Goal: Transaction & Acquisition: Purchase product/service

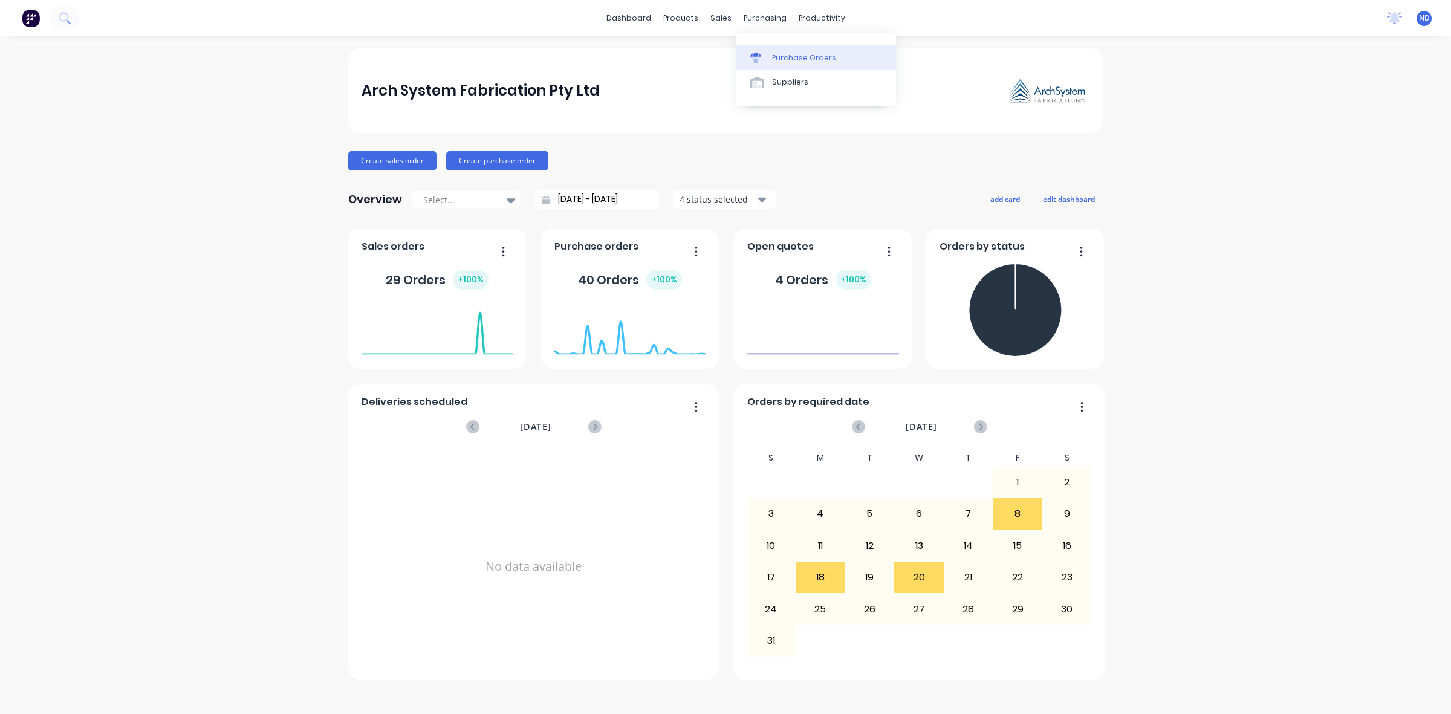
click at [767, 55] on div at bounding box center [759, 58] width 18 height 11
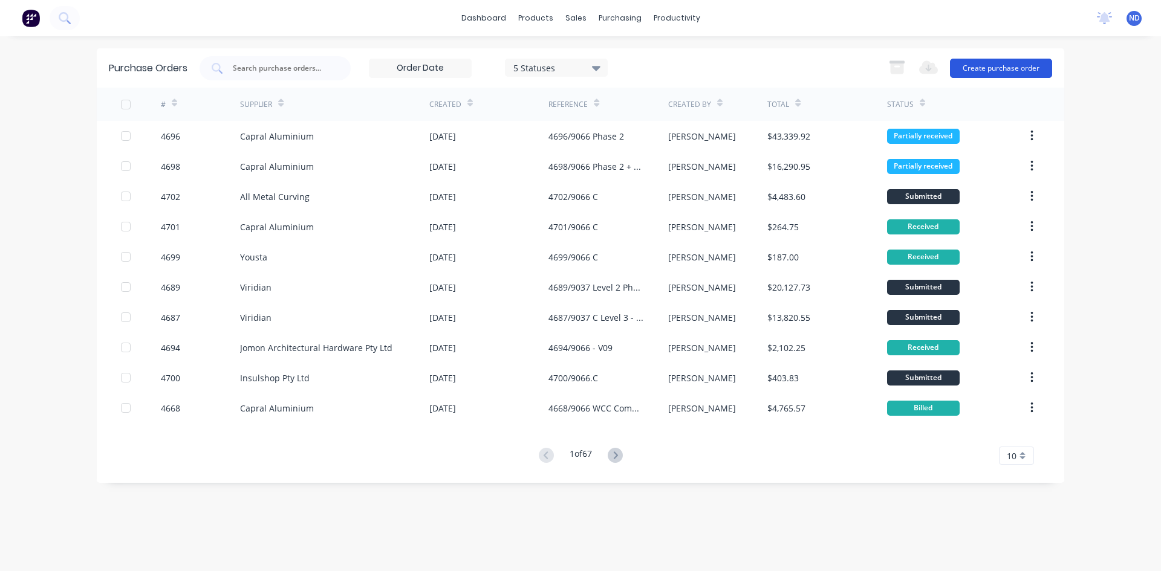
click at [998, 71] on button "Create purchase order" at bounding box center [1001, 68] width 102 height 19
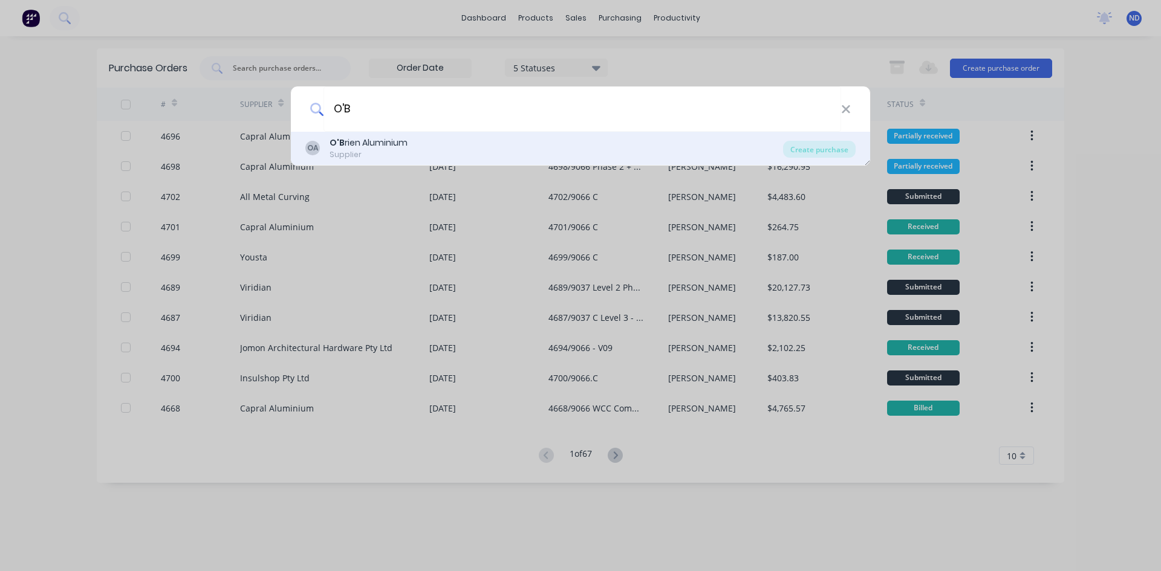
type input "O'B"
click at [380, 146] on div "O'B rien Aluminium" at bounding box center [369, 143] width 78 height 13
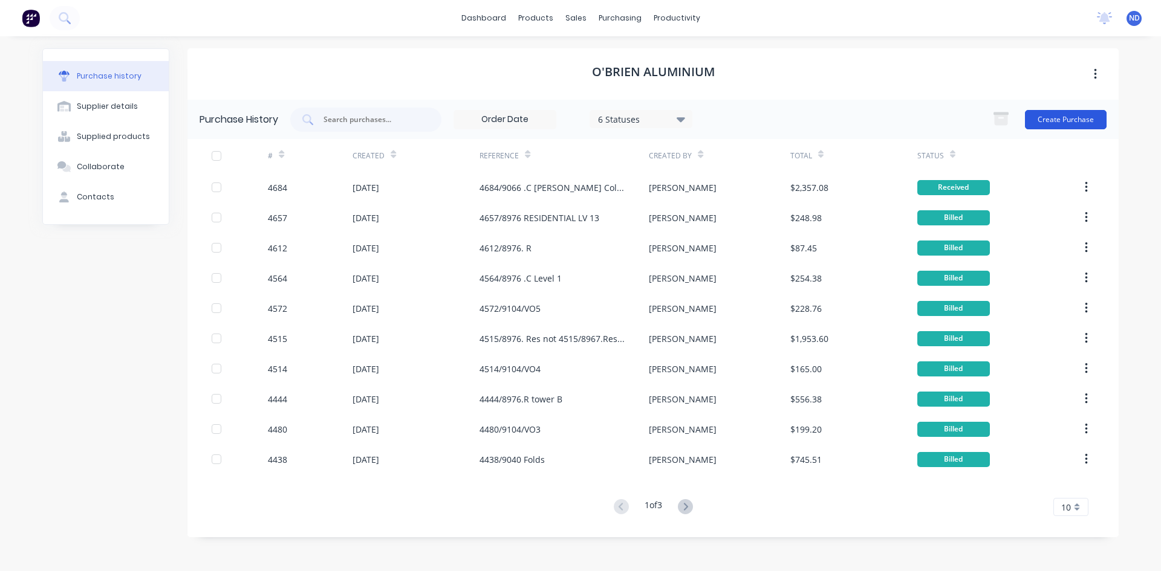
click at [1051, 124] on button "Create Purchase" at bounding box center [1066, 119] width 82 height 19
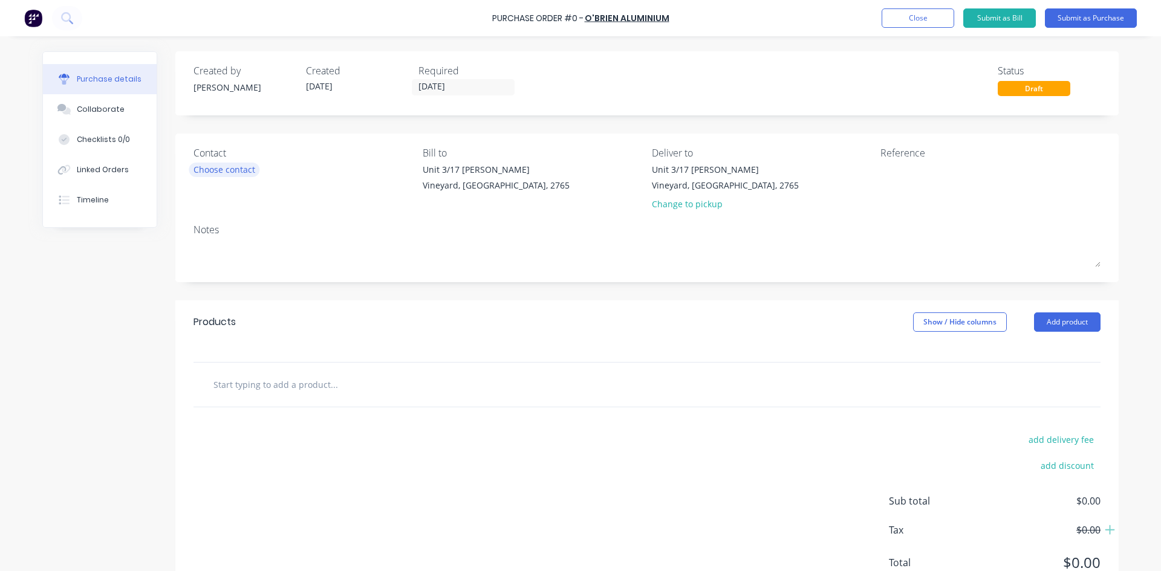
click at [218, 169] on div "Choose contact" at bounding box center [225, 169] width 62 height 13
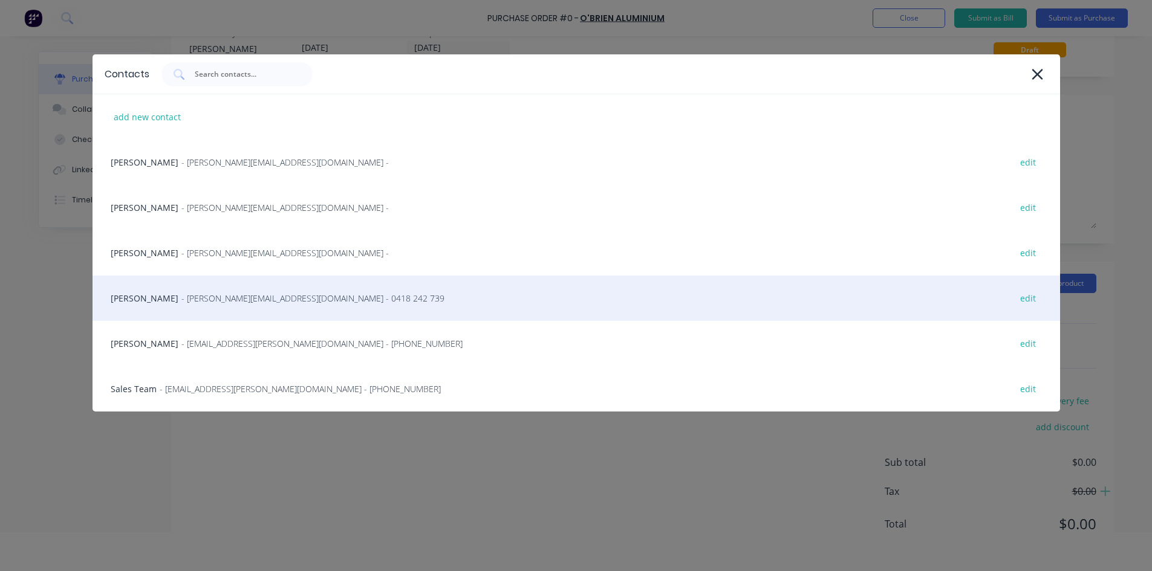
scroll to position [60, 0]
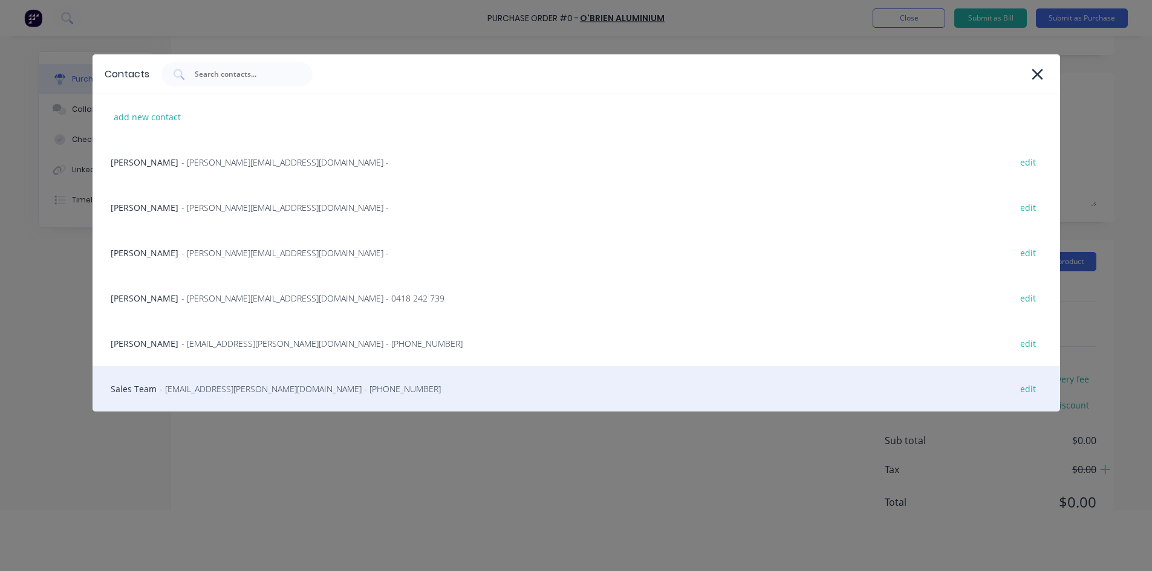
click at [232, 382] on div "Sales Team - sales@obrien-aluminium.com.au - (02) 4587 9766 edit" at bounding box center [577, 388] width 968 height 45
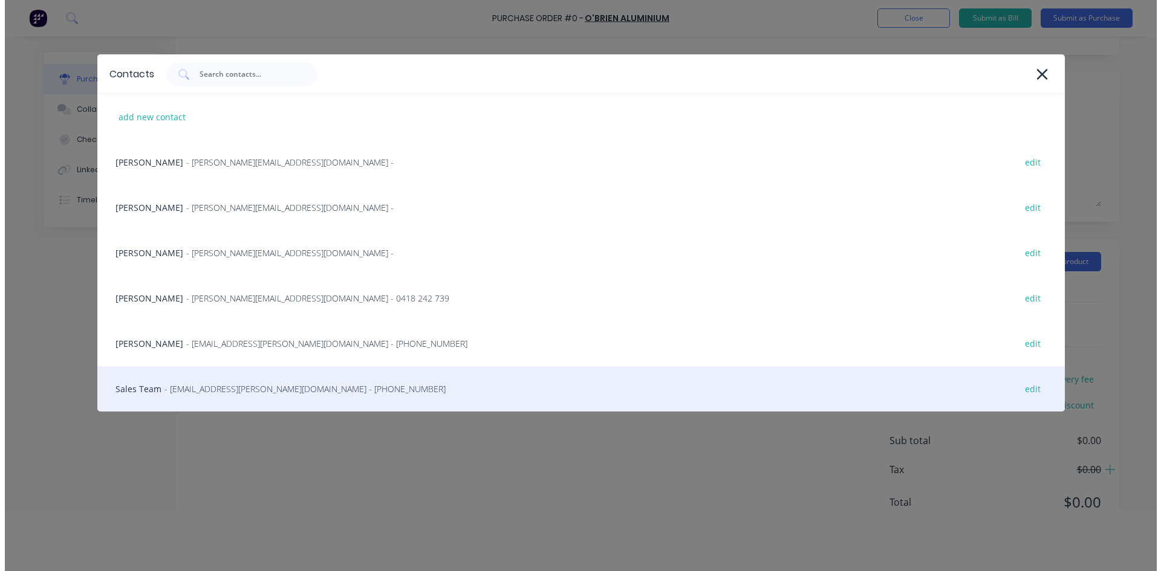
scroll to position [0, 0]
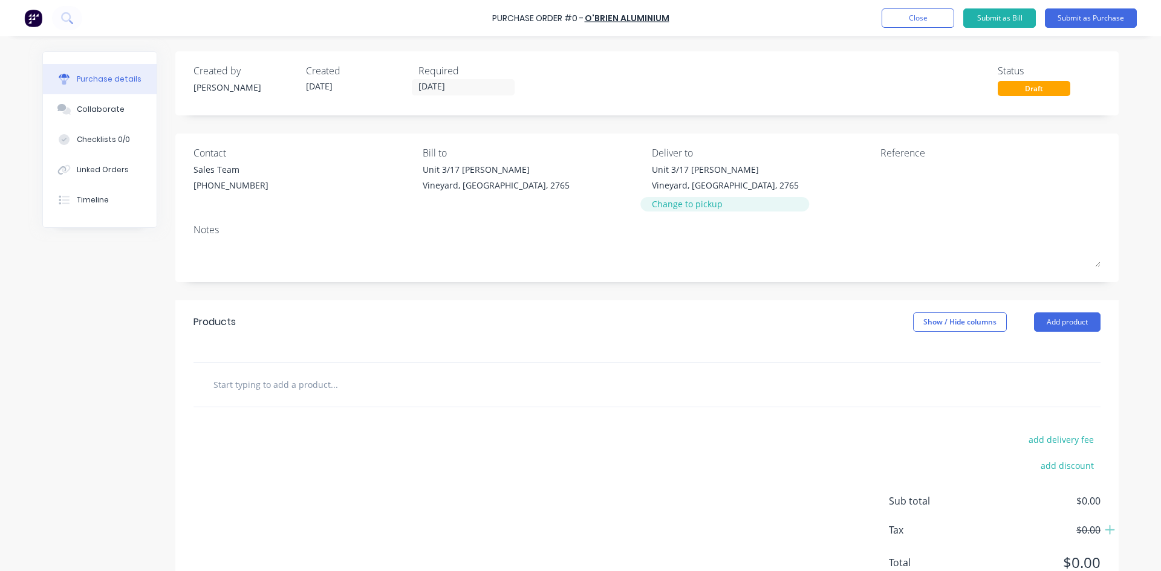
click at [706, 210] on div "Change to pickup" at bounding box center [725, 204] width 147 height 13
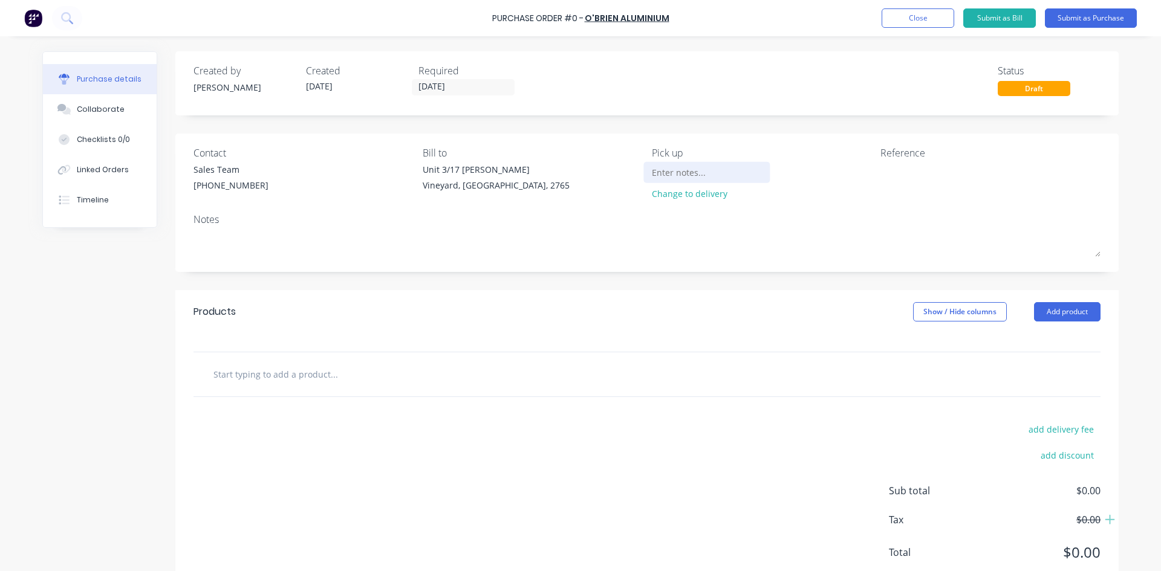
click at [672, 177] on input at bounding box center [707, 172] width 110 height 18
type input "p"
type input "PICK UP FROM [PERSON_NAME]"
click at [887, 179] on textarea at bounding box center [956, 176] width 151 height 27
click at [291, 383] on input "text" at bounding box center [334, 374] width 242 height 24
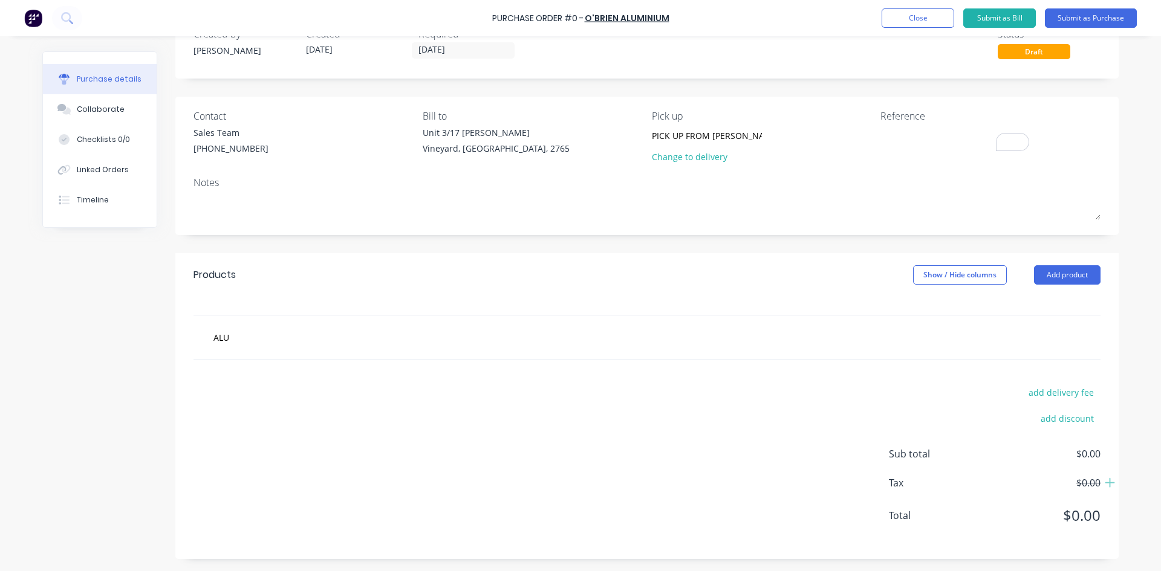
click at [263, 287] on div "Products Show / Hide columns Add product ALU add delivery fee add discount Sub …" at bounding box center [646, 406] width 943 height 306
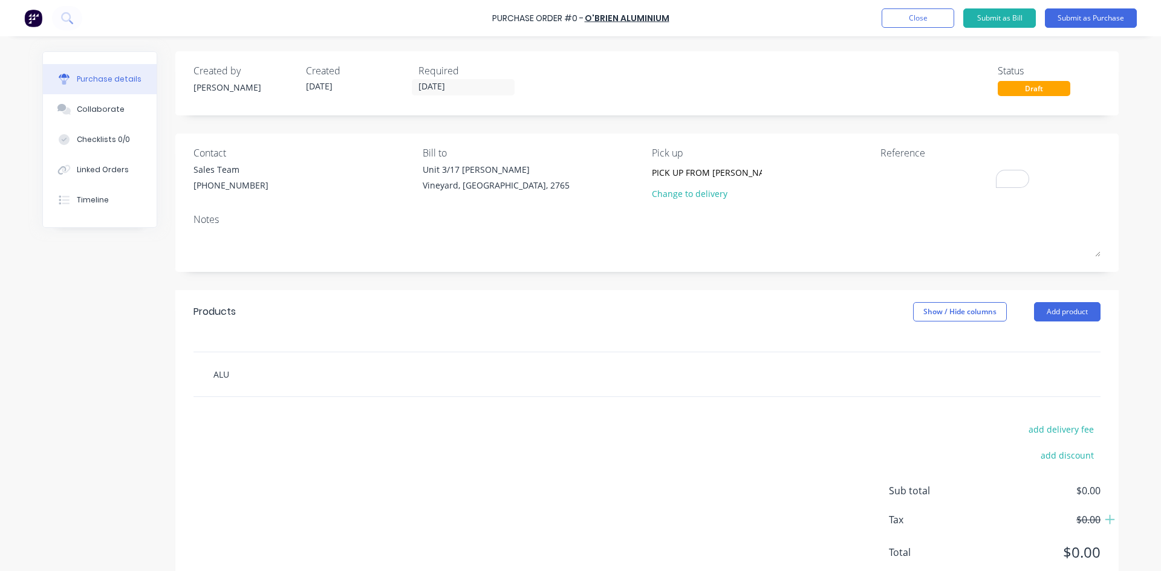
click at [249, 380] on input "ALU" at bounding box center [334, 374] width 242 height 24
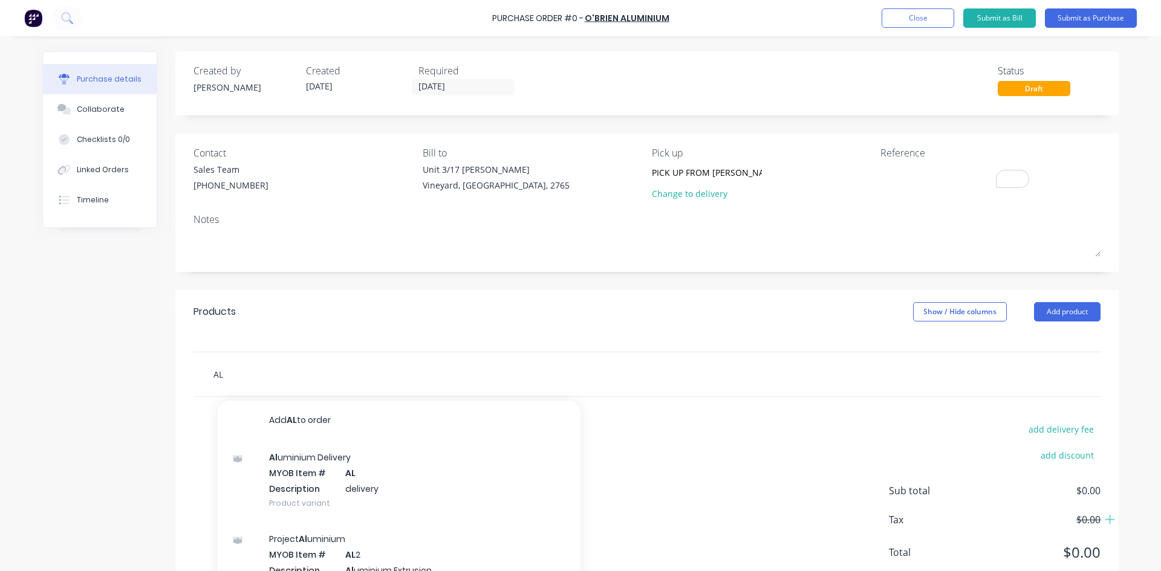
type input "A"
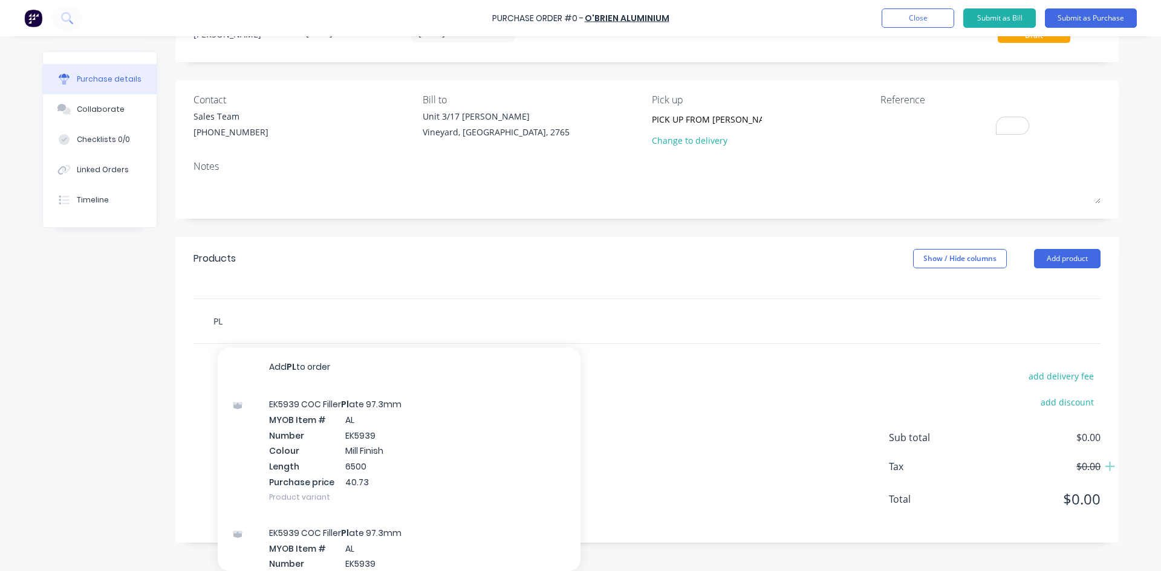
type input "P"
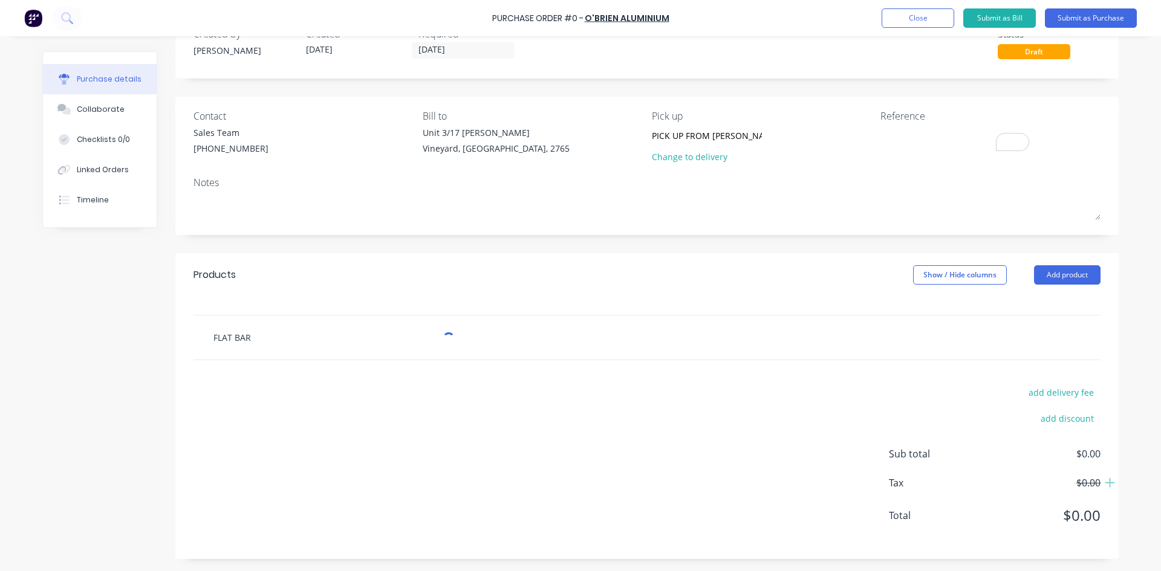
scroll to position [53, 0]
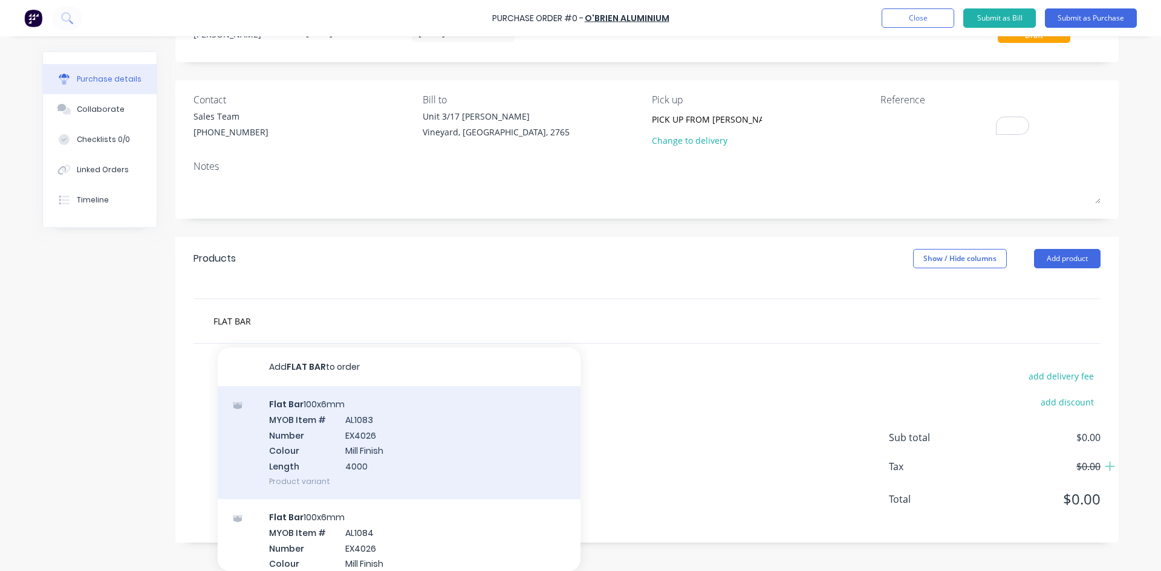
click at [327, 406] on div "Flat Bar 100x6mm MYOB Item # AL1083 Number EX4026 Colour Mill Finish Length 400…" at bounding box center [399, 442] width 363 height 113
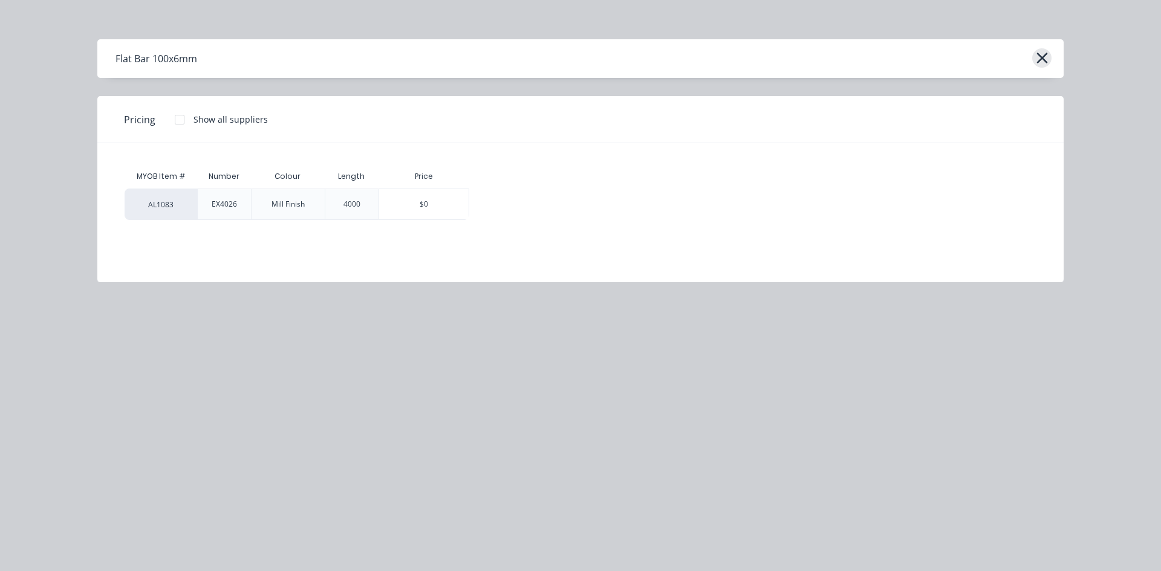
click at [1042, 61] on icon "button" at bounding box center [1042, 58] width 13 height 17
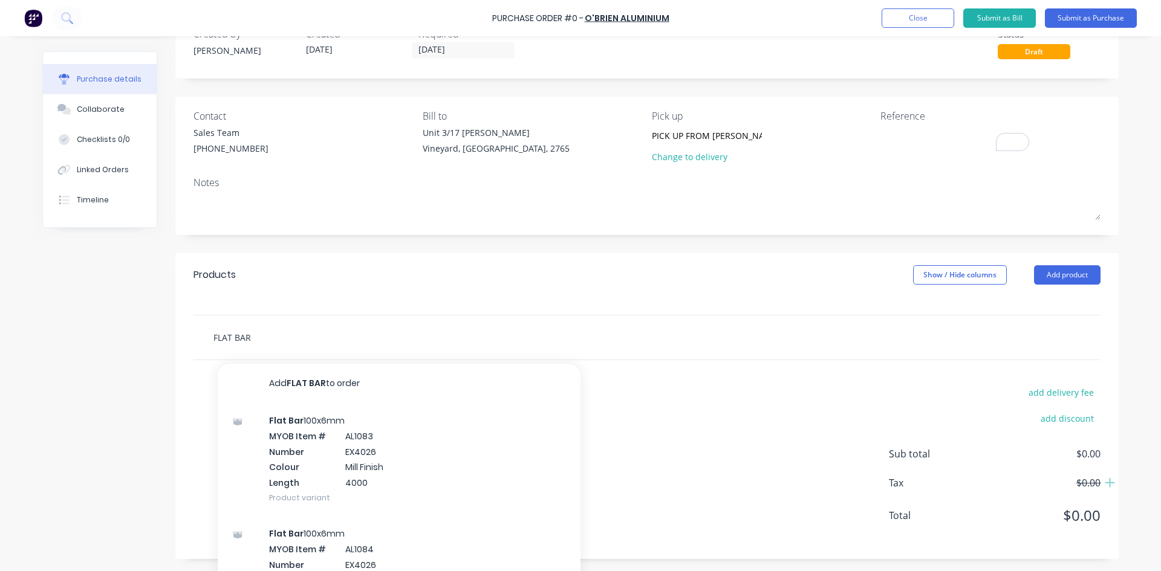
click at [248, 338] on div "FLAT BAR Add FLAT BAR to order Flat Bar 100x6mm MYOB Item # AL1083 Number EX402…" at bounding box center [647, 338] width 907 height 44
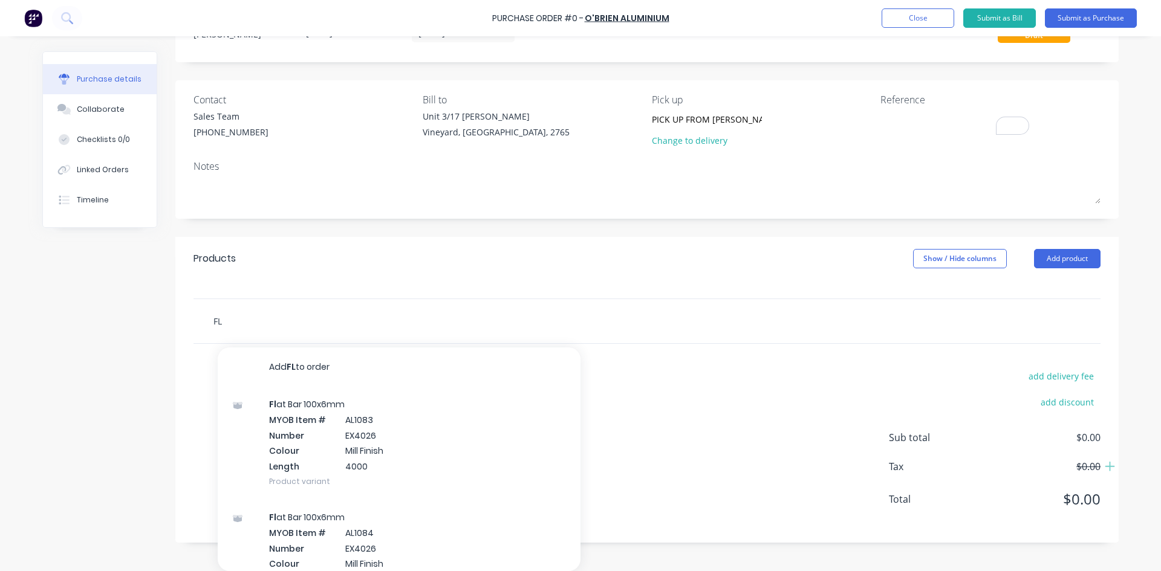
type input "F"
click at [319, 311] on input "ANGLE" at bounding box center [334, 321] width 242 height 24
type input "A"
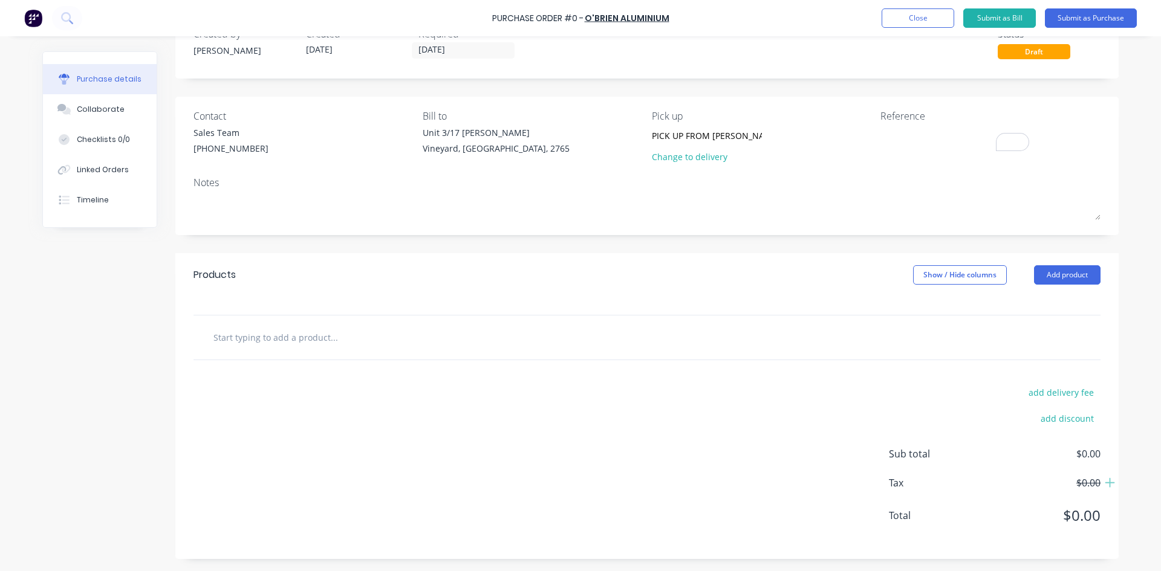
scroll to position [37, 0]
click at [1052, 272] on button "Add product" at bounding box center [1067, 274] width 67 height 19
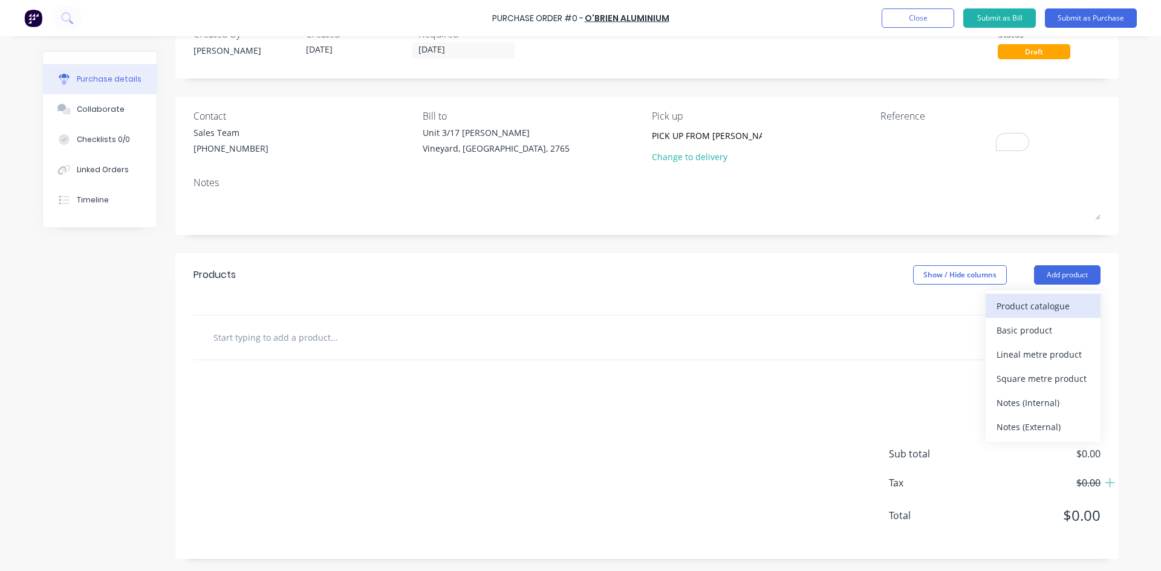
click at [1023, 307] on div "Product catalogue" at bounding box center [1043, 307] width 93 height 18
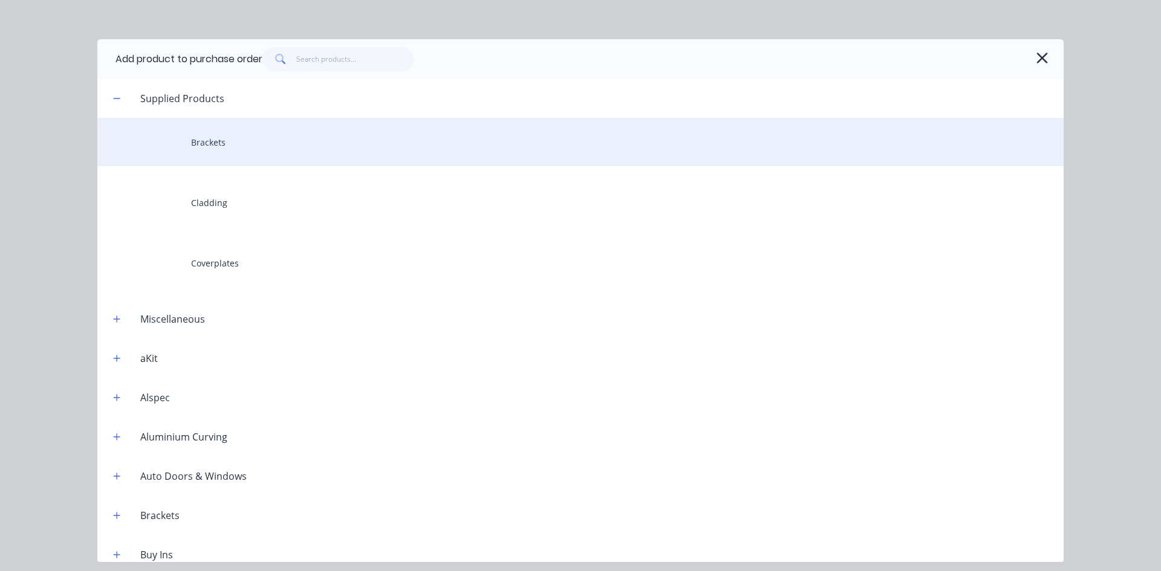
click at [207, 155] on div "Brackets" at bounding box center [580, 142] width 966 height 48
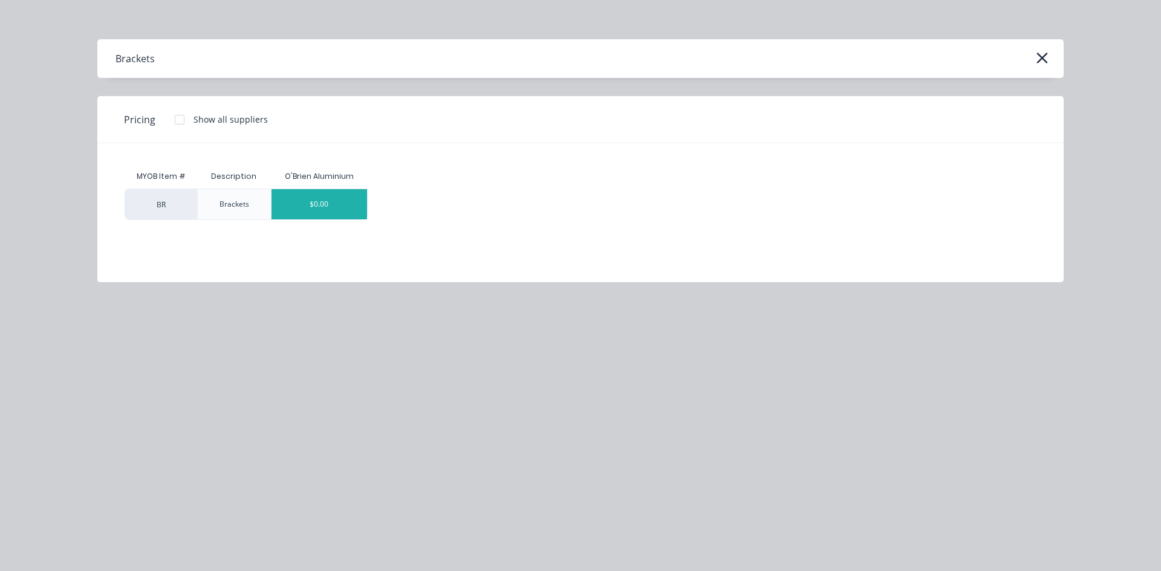
click at [356, 208] on div "$0.00" at bounding box center [320, 204] width 96 height 30
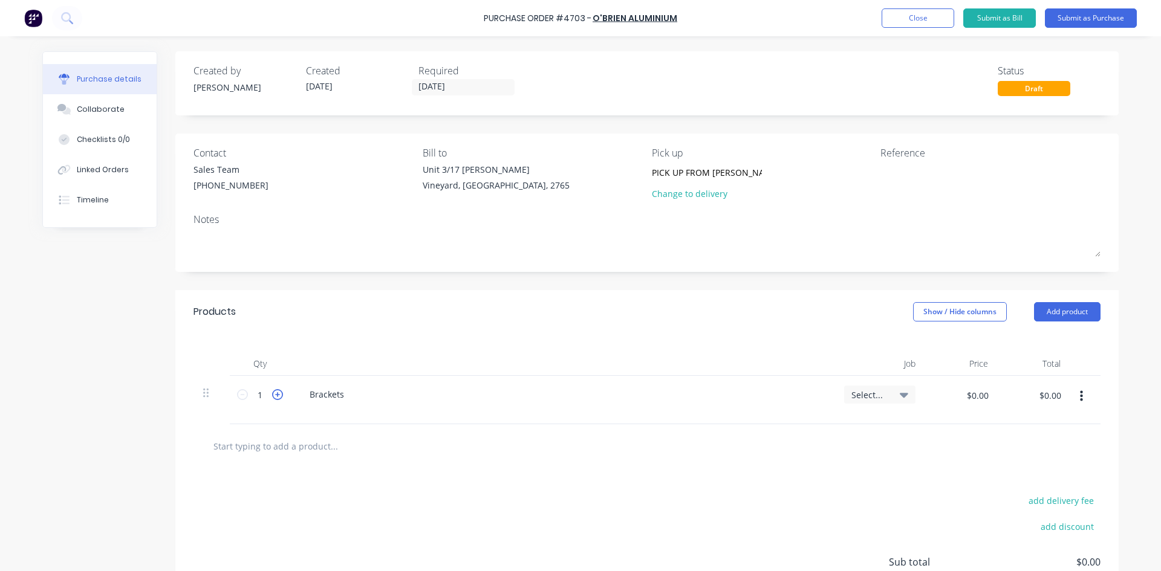
click at [272, 399] on icon at bounding box center [277, 394] width 11 height 11
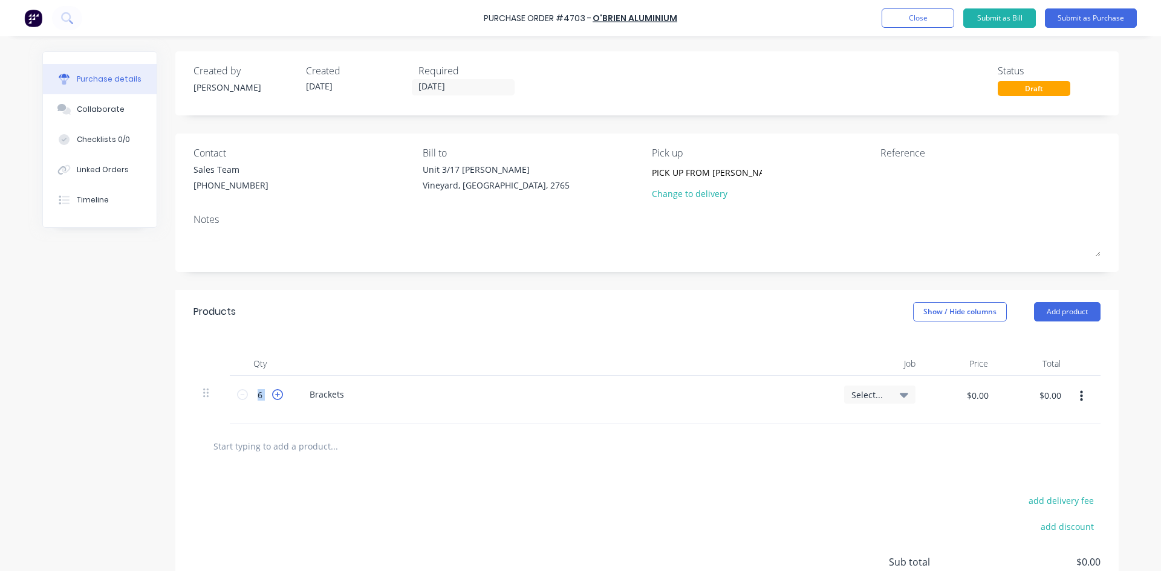
click at [272, 399] on icon at bounding box center [277, 394] width 11 height 11
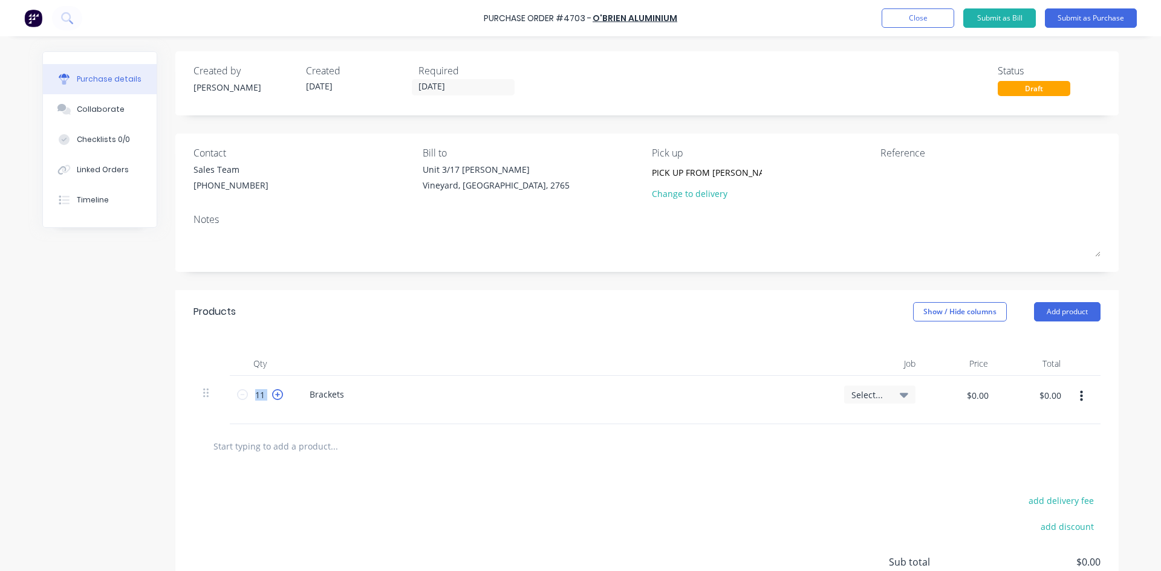
click at [272, 399] on icon at bounding box center [277, 394] width 11 height 11
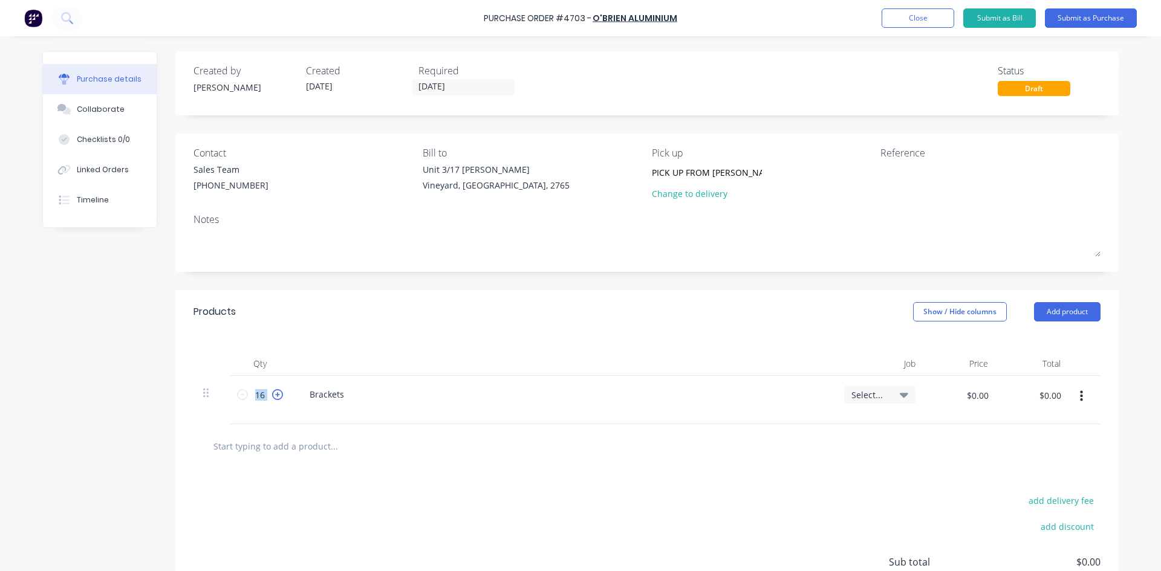
click at [272, 399] on icon at bounding box center [277, 394] width 11 height 11
type input "20"
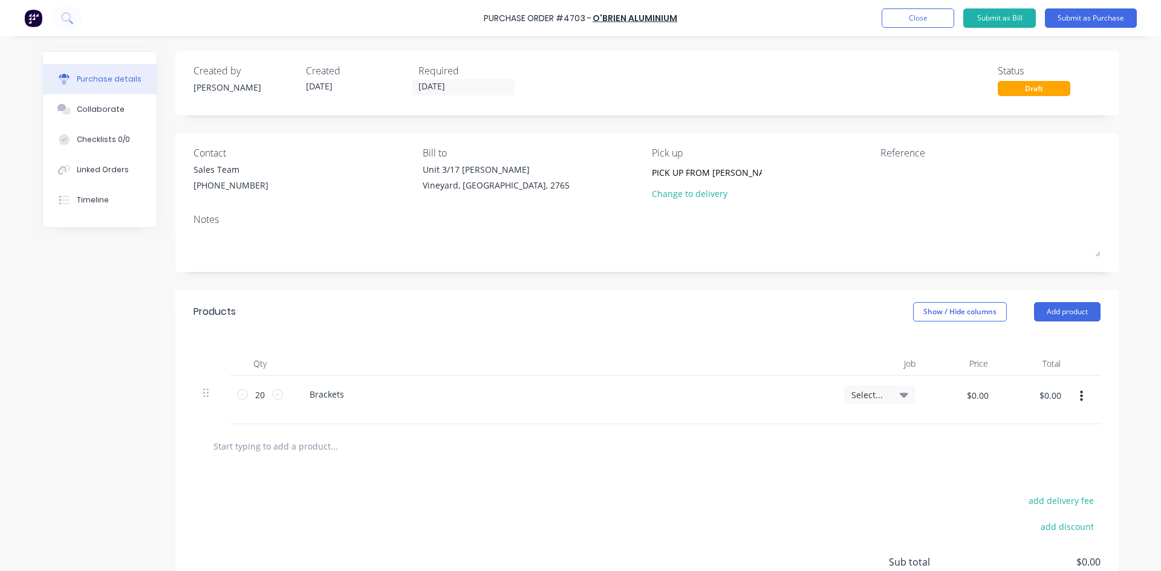
click at [350, 398] on div "Brackets" at bounding box center [562, 395] width 525 height 18
click at [1064, 317] on button "Add product" at bounding box center [1067, 311] width 67 height 19
click at [1047, 345] on div "Product catalogue" at bounding box center [1043, 343] width 93 height 18
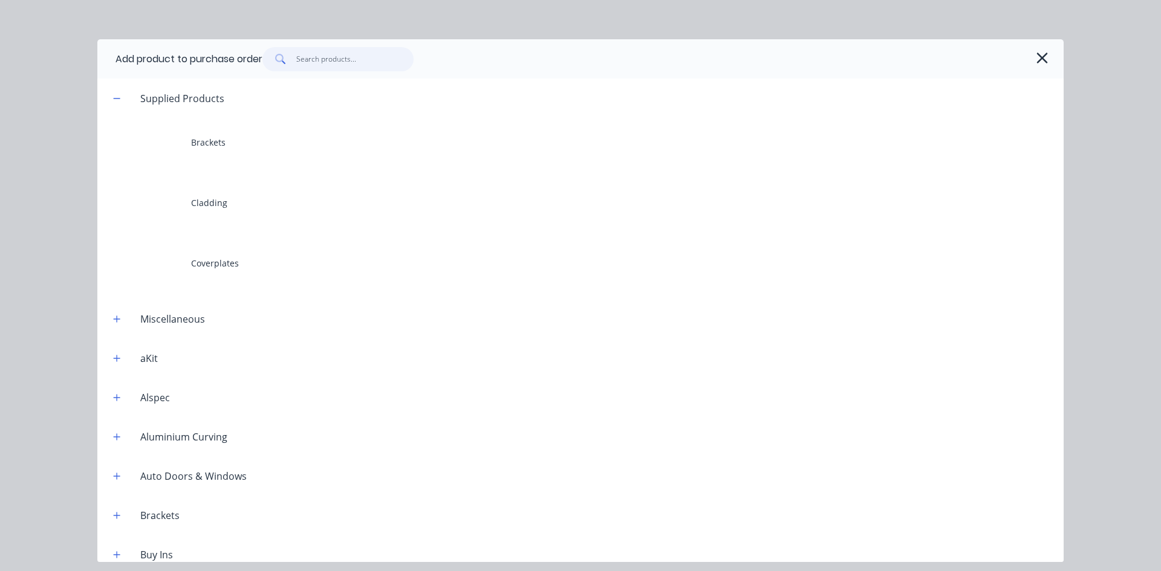
click at [321, 63] on input "text" at bounding box center [355, 59] width 118 height 24
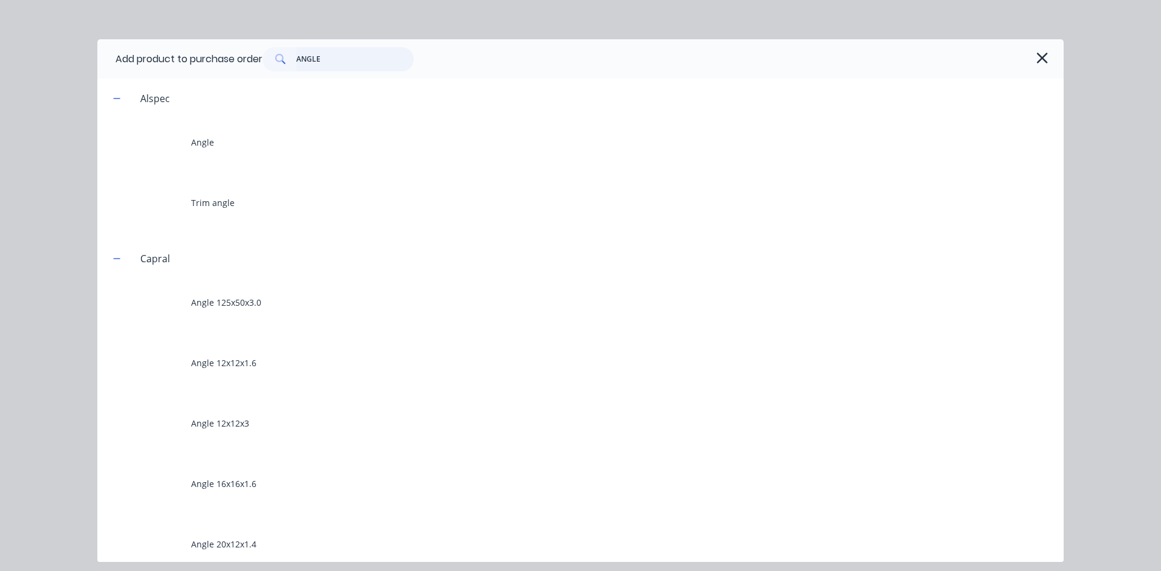
click at [342, 59] on input "ANGLE" at bounding box center [355, 59] width 118 height 24
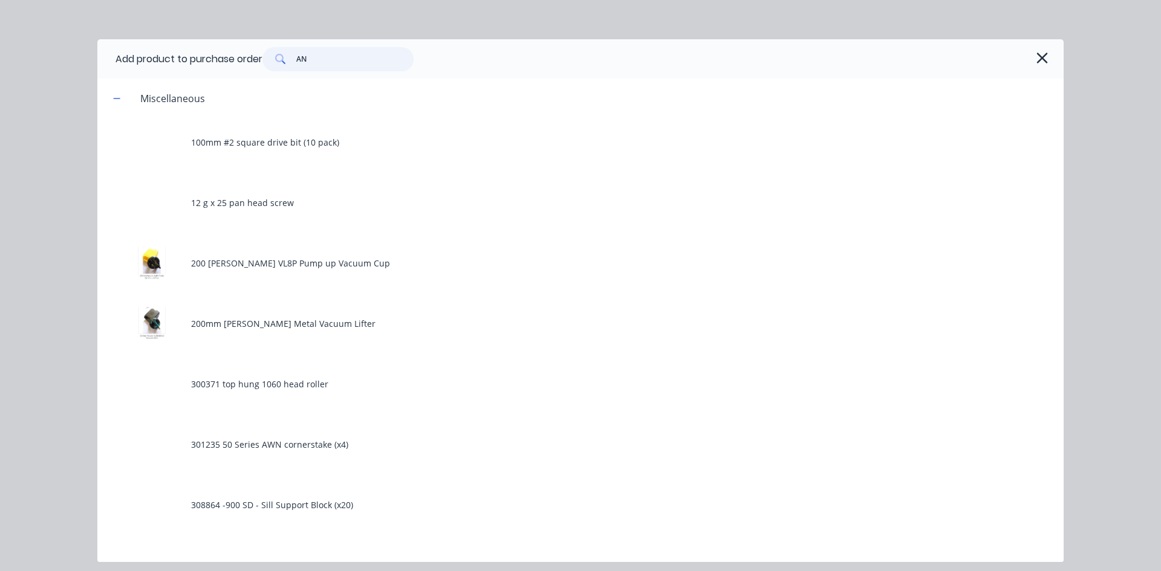
type input "A"
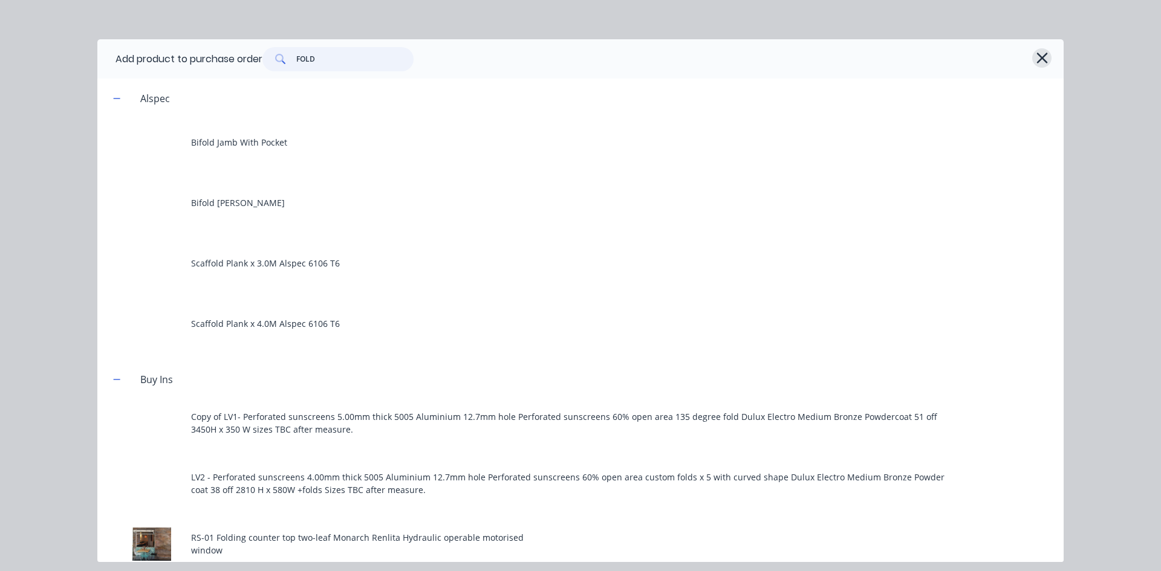
type input "FOLD"
click at [1045, 54] on icon "button" at bounding box center [1042, 58] width 11 height 11
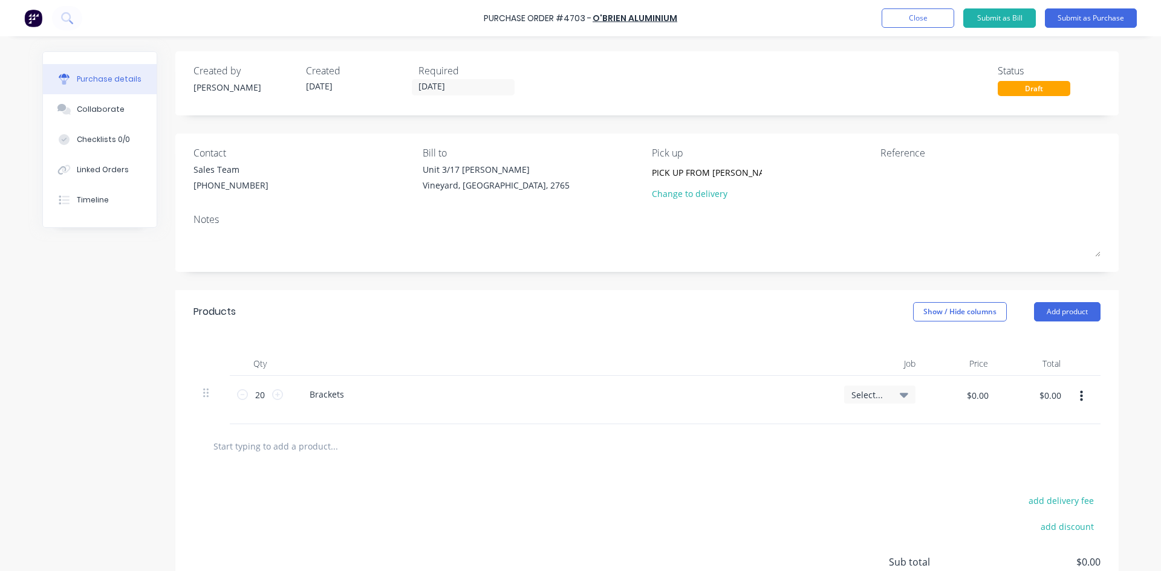
click at [295, 446] on input "text" at bounding box center [334, 446] width 242 height 24
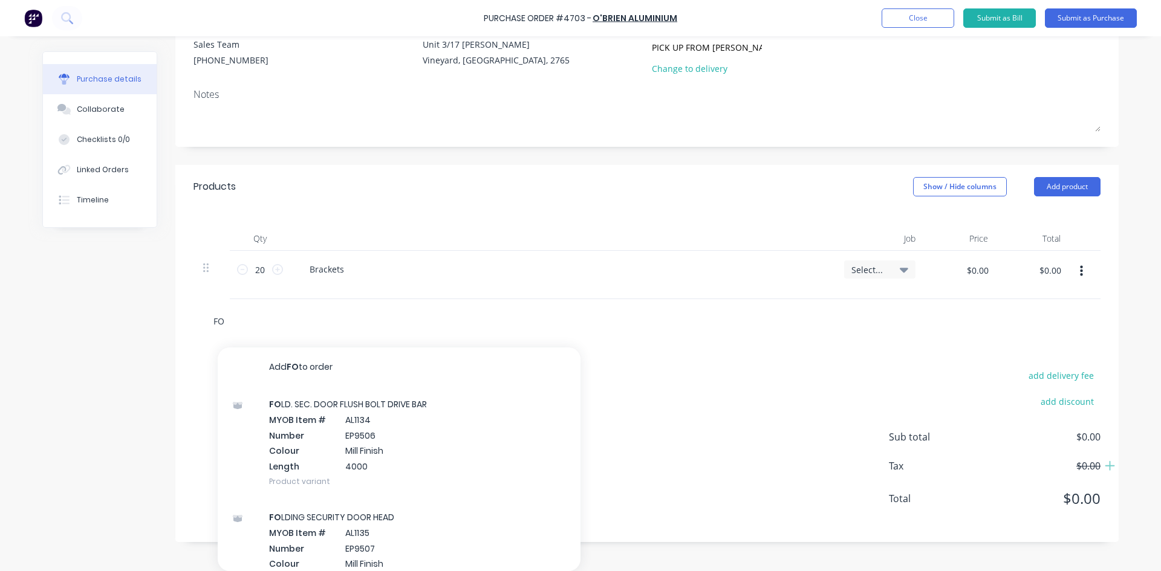
type input "F"
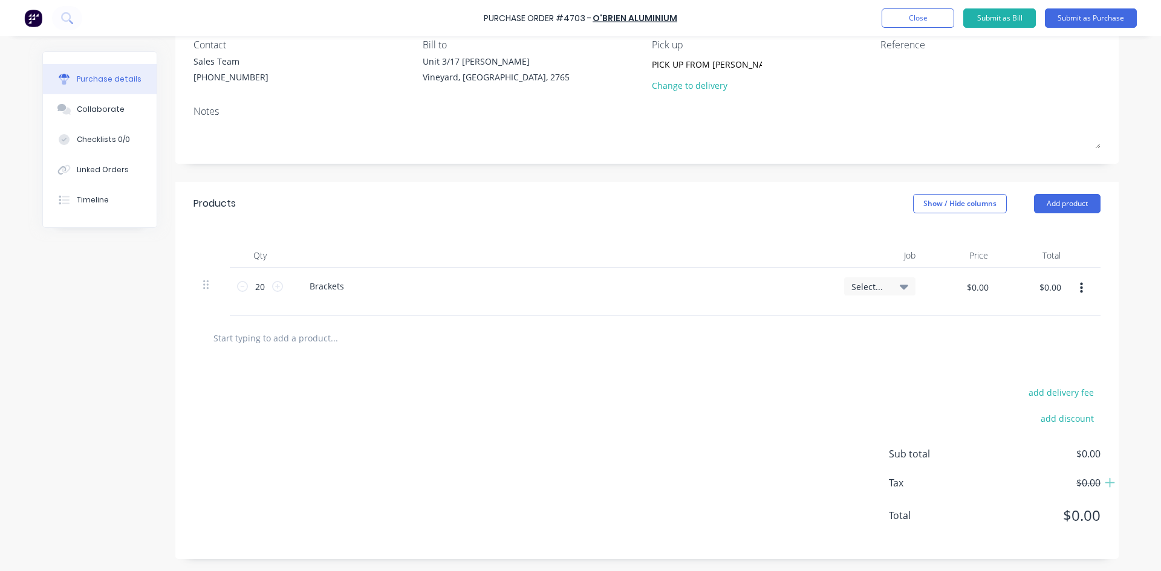
scroll to position [108, 0]
click at [899, 68] on textarea at bounding box center [956, 68] width 151 height 27
type textarea "x"
type textarea "4"
type textarea "x"
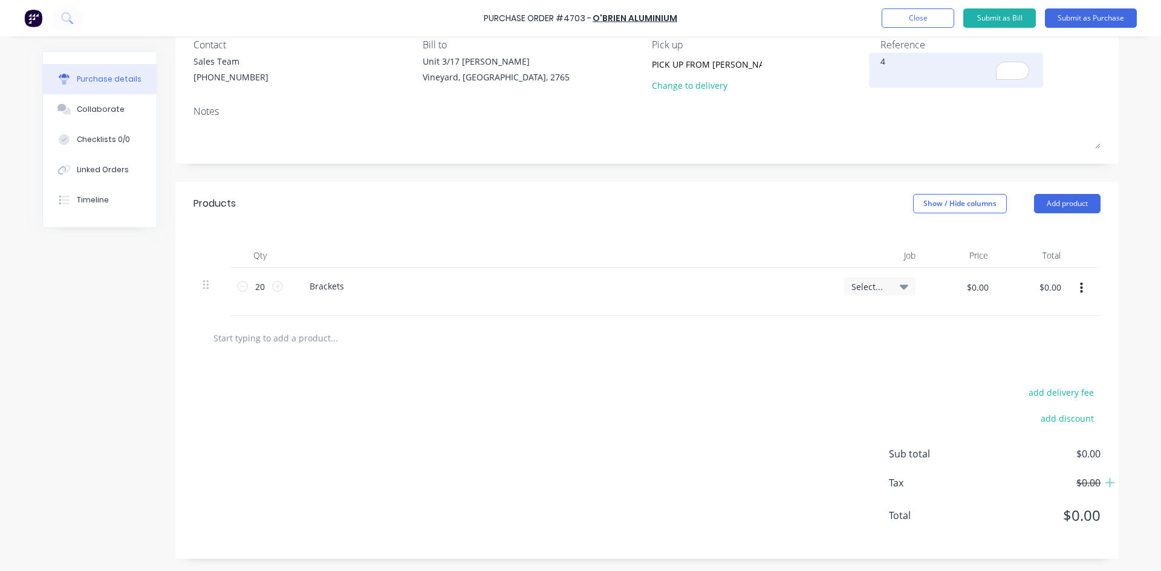
type textarea "47"
type textarea "x"
type textarea "470"
type textarea "x"
type textarea "4703"
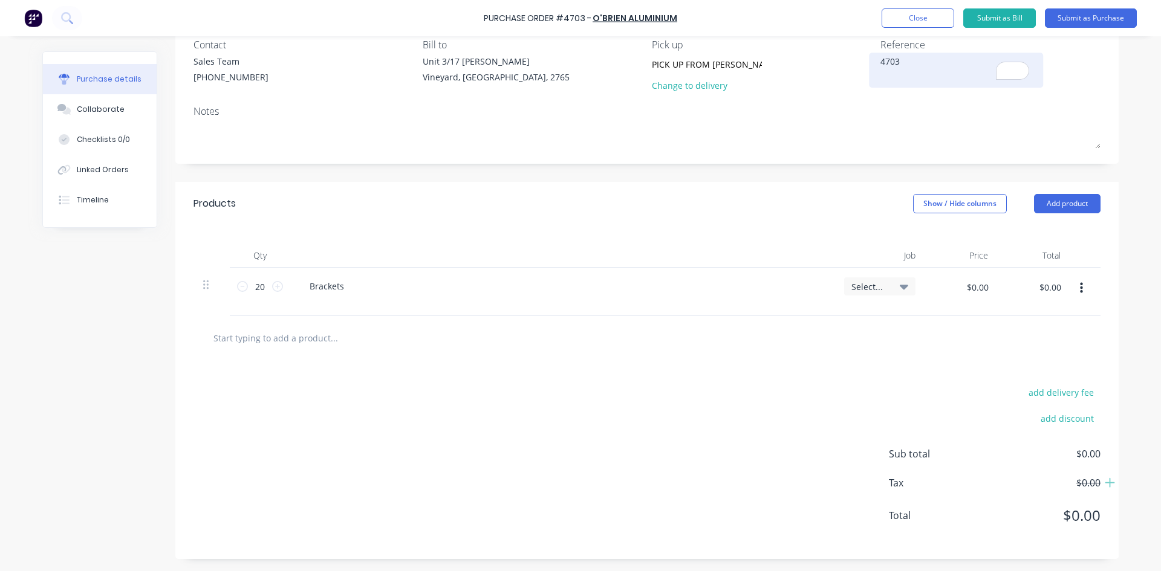
type textarea "x"
type textarea "4703/"
type textarea "x"
type textarea "4703/9"
type textarea "x"
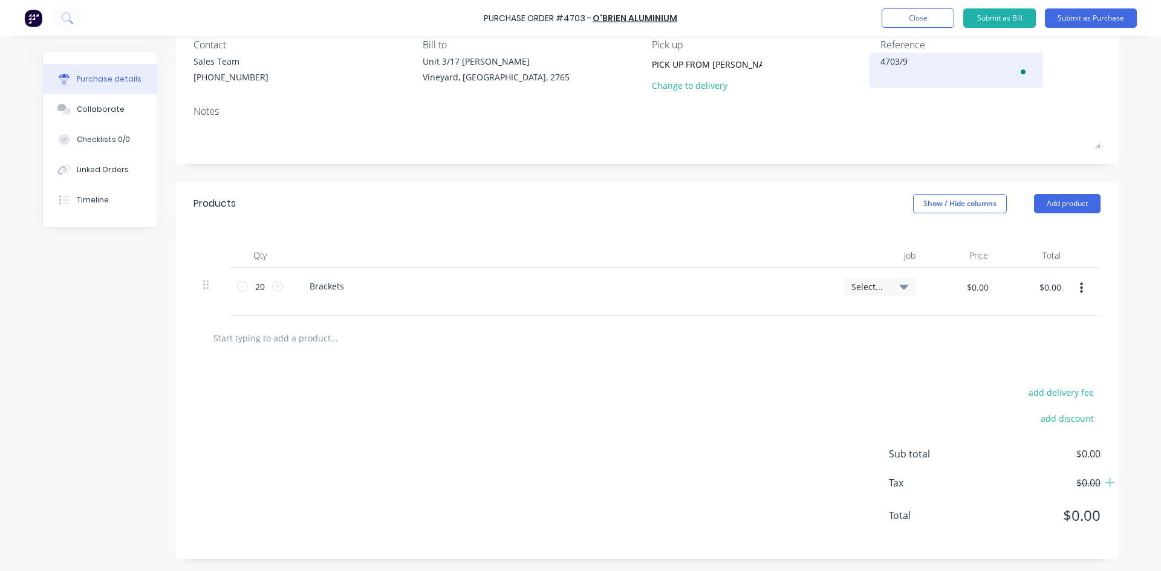
type textarea "4703/90"
type textarea "x"
type textarea "4703/906"
type textarea "x"
type textarea "4703/9066"
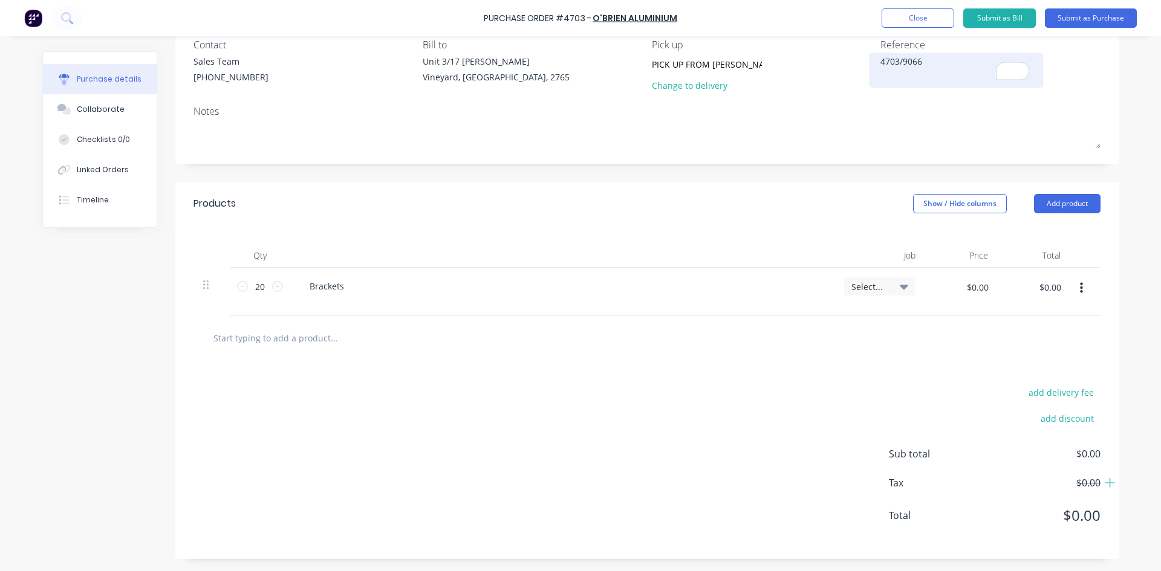
type textarea "x"
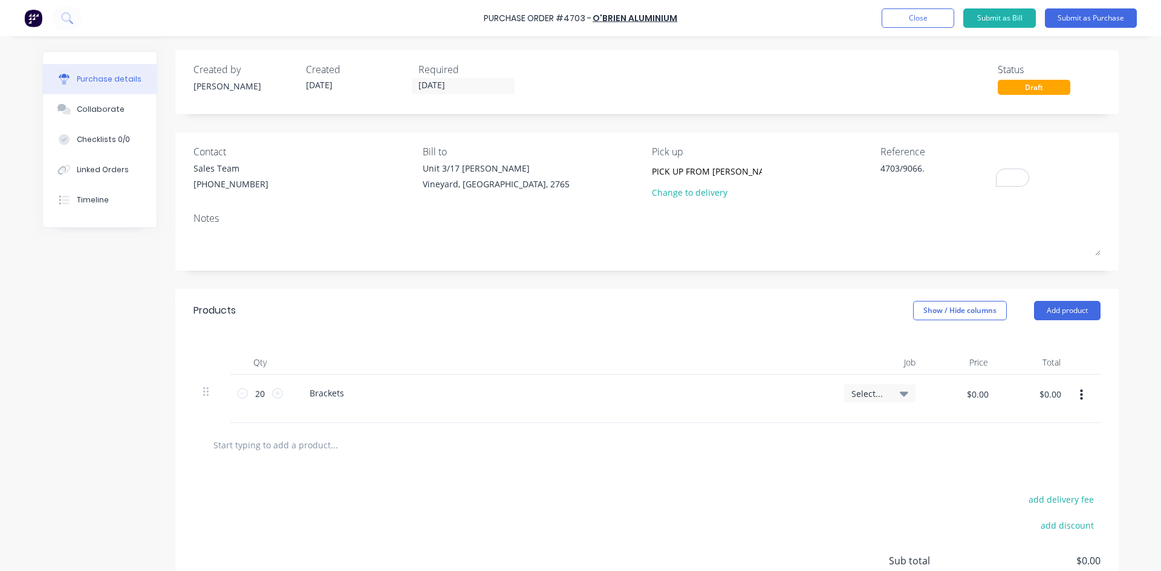
scroll to position [0, 0]
type textarea "4703/9066."
type textarea "x"
type textarea "4703/9066."
type textarea "x"
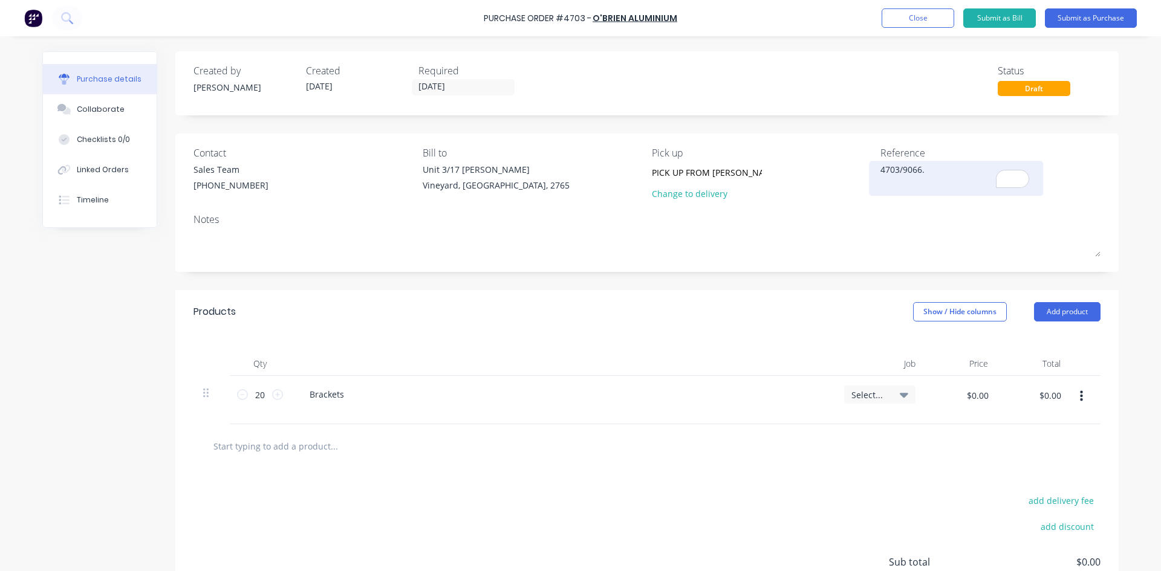
click at [929, 168] on textarea "4703/9066." at bounding box center [956, 176] width 151 height 27
type textarea "4703/9066.VO14 Brackets and Angle"
type textarea "x"
type textarea "4703/9066.VO14 Brackets and Angles"
type textarea "x"
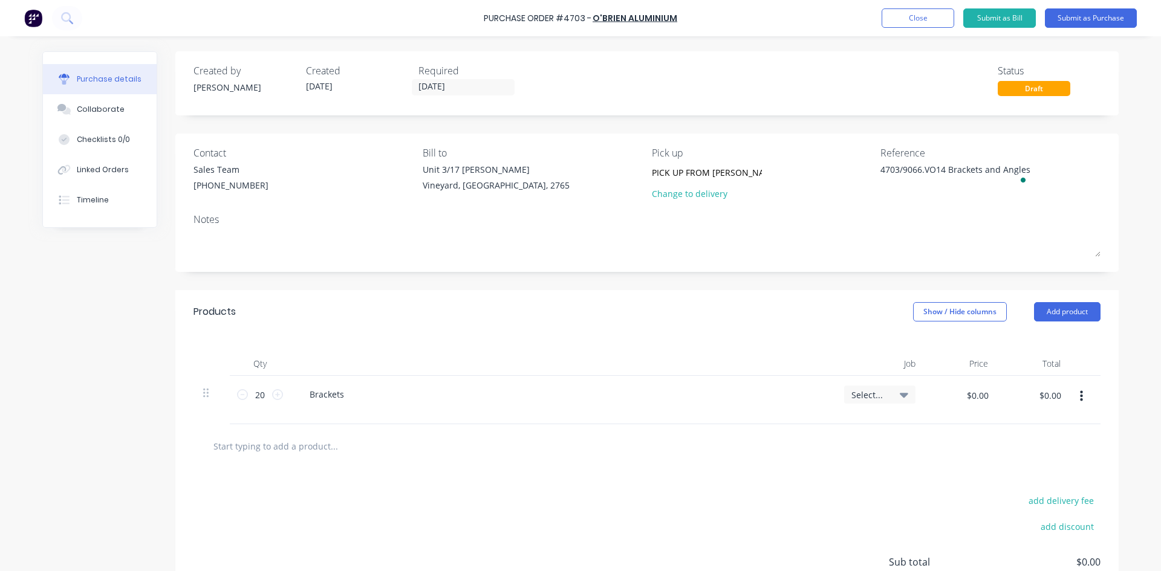
type textarea "4703/9066.VO14 Brackets and Angles"
type textarea "x"
type textarea "4703/9066.VO14 Brackets and Angles"
click at [258, 446] on input "text" at bounding box center [334, 446] width 242 height 24
click at [1074, 314] on button "Add product" at bounding box center [1067, 311] width 67 height 19
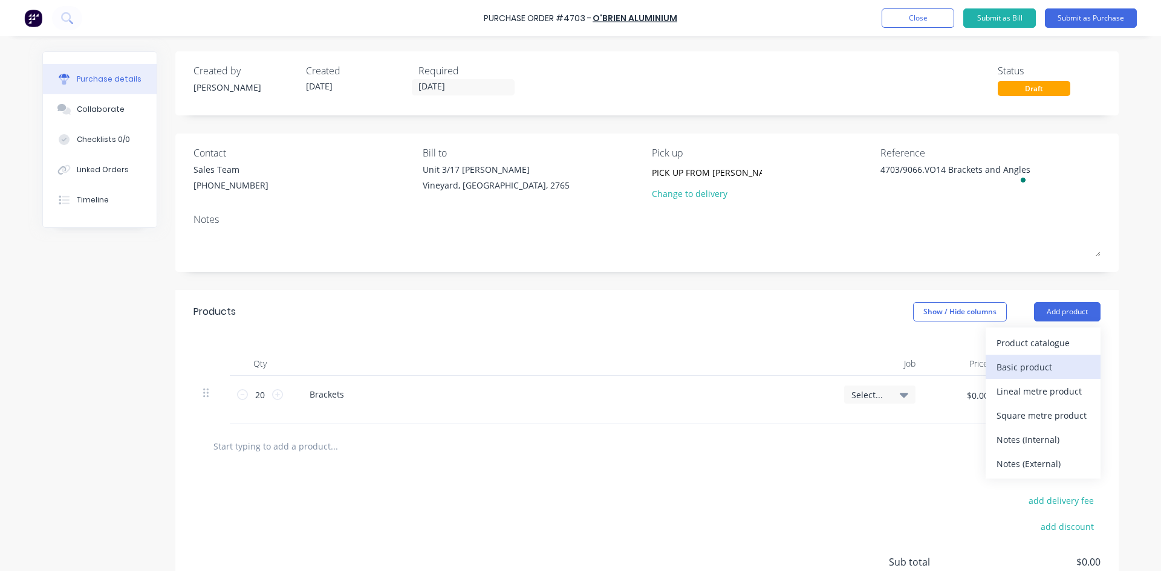
click at [1035, 371] on div "Basic product" at bounding box center [1043, 368] width 93 height 18
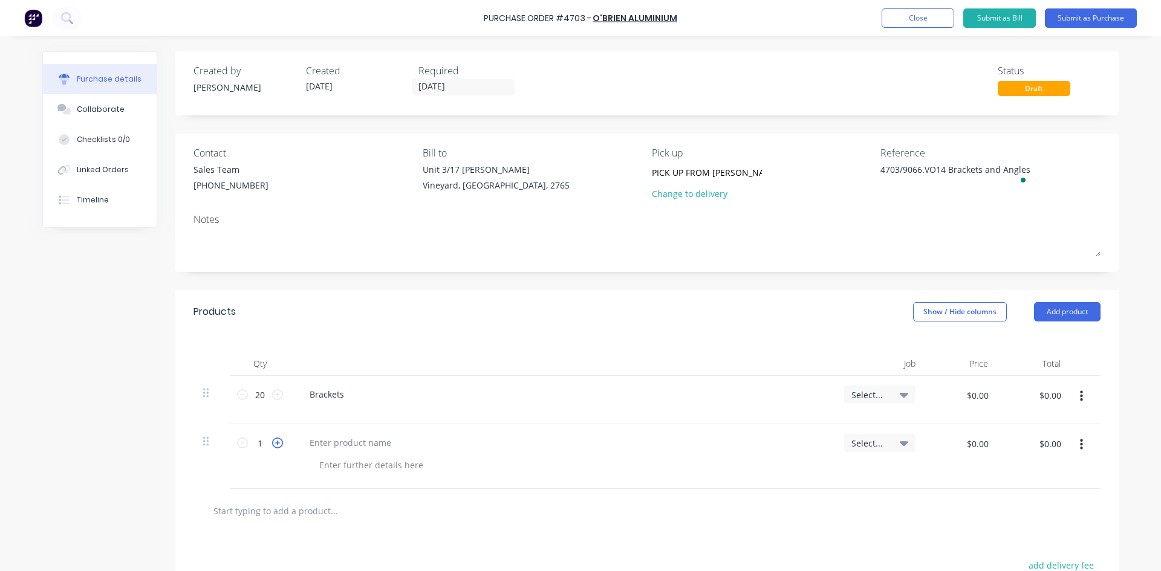
click at [276, 444] on icon at bounding box center [277, 443] width 11 height 11
type textarea "x"
type input "2"
type textarea "x"
click at [336, 440] on div at bounding box center [350, 443] width 101 height 18
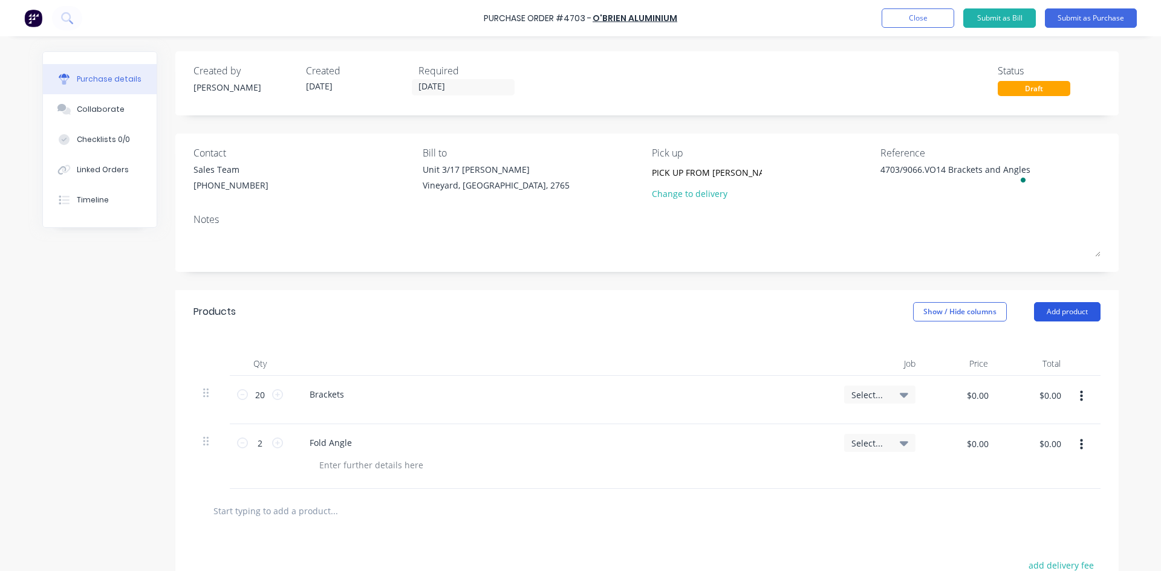
click at [1064, 313] on button "Add product" at bounding box center [1067, 311] width 67 height 19
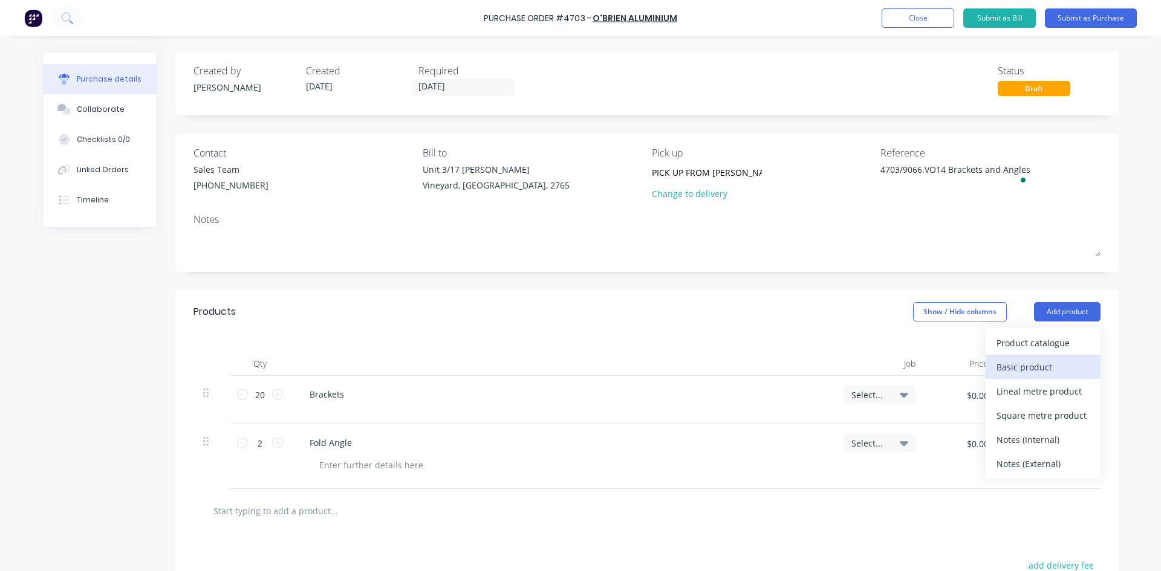
click at [1039, 369] on div "Basic product" at bounding box center [1043, 368] width 93 height 18
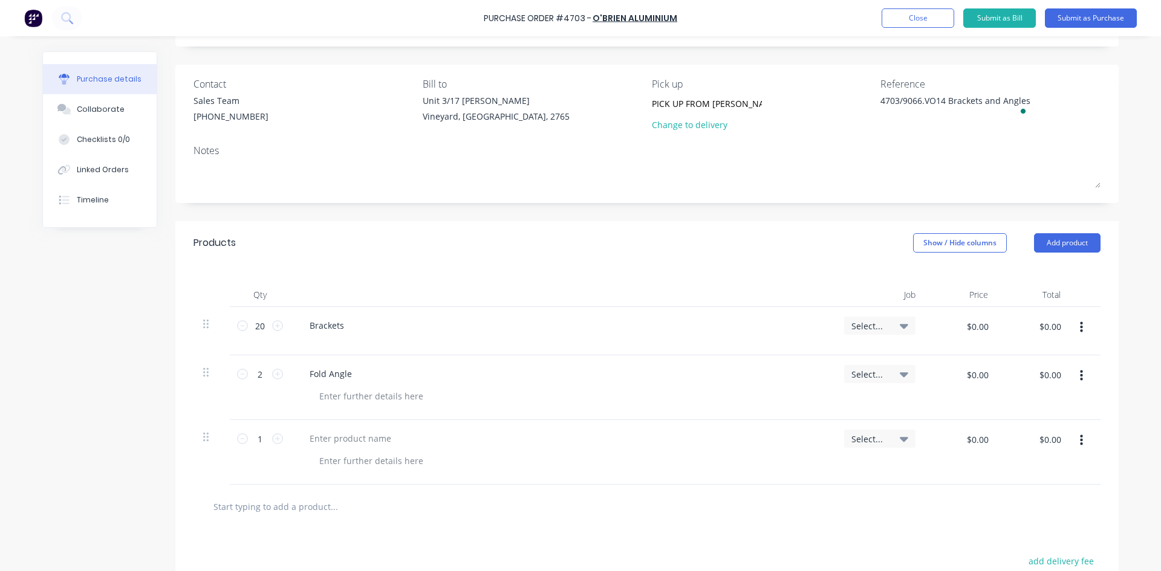
scroll to position [121, 0]
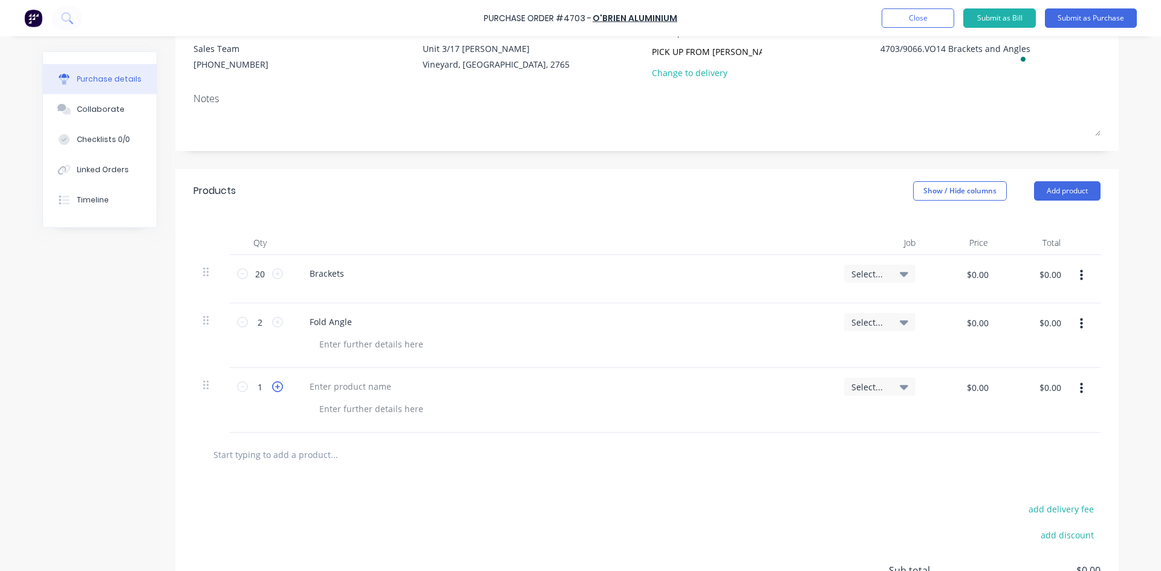
click at [276, 384] on icon at bounding box center [277, 387] width 11 height 11
type textarea "x"
type input "2"
click at [276, 384] on icon at bounding box center [277, 387] width 11 height 11
type textarea "x"
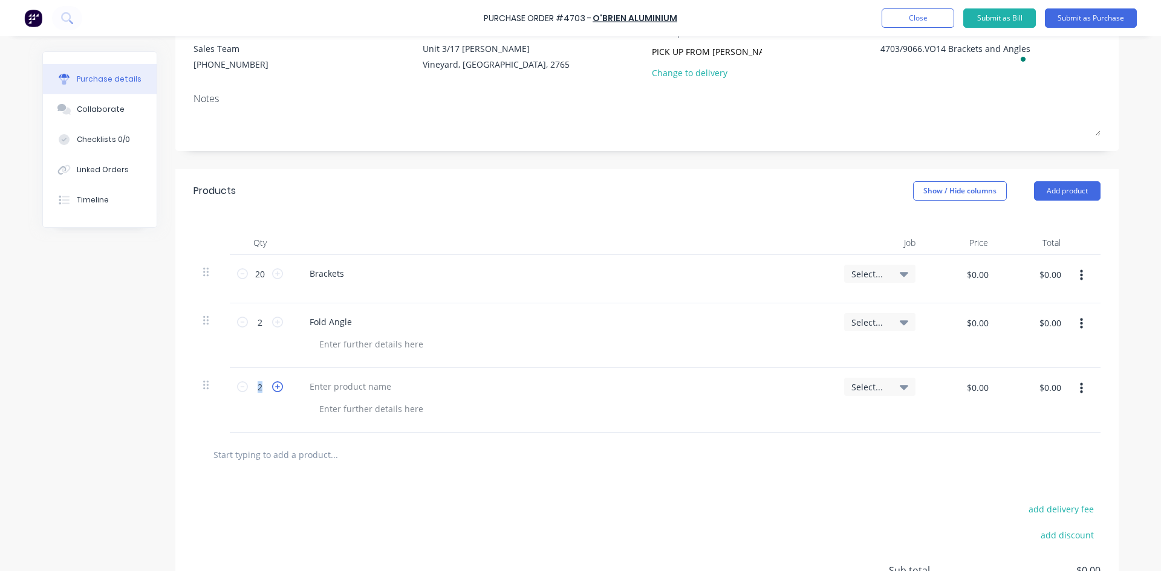
type input "3"
click at [238, 389] on icon at bounding box center [242, 387] width 11 height 11
type textarea "x"
type input "2"
type textarea "x"
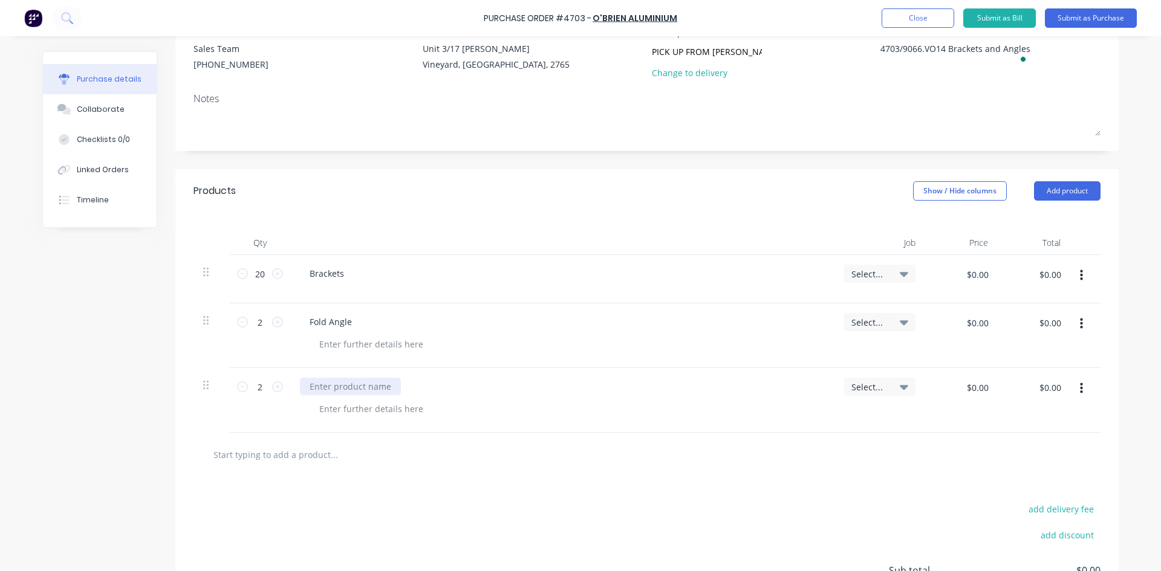
click at [330, 387] on div at bounding box center [350, 387] width 101 height 18
click at [323, 290] on div "Brackets" at bounding box center [562, 279] width 544 height 48
click at [348, 274] on div "Brackets" at bounding box center [327, 274] width 54 height 18
click at [1080, 278] on icon "button" at bounding box center [1081, 275] width 3 height 13
click at [1043, 380] on button "Delete" at bounding box center [1044, 380] width 103 height 24
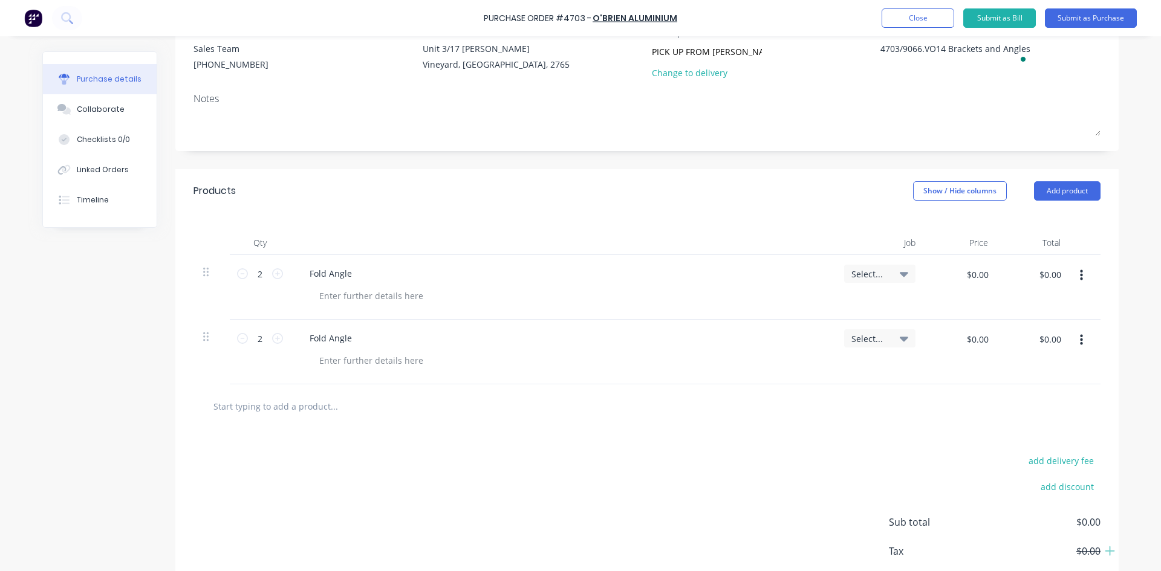
click at [1079, 276] on button "button" at bounding box center [1081, 276] width 28 height 22
click at [1065, 359] on button "Delete" at bounding box center [1044, 356] width 103 height 24
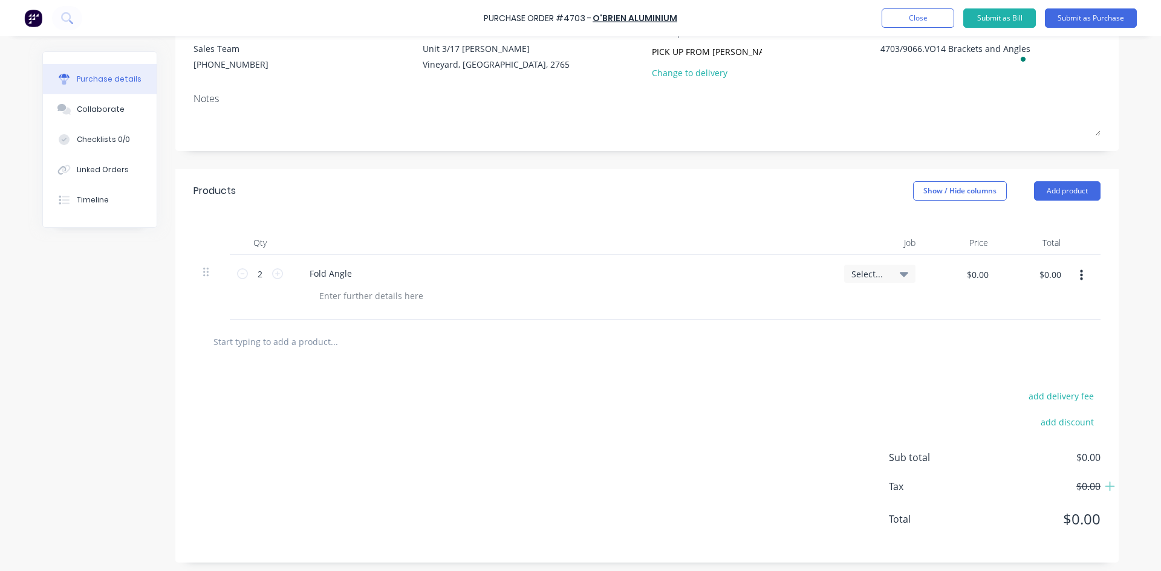
click at [1079, 279] on button "button" at bounding box center [1081, 276] width 28 height 22
click at [1064, 358] on button "Delete" at bounding box center [1044, 356] width 103 height 24
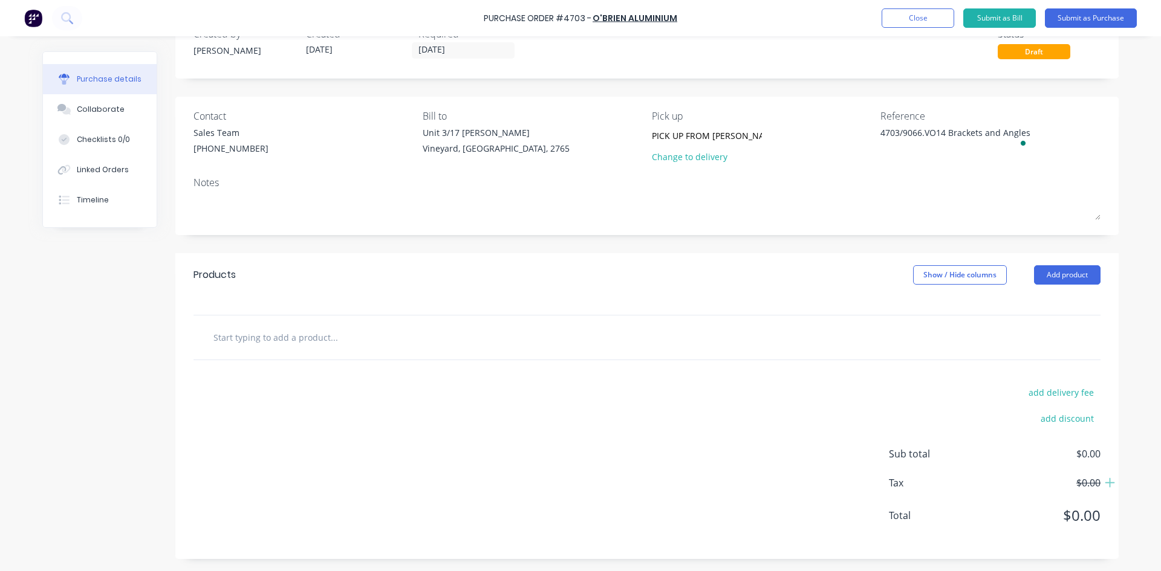
scroll to position [37, 0]
click at [1067, 276] on button "Add product" at bounding box center [1067, 274] width 67 height 19
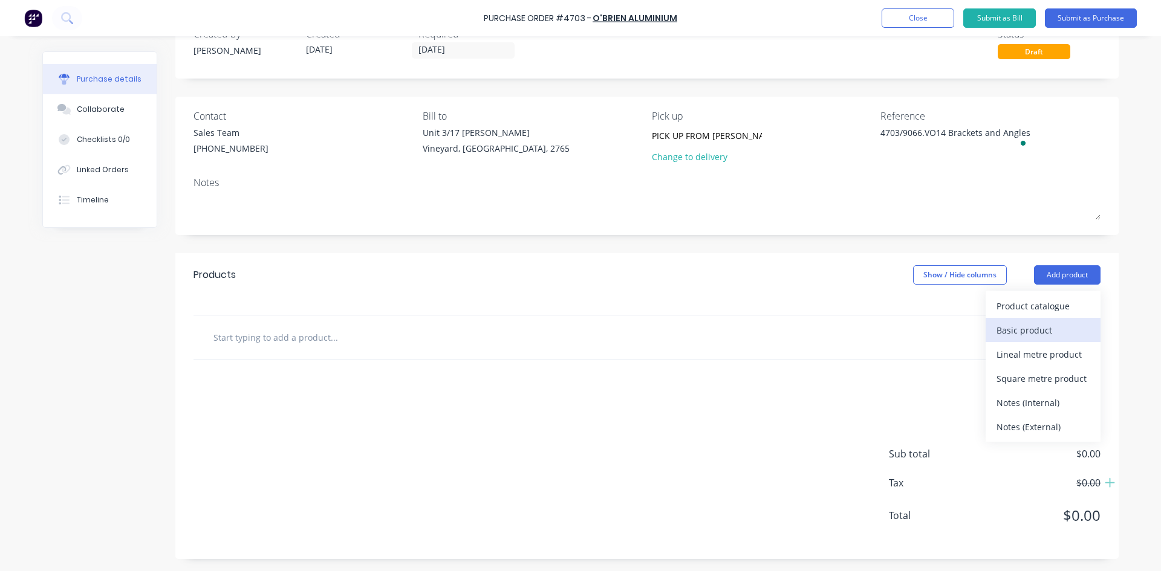
click at [1016, 330] on div "Basic product" at bounding box center [1043, 331] width 93 height 18
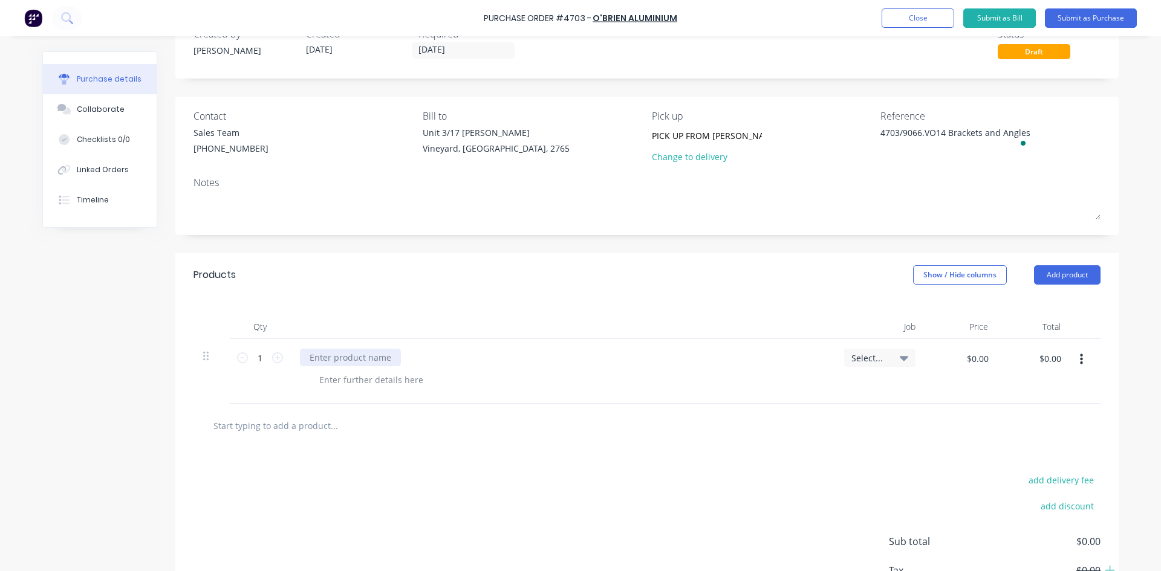
type textarea "x"
click at [315, 357] on div at bounding box center [350, 358] width 101 height 18
type textarea "x"
click at [341, 377] on div at bounding box center [371, 380] width 123 height 18
type textarea "x"
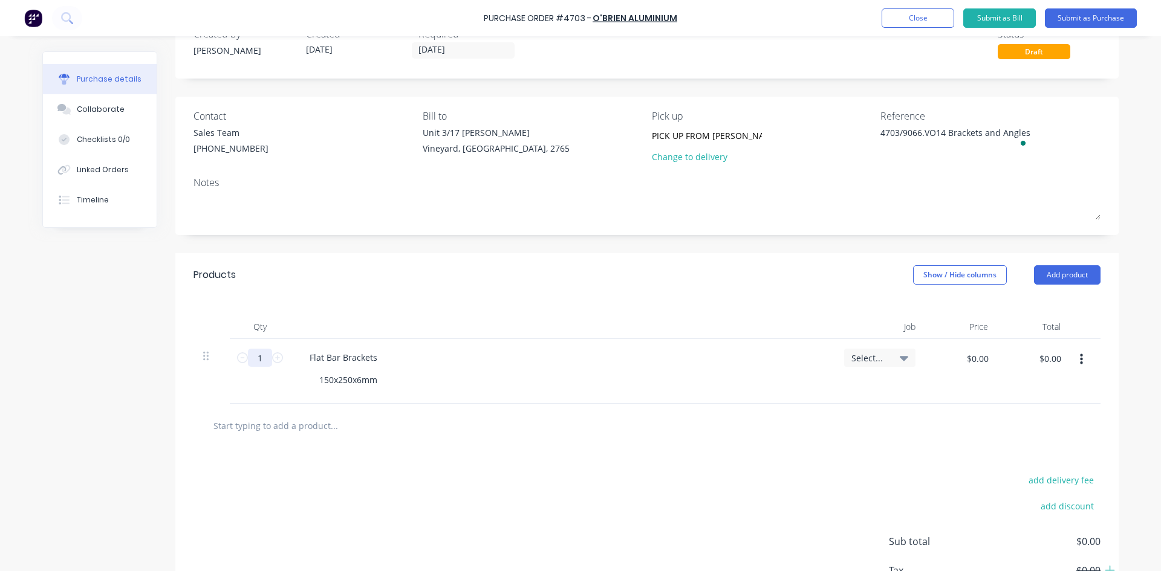
click at [257, 359] on input "1" at bounding box center [260, 358] width 24 height 18
type textarea "x"
type input "2"
type textarea "x"
type input "20"
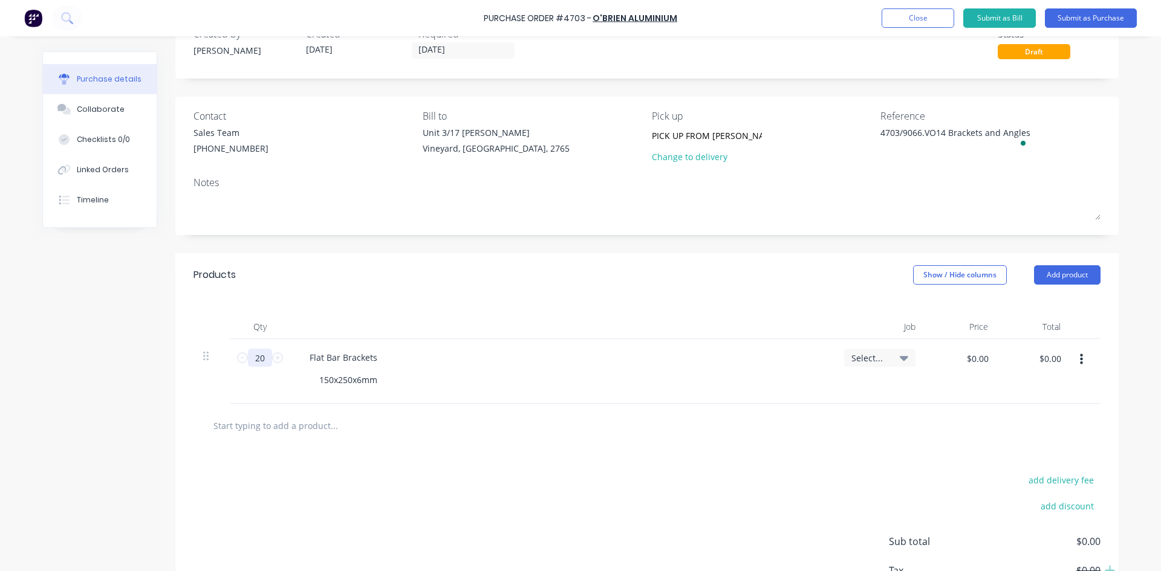
type textarea "x"
type input "20"
click at [1066, 280] on button "Add product" at bounding box center [1067, 274] width 67 height 19
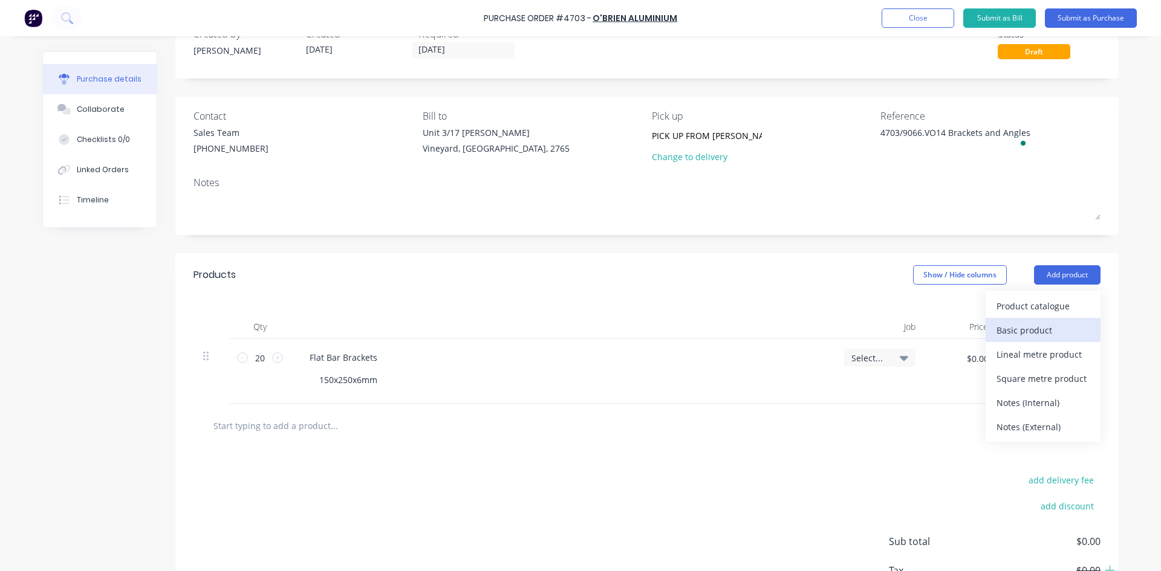
click at [1042, 334] on div "Basic product" at bounding box center [1043, 331] width 93 height 18
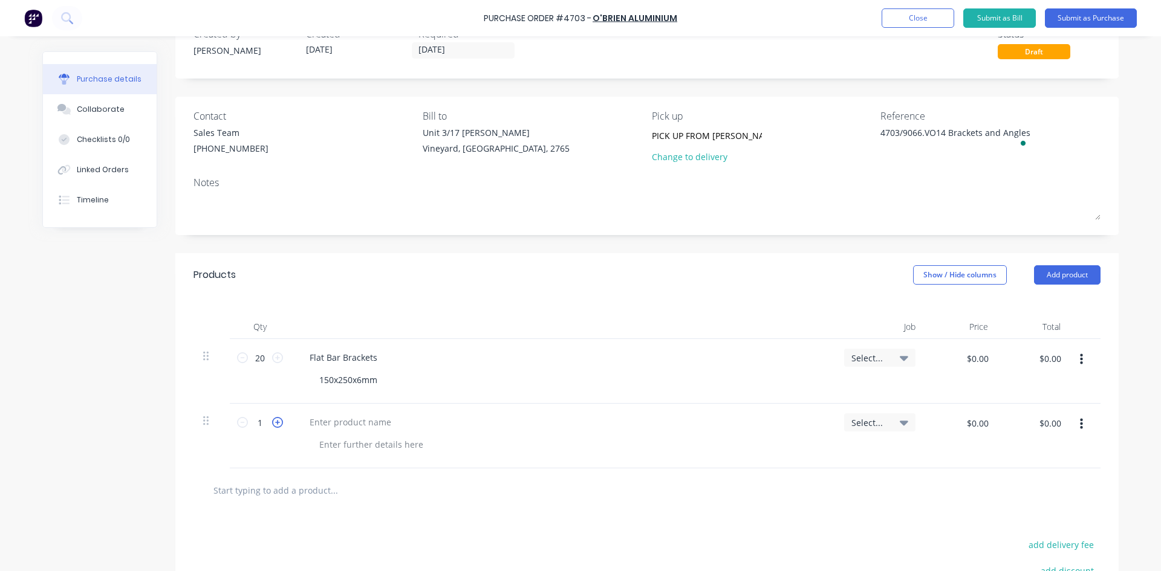
click at [272, 425] on icon at bounding box center [277, 422] width 11 height 11
type textarea "x"
type input "2"
type textarea "x"
click at [330, 428] on div at bounding box center [350, 423] width 101 height 18
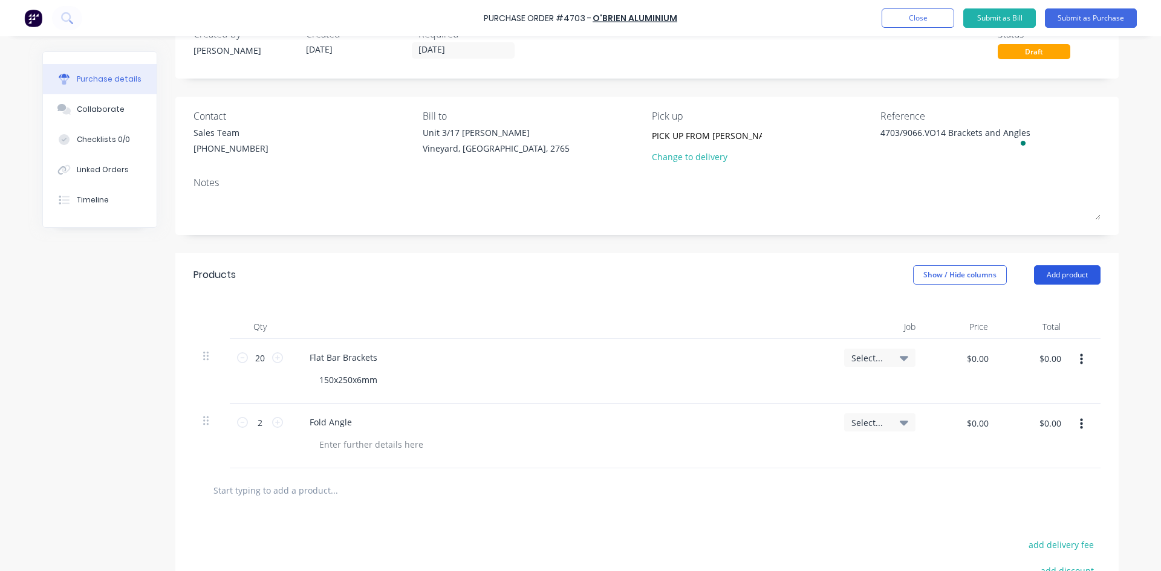
click at [1072, 281] on button "Add product" at bounding box center [1067, 274] width 67 height 19
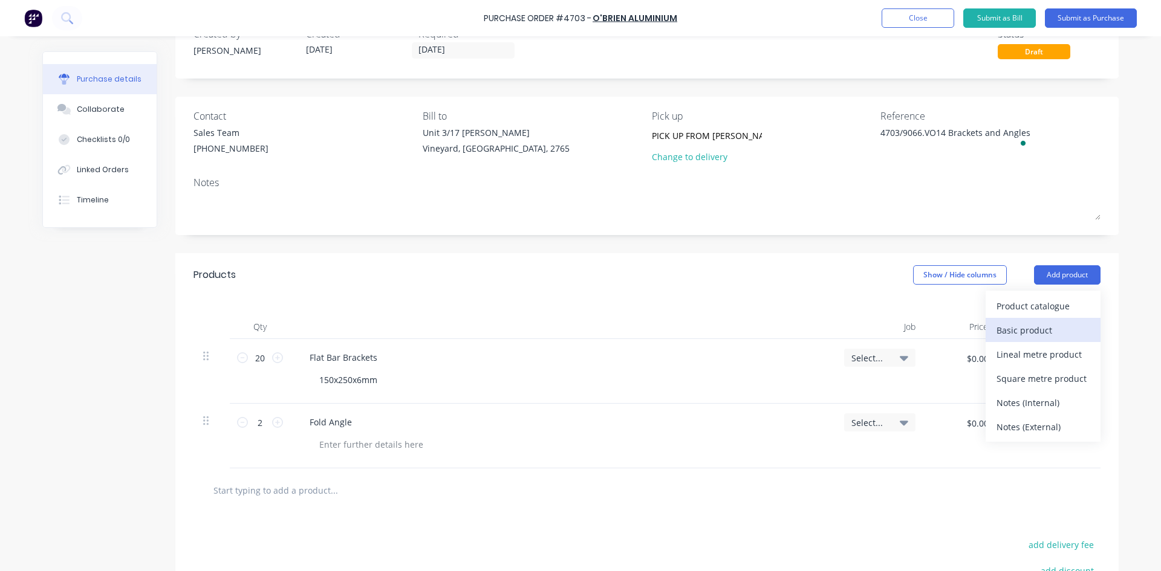
click at [1046, 334] on div "Basic product" at bounding box center [1043, 331] width 93 height 18
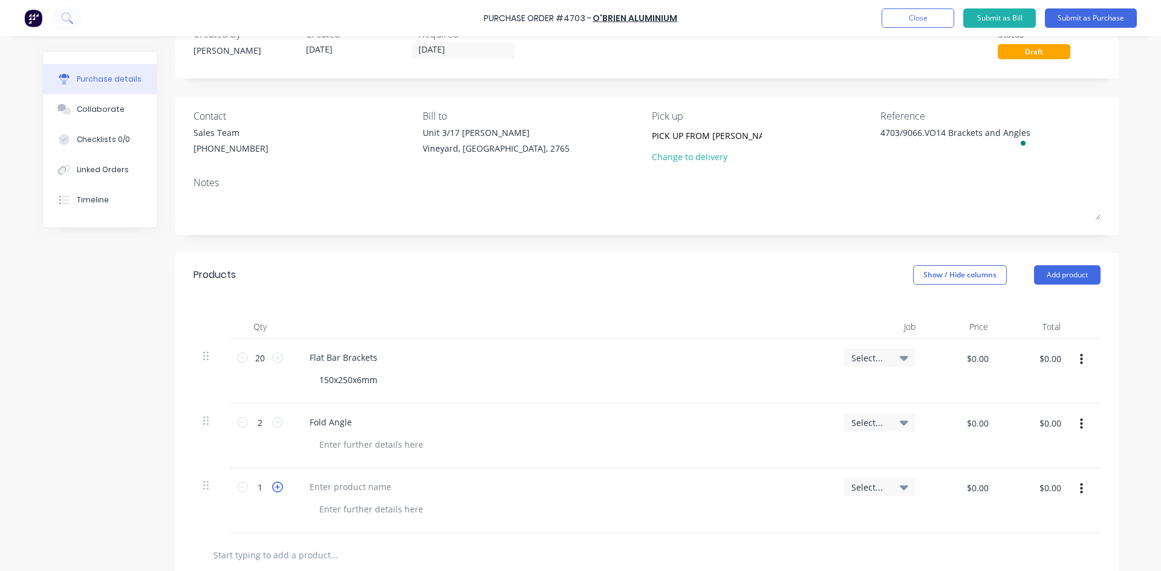
click at [272, 485] on icon at bounding box center [277, 487] width 11 height 11
type textarea "x"
type input "2"
type textarea "x"
click at [322, 488] on div at bounding box center [350, 487] width 101 height 18
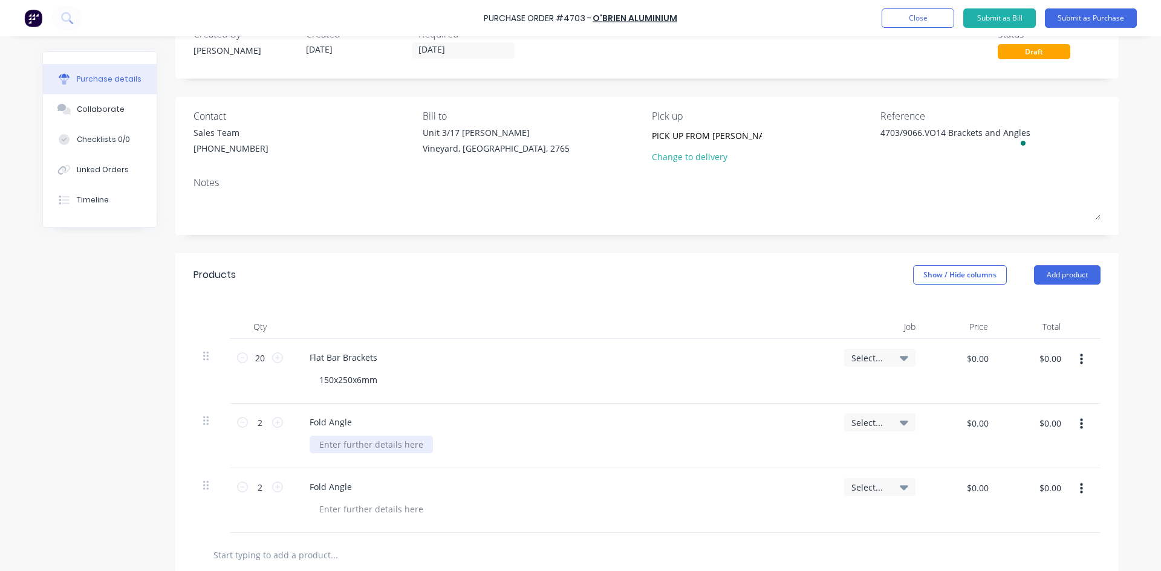
type textarea "x"
click at [351, 442] on div at bounding box center [371, 445] width 123 height 18
type textarea "x"
click at [336, 509] on div at bounding box center [371, 510] width 123 height 18
click at [311, 441] on div "2870mm" at bounding box center [337, 445] width 54 height 18
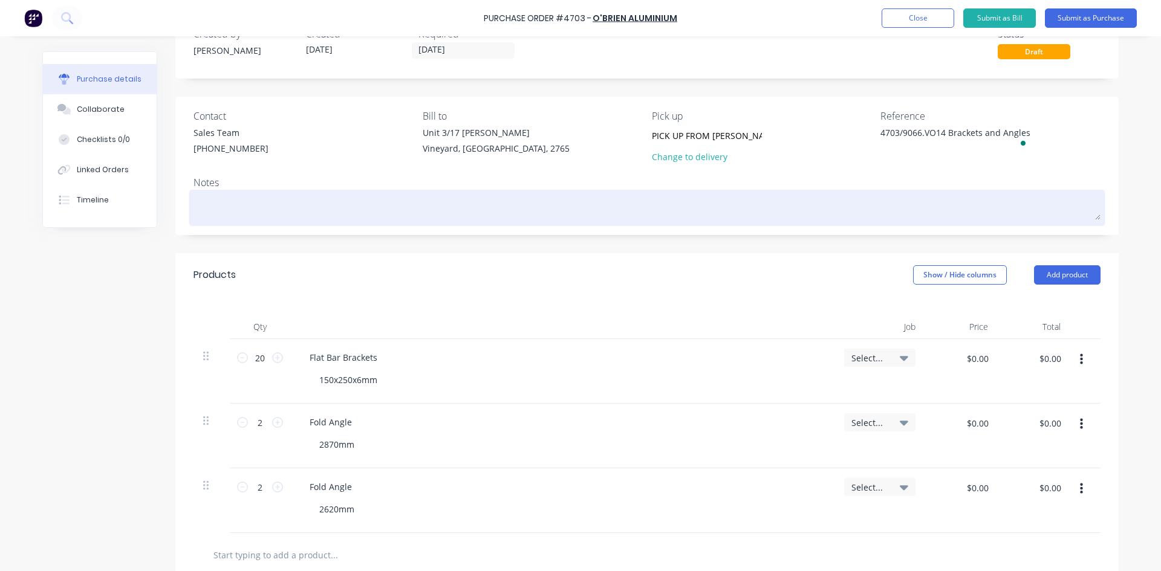
click at [230, 207] on textarea at bounding box center [647, 206] width 907 height 27
type textarea "x"
type textarea "P"
type textarea "x"
type textarea "Pl"
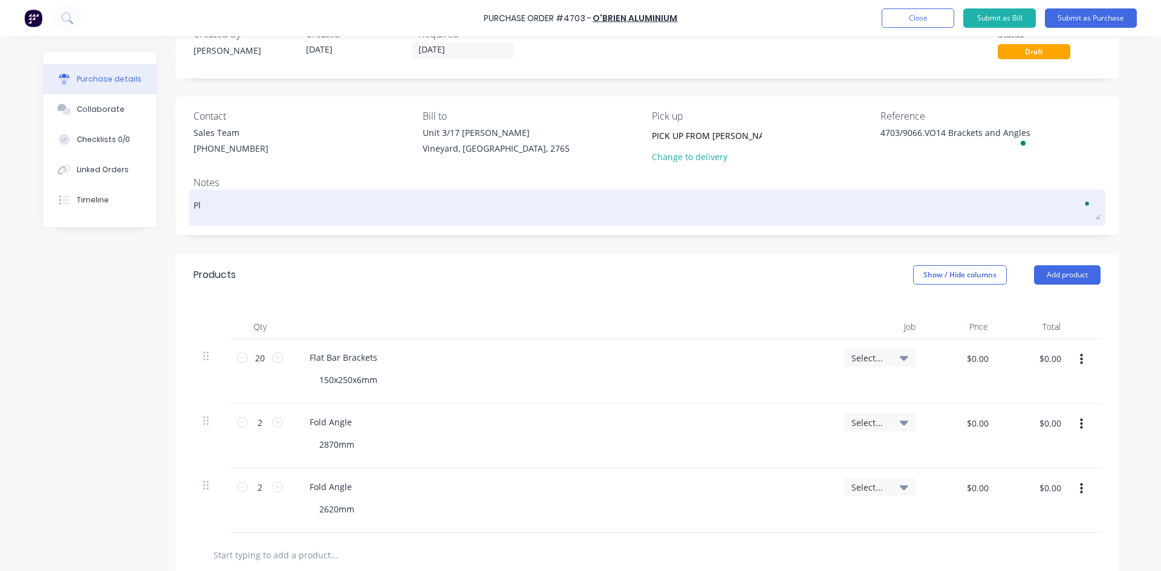
type textarea "x"
type textarea "Ple"
type textarea "x"
type textarea "Plea"
type textarea "x"
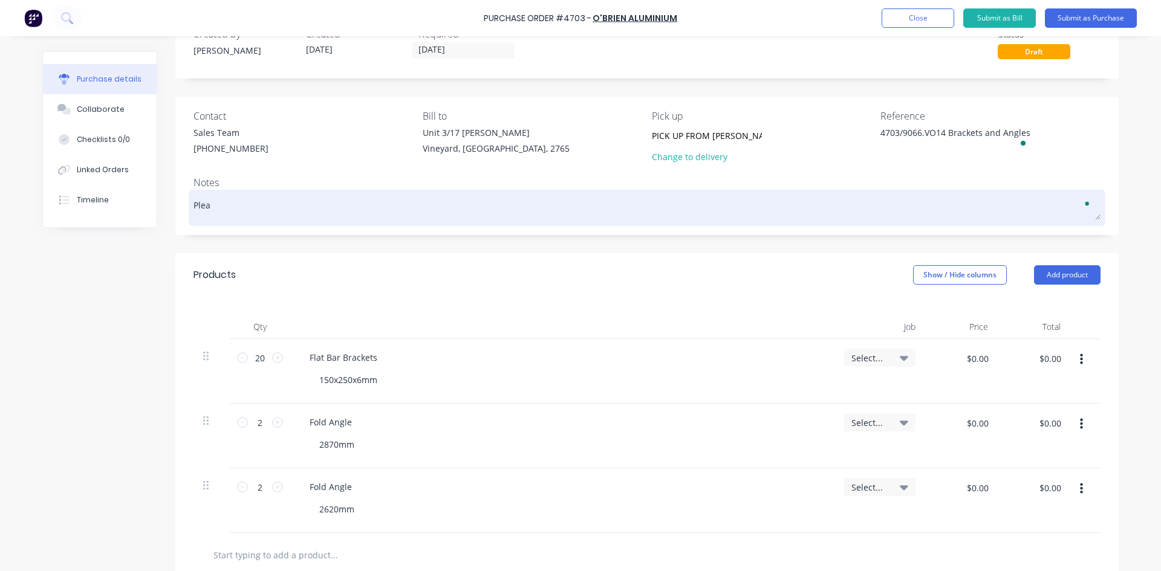
type textarea "Pleas"
type textarea "x"
type textarea "Please"
type textarea "x"
type textarea "Please"
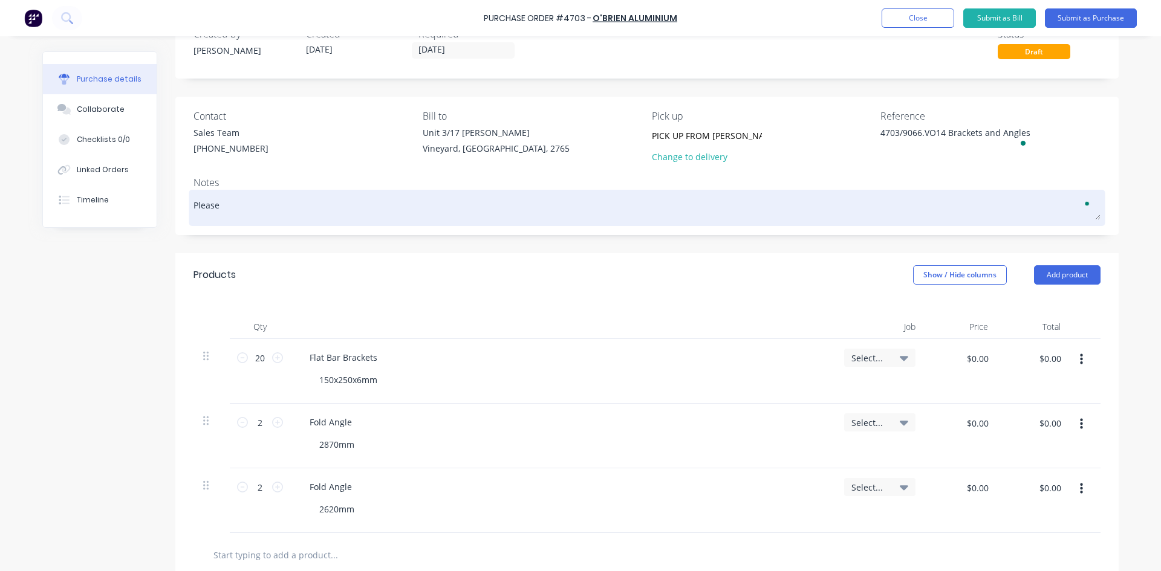
type textarea "x"
type textarea "Please s"
type textarea "x"
type textarea "Please se"
type textarea "x"
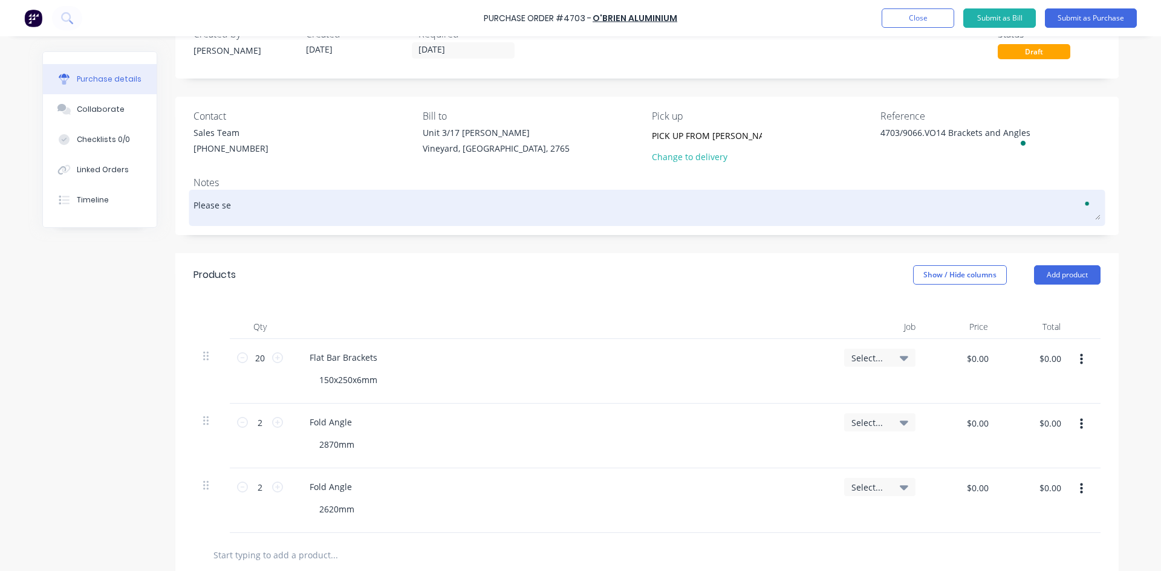
type textarea "Please see"
type textarea "x"
type textarea "Please see"
type textarea "x"
type textarea "Please see a"
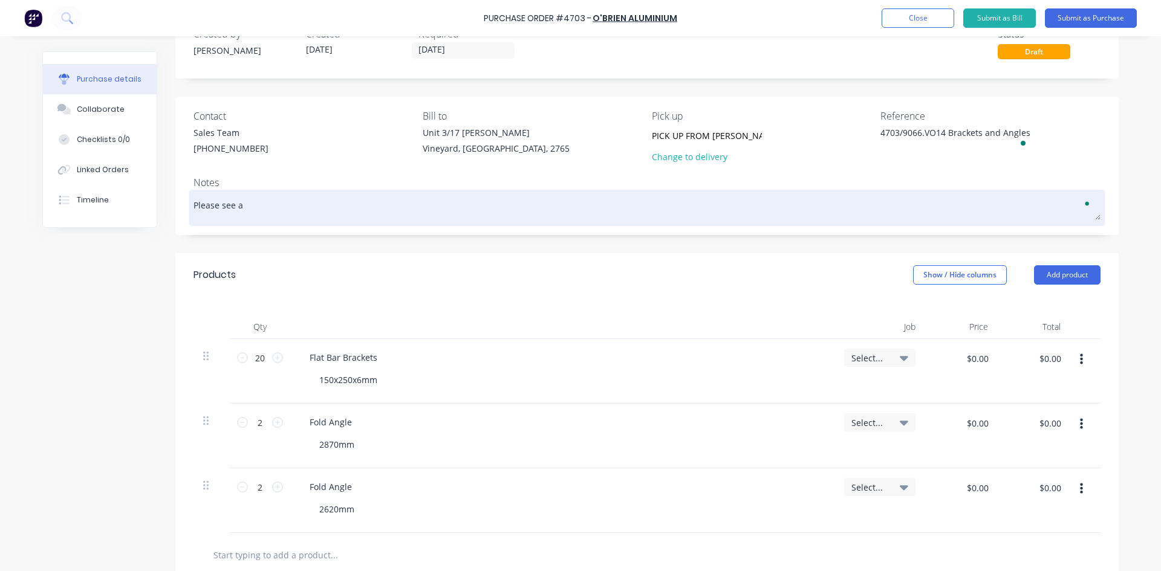
type textarea "x"
type textarea "Please see at"
type textarea "x"
type textarea "Please see att"
type textarea "x"
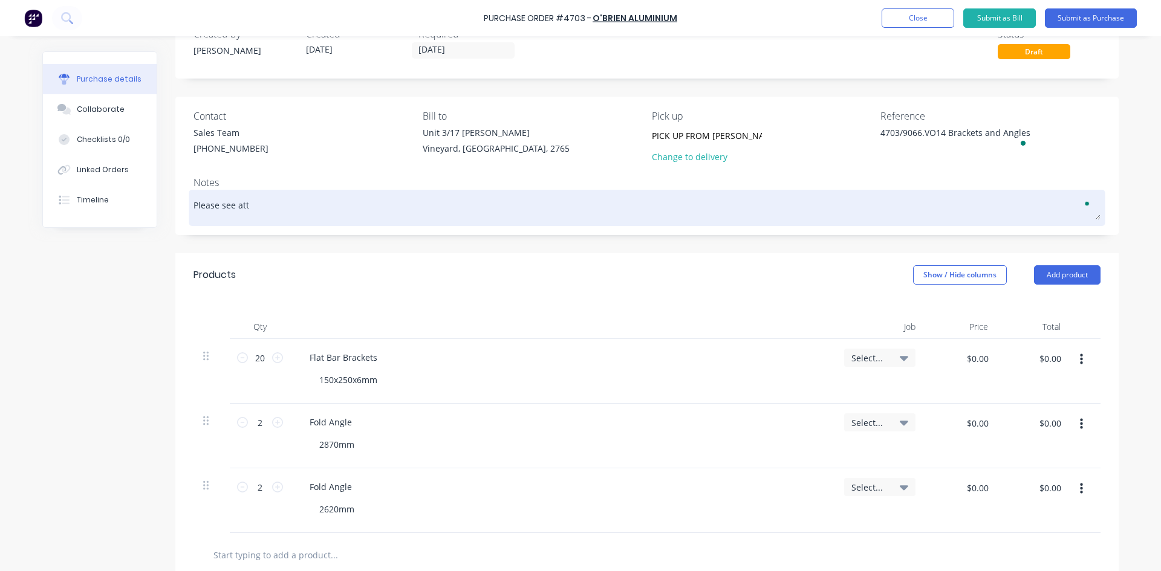
type textarea "Please see atta"
type textarea "x"
type textarea "Please see attac"
type textarea "x"
type textarea "Please see attach"
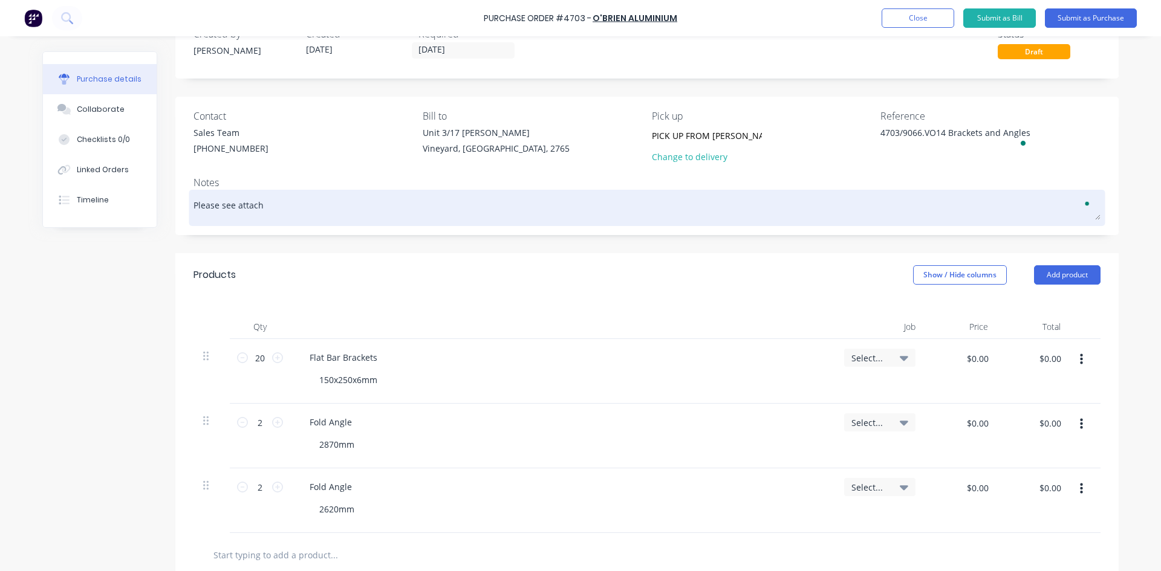
type textarea "x"
type textarea "Please see attache"
type textarea "x"
type textarea "Please see attached"
type textarea "x"
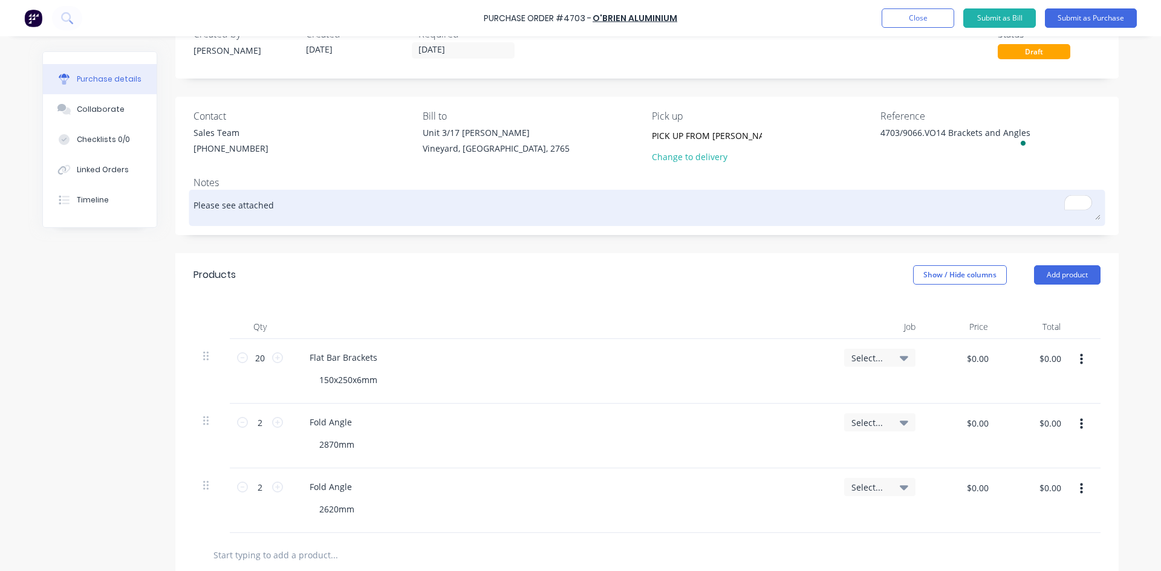
type textarea "Please see attached"
type textarea "x"
type textarea "Please see attached"
click at [273, 207] on textarea "Please see attached" at bounding box center [647, 206] width 907 height 27
type textarea "x"
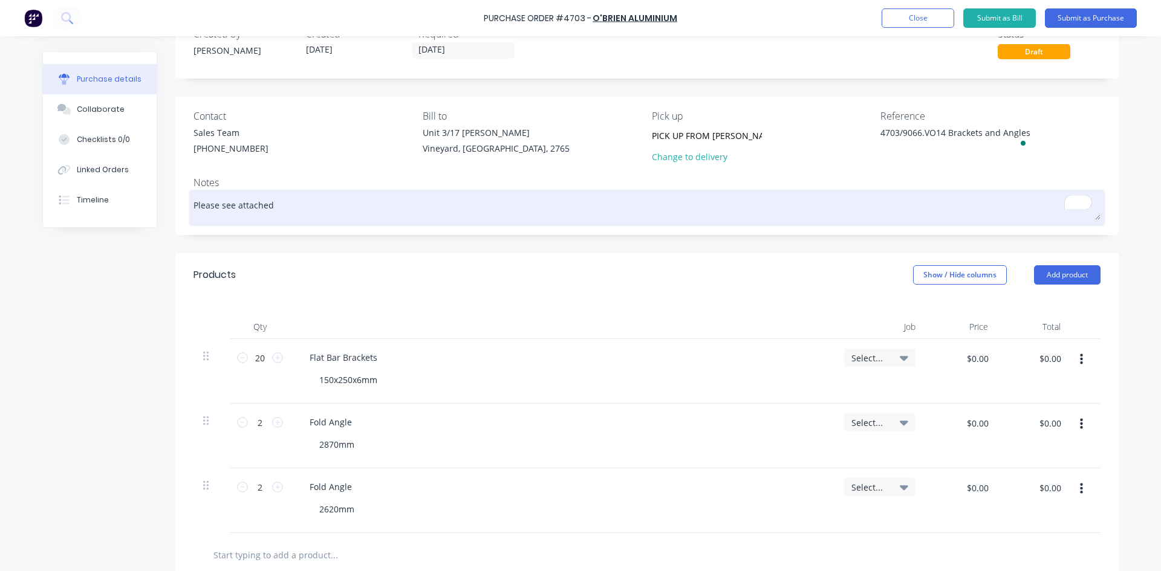
type textarea "Please see attached q"
type textarea "x"
type textarea "Please see attached quo"
type textarea "x"
type textarea "Please see attached quop"
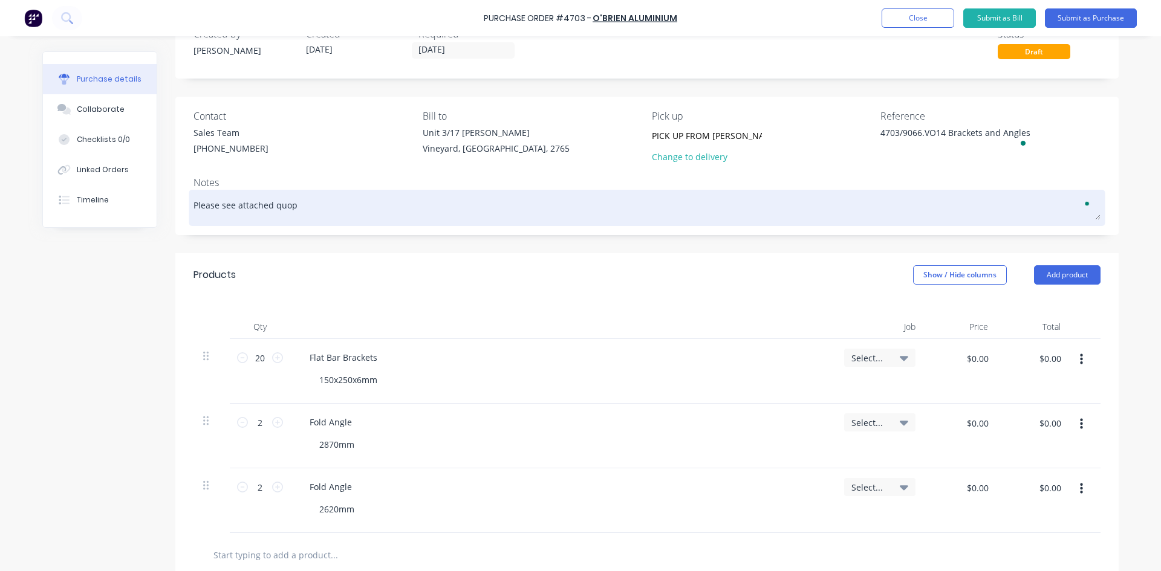
type textarea "x"
type textarea "Please see attached quopt"
type textarea "x"
type textarea "Please see attached quopte"
type textarea "x"
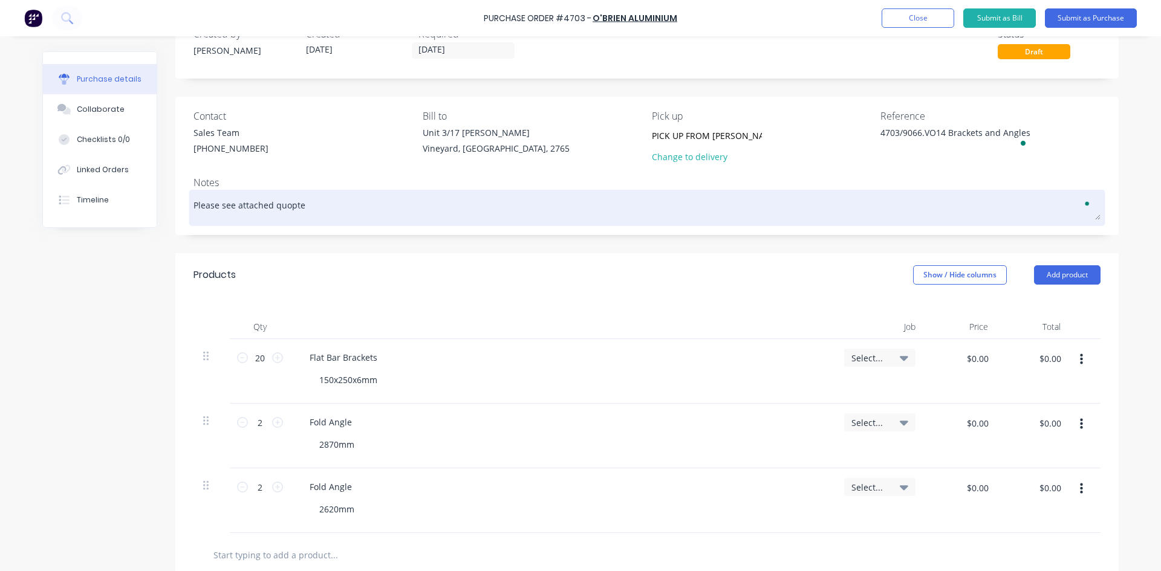
type textarea "Please see attached quopt"
type textarea "x"
type textarea "Please see attached quop"
type textarea "x"
type textarea "Please see attached quo"
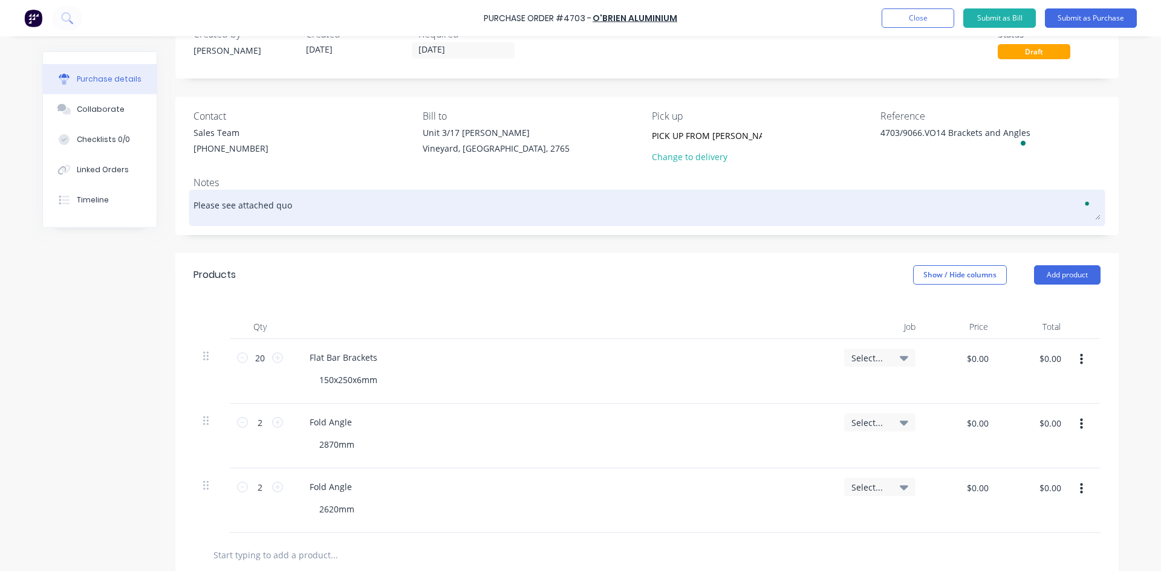
type textarea "x"
type textarea "Please see attached quot"
type textarea "x"
type textarea "Please see attached quote"
type textarea "x"
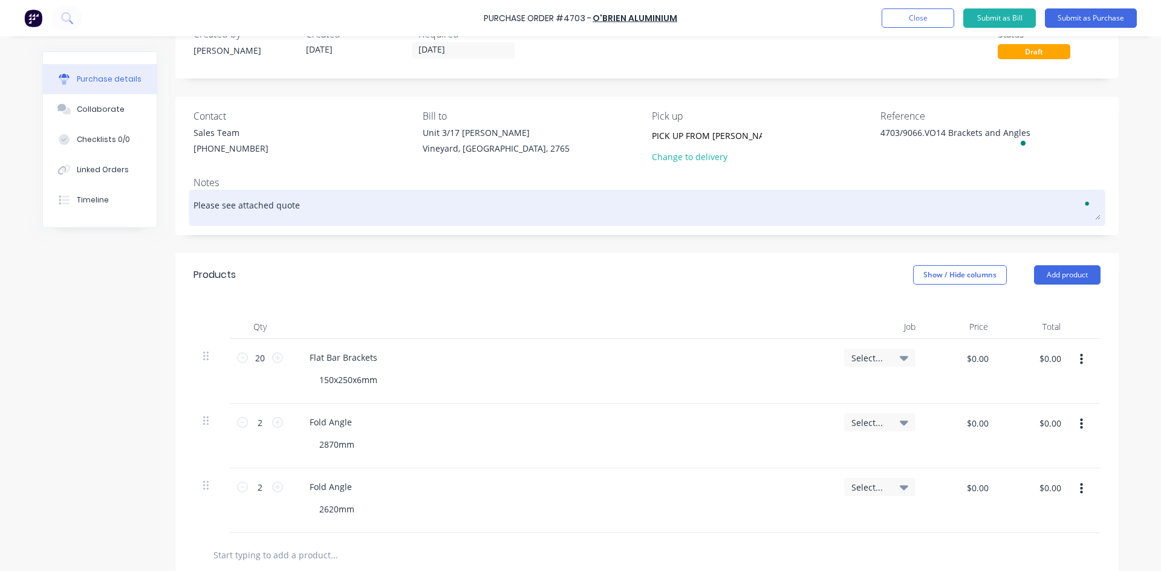
type textarea "Please see attached quote"
type textarea "x"
type textarea "Please see attached quote a"
type textarea "x"
type textarea "Please see attached quote an"
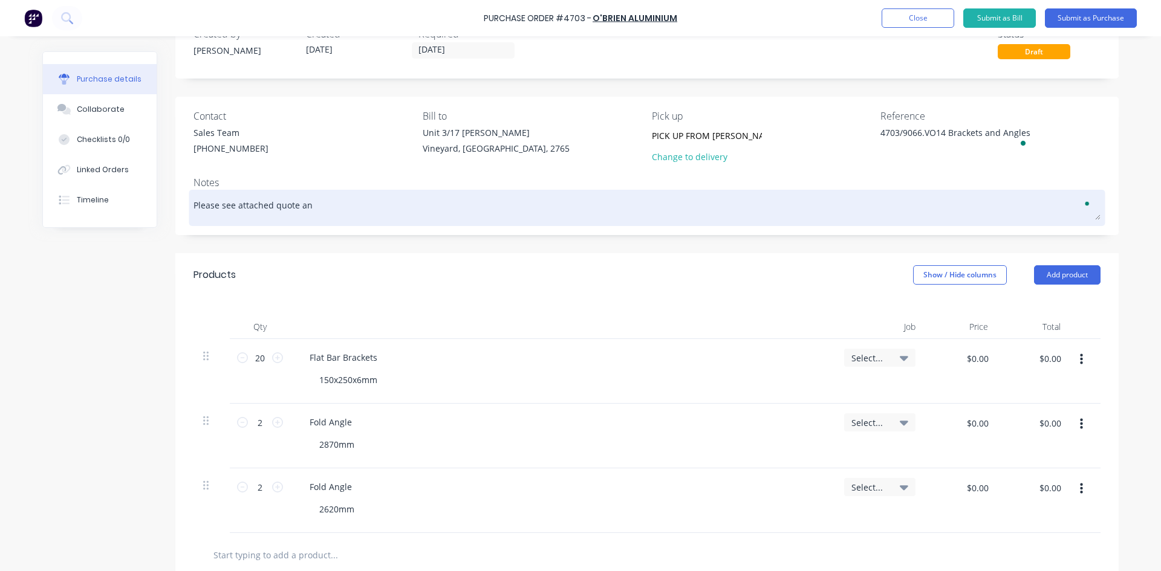
type textarea "x"
type textarea "Please see attached quote and"
type textarea "x"
type textarea "Please see attached quote and"
type textarea "x"
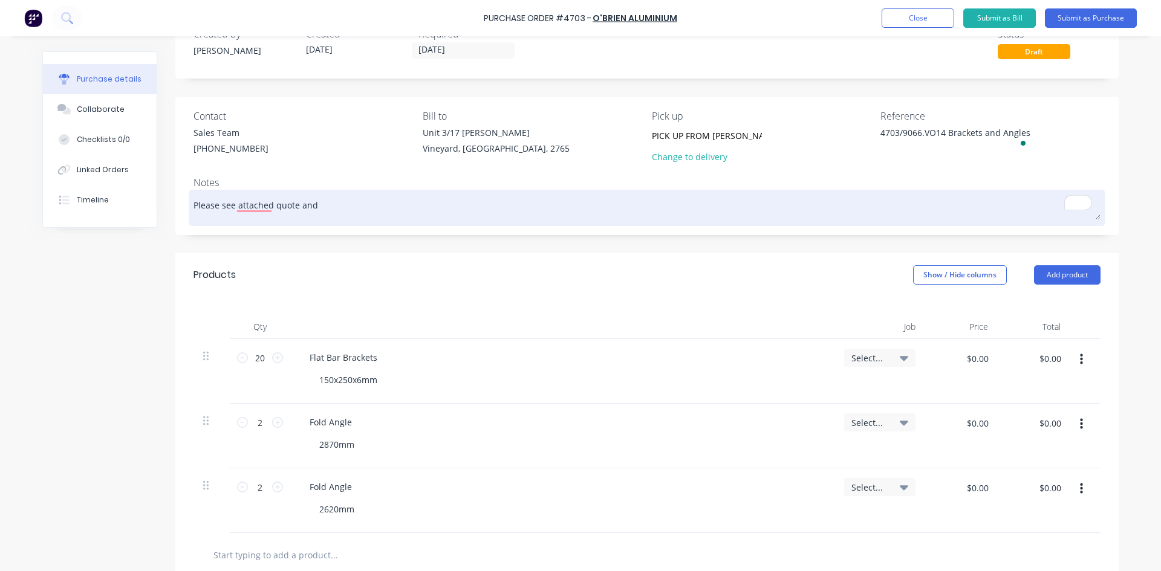
type textarea "Please see attached quote and d"
type textarea "x"
type textarea "Please see attached quote and dr"
type textarea "x"
type textarea "Please see attached quote and dra"
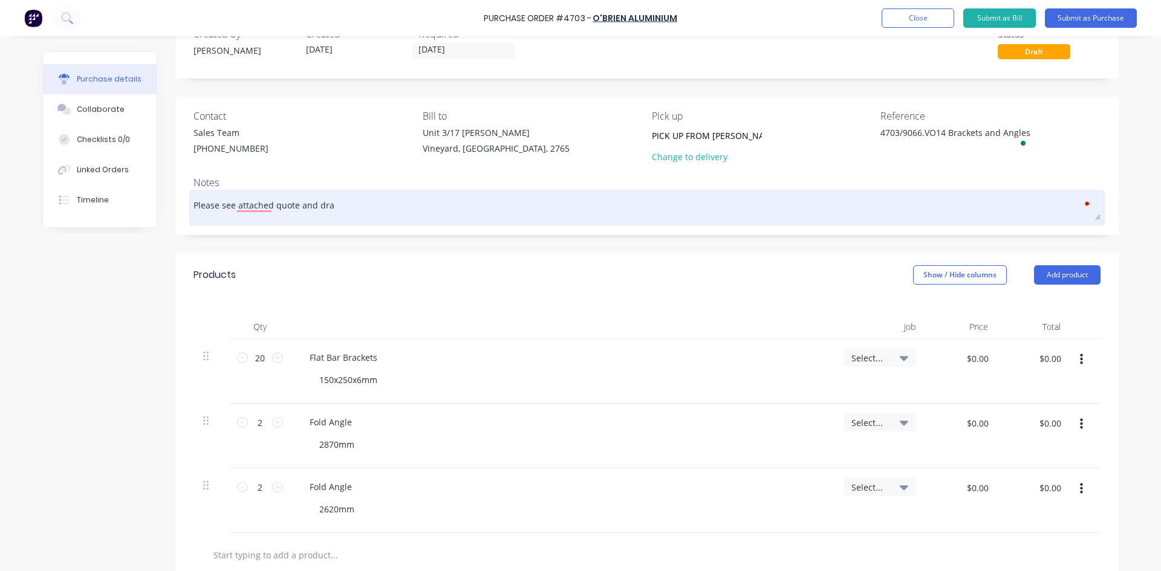
type textarea "x"
type textarea "Please see attached quote and draw"
type textarea "x"
type textarea "Please see attached quote and drawi"
type textarea "x"
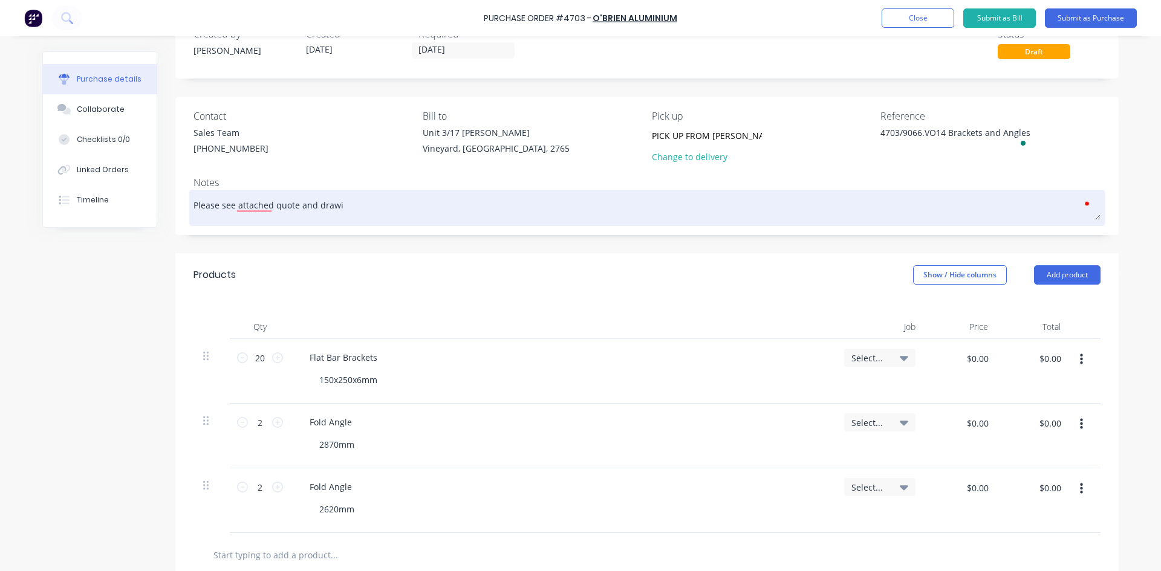
type textarea "Please see attached quote and drawin"
type textarea "x"
type textarea "Please see attached quote and drawinf"
type textarea "x"
type textarea "Please see attached quote and drawin"
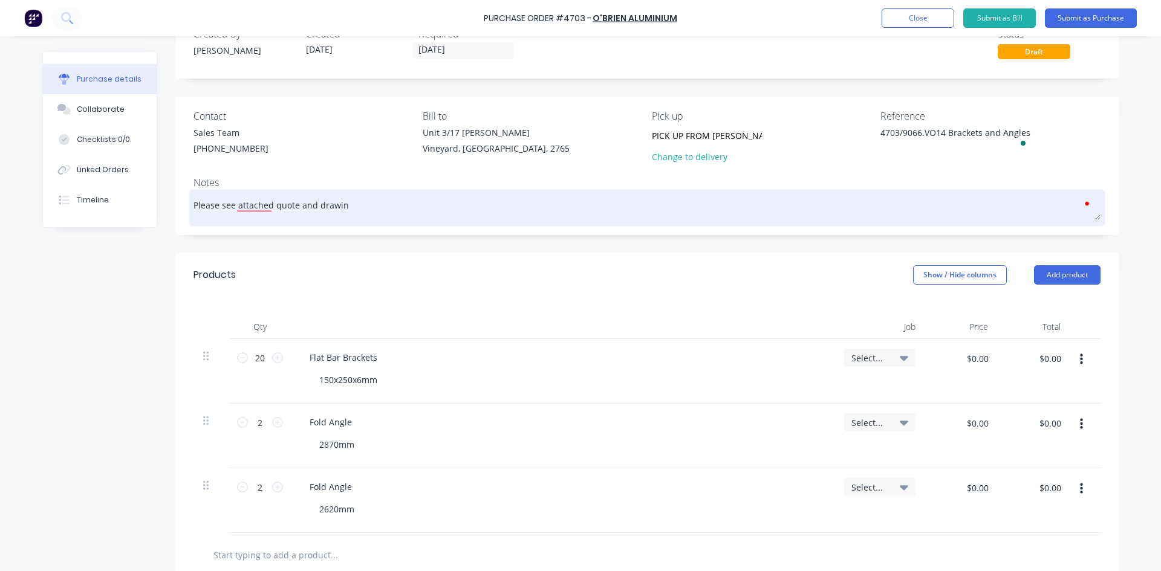
type textarea "x"
type textarea "Please see attached quote and drawing"
type textarea "x"
type textarea "Please see attached quote and drawing"
type textarea "x"
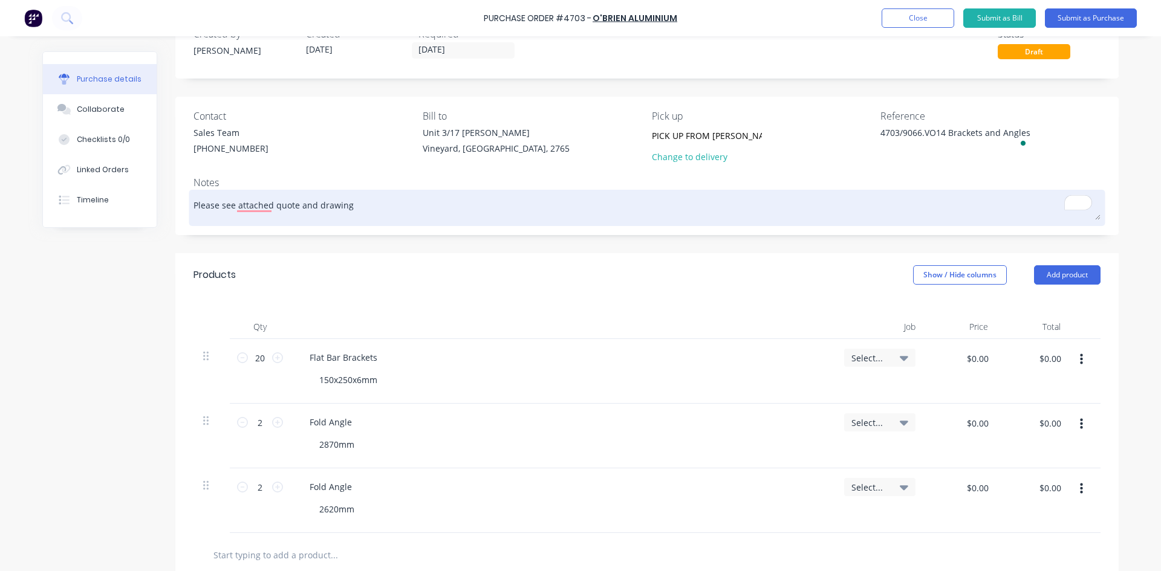
type textarea "Please see attached quote and drawing m"
type textarea "x"
type textarea "Please see attached quote and drawing ma"
type textarea "x"
type textarea "Please see attached quote and drawing mar"
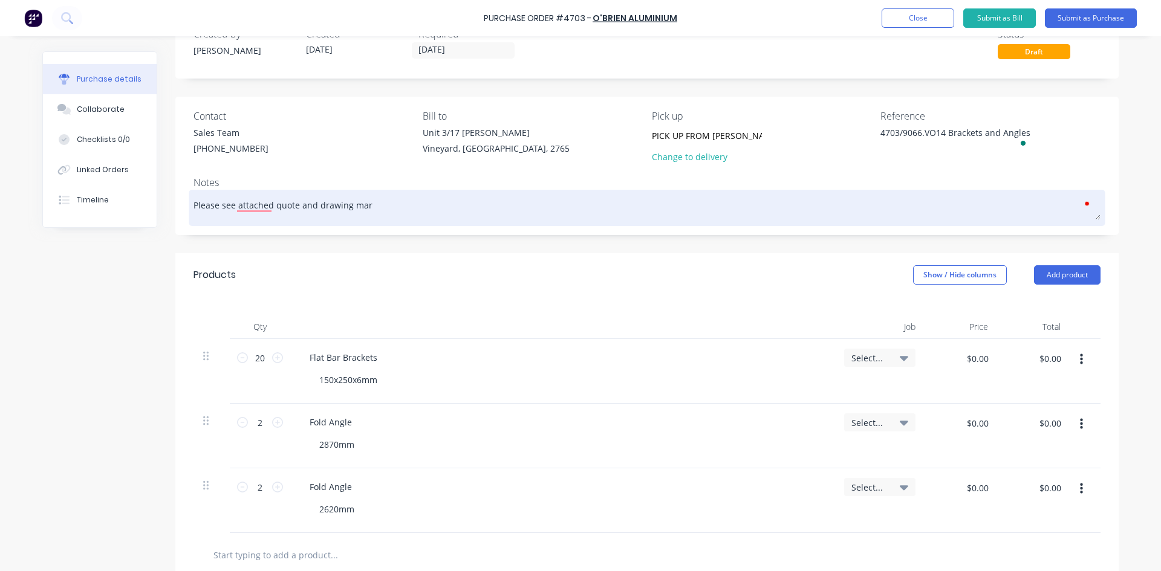
type textarea "x"
type textarea "Please see attached quote and drawing mark"
type textarea "x"
type textarea "Please see attached quote and drawing mark"
type textarea "x"
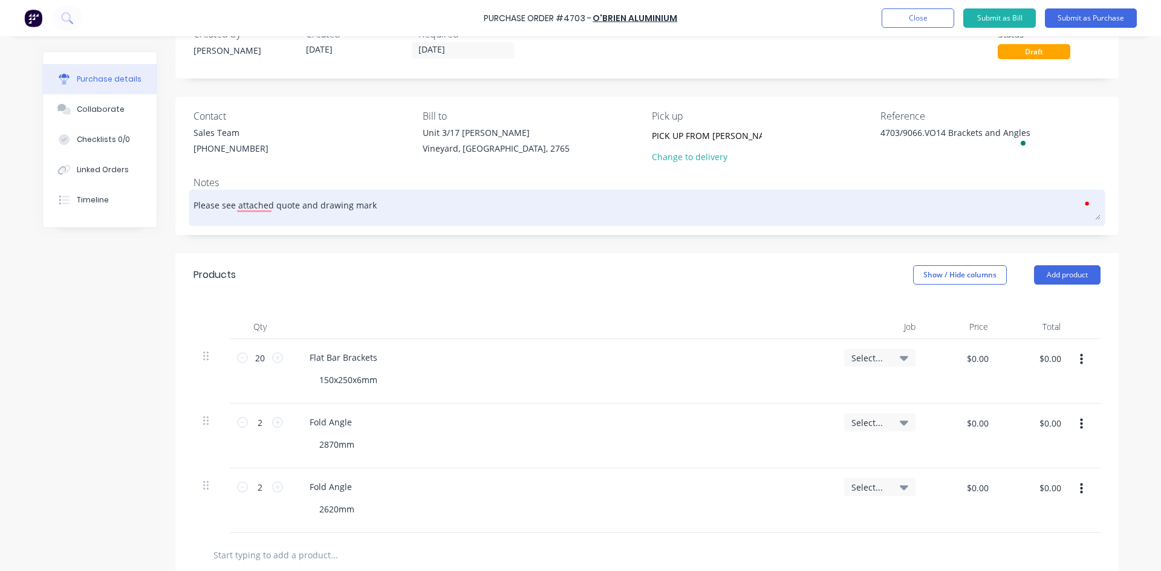
type textarea "Please see attached quote and drawing mark u"
type textarea "x"
type textarea "Please see attached quote and drawing mark up"
type textarea "x"
type textarea "Please see attached quote and drawing mark u"
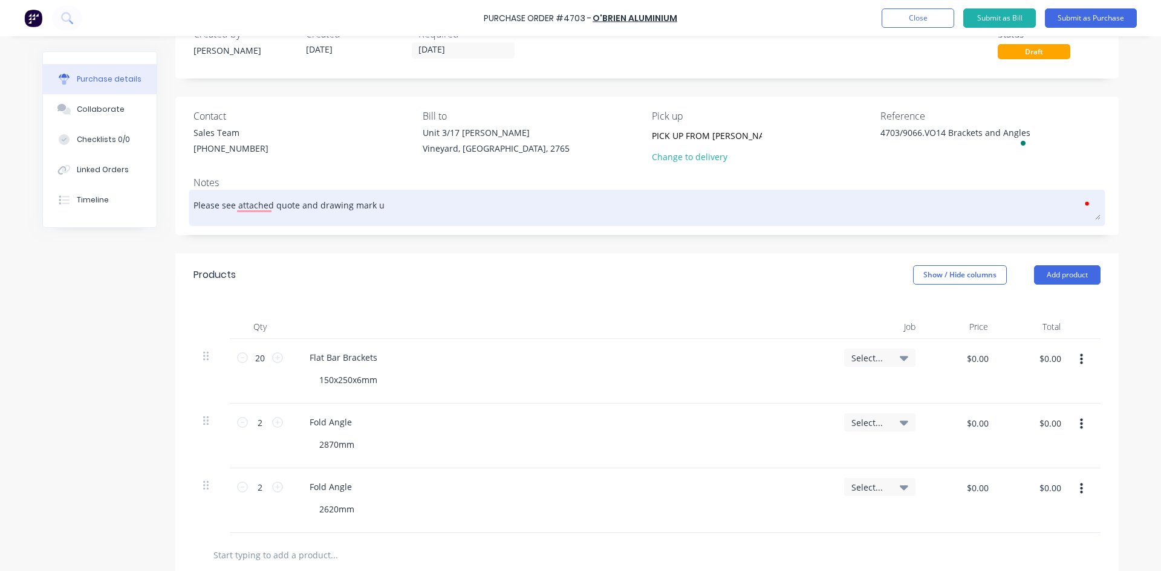
type textarea "x"
type textarea "Please see attached quote and drawing mark"
type textarea "x"
type textarea "Please see attached quote and drawing mark"
type textarea "x"
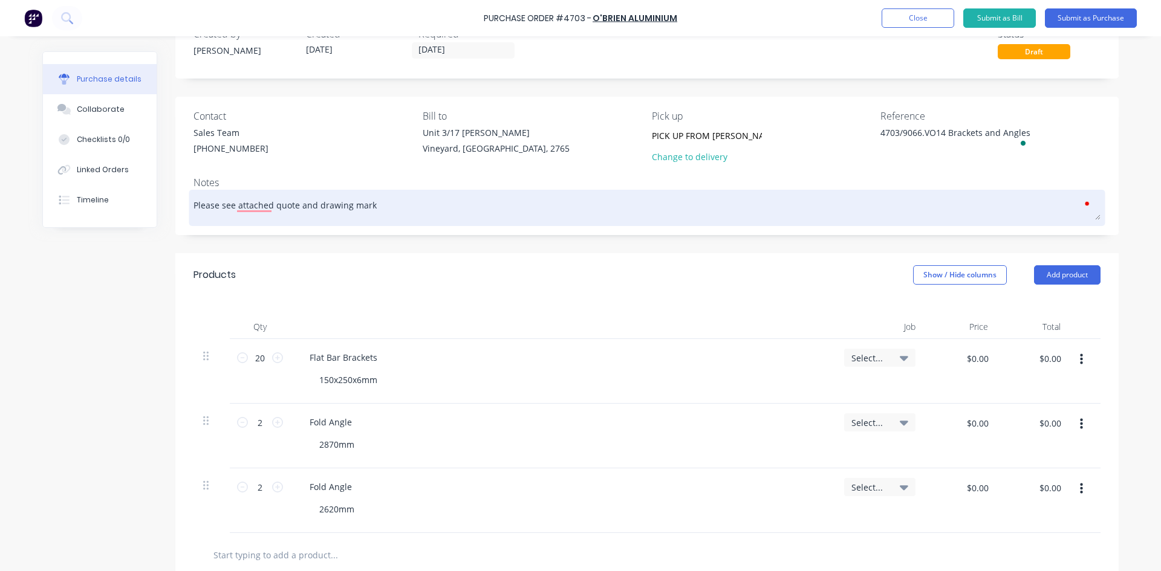
type textarea "Please see attached quote and drawing marku"
type textarea "x"
type textarea "Please see attached quote and drawing markup"
type textarea "x"
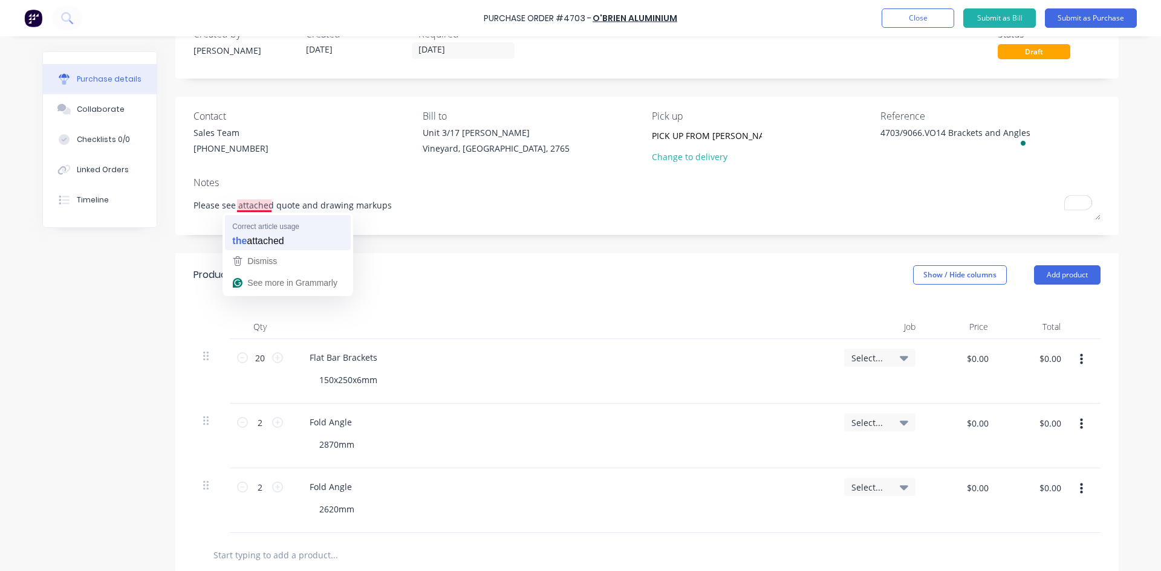
type textarea "Please see attached quote and drawing markups"
type textarea "x"
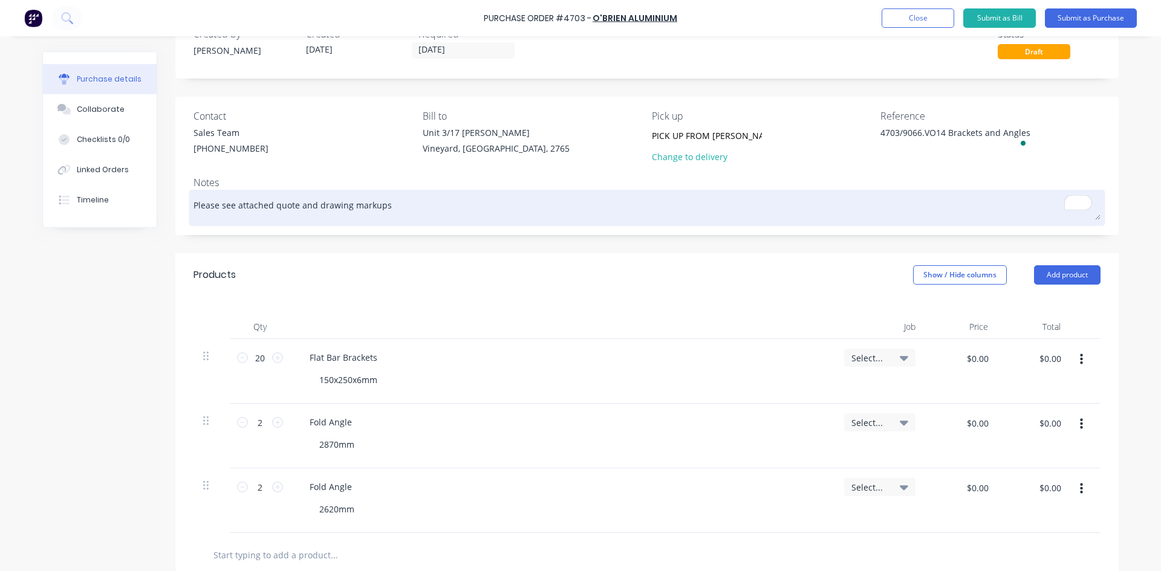
click at [395, 206] on textarea "Please see attached quote and drawing markups" at bounding box center [647, 206] width 907 height 27
click at [232, 205] on textarea "Please see attached quote and drawing markups" at bounding box center [647, 206] width 907 height 27
click at [414, 207] on textarea "Please see the attached quote and drawing markups" at bounding box center [647, 206] width 907 height 27
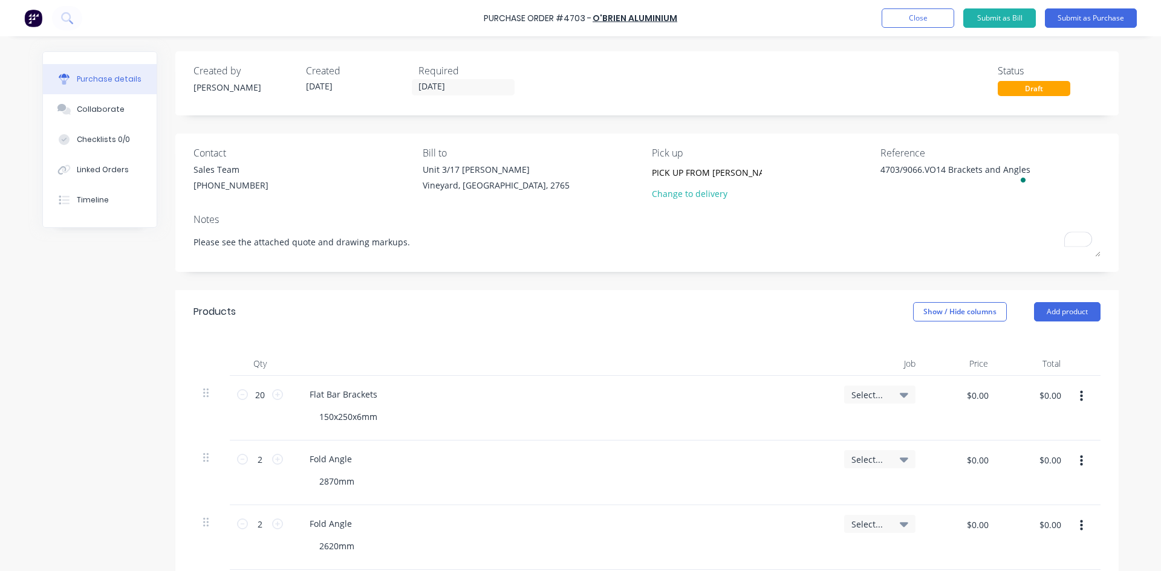
scroll to position [37, 0]
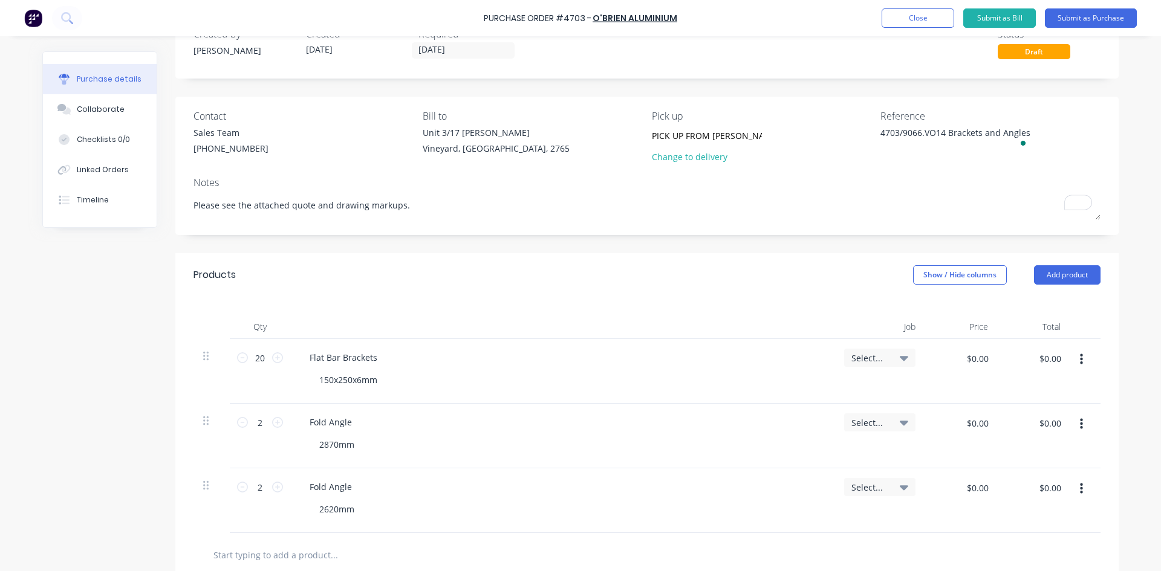
type textarea "Please see the attached quote and drawing markups."
click at [117, 111] on button "Collaborate" at bounding box center [100, 109] width 114 height 30
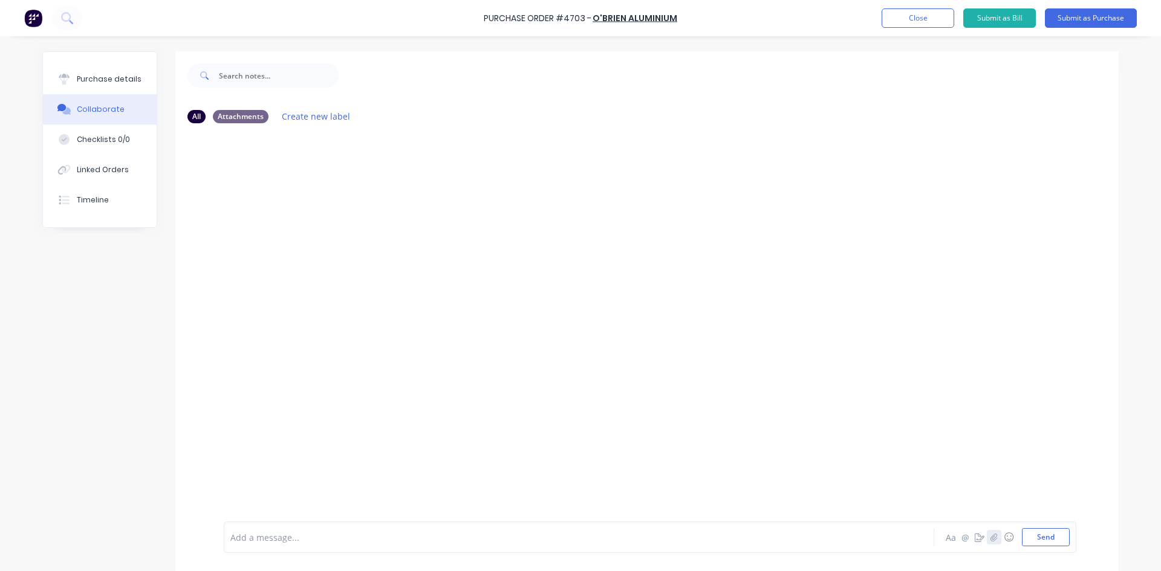
click at [989, 542] on button "button" at bounding box center [994, 537] width 15 height 15
click at [1055, 542] on button "Send" at bounding box center [1046, 538] width 48 height 18
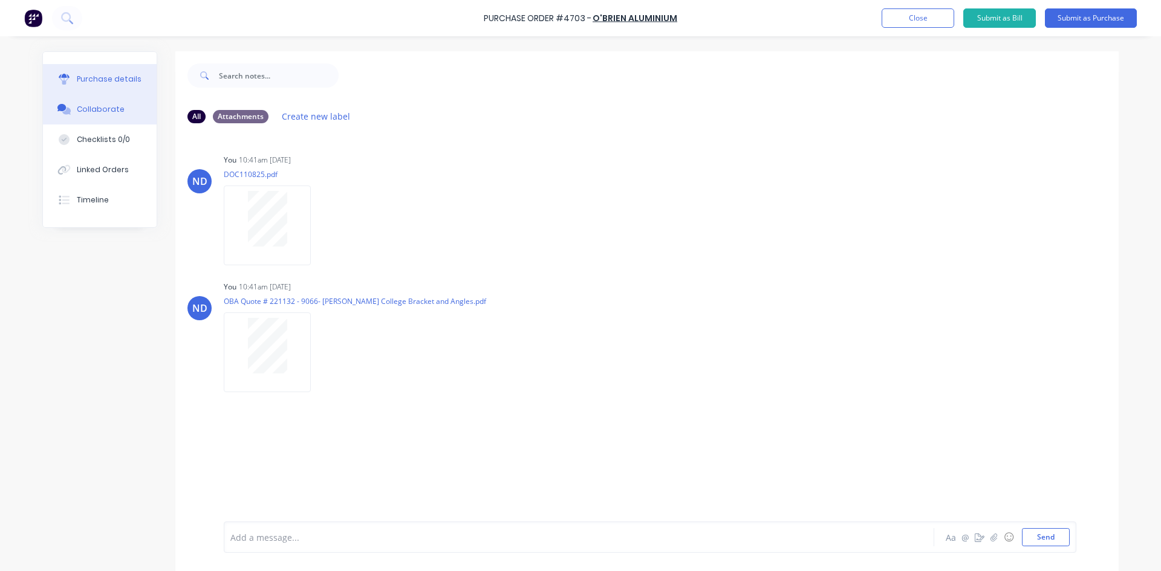
click at [106, 83] on div "Purchase details" at bounding box center [109, 79] width 65 height 11
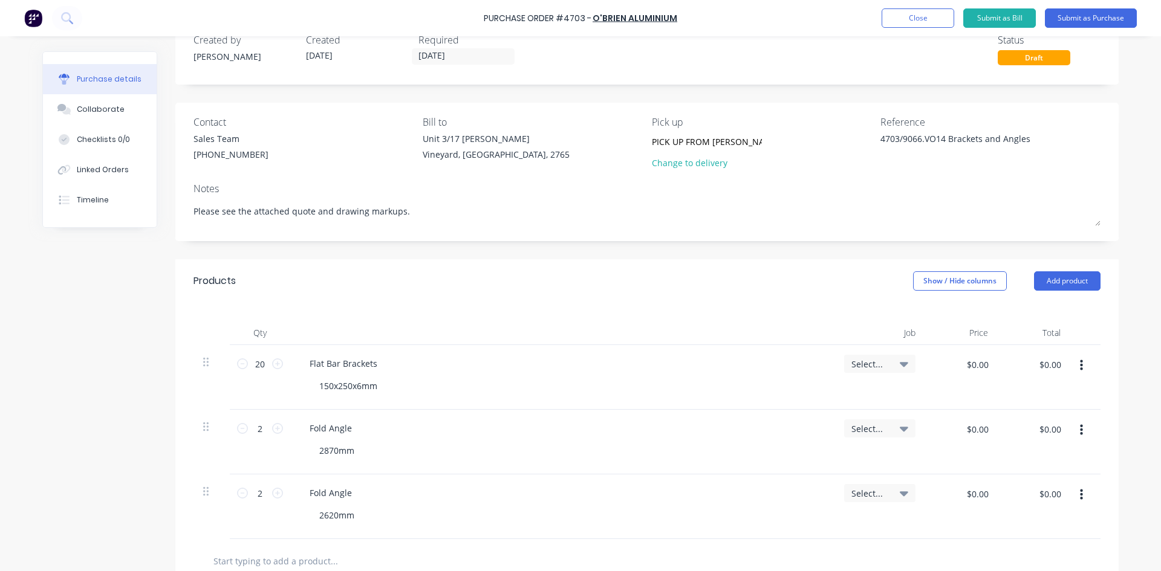
scroll to position [121, 0]
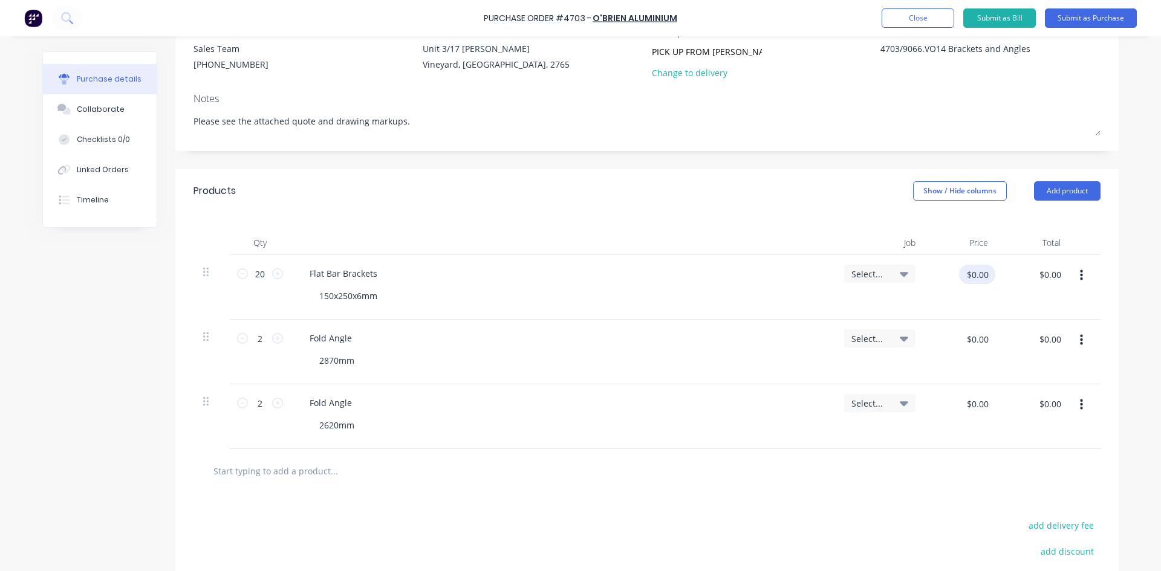
type textarea "x"
click at [982, 282] on input "$0.00" at bounding box center [977, 274] width 36 height 19
type input "21.85"
type textarea "x"
type input "$21.85"
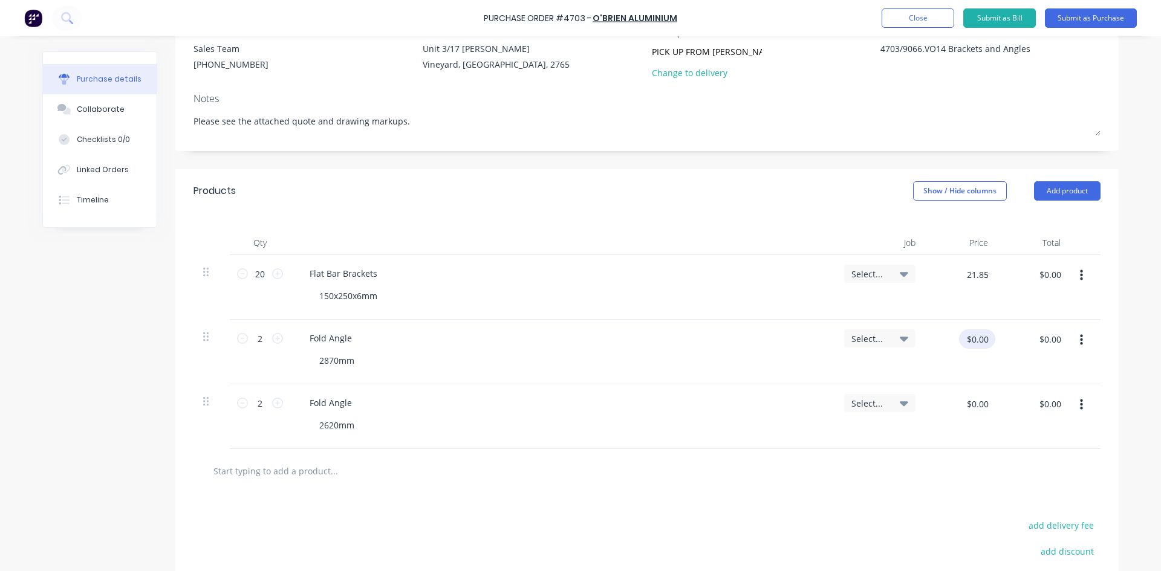
type input "$437.00"
click at [982, 338] on input "$0.00" at bounding box center [977, 339] width 36 height 19
type input "55.88"
type textarea "x"
type input "$55.88"
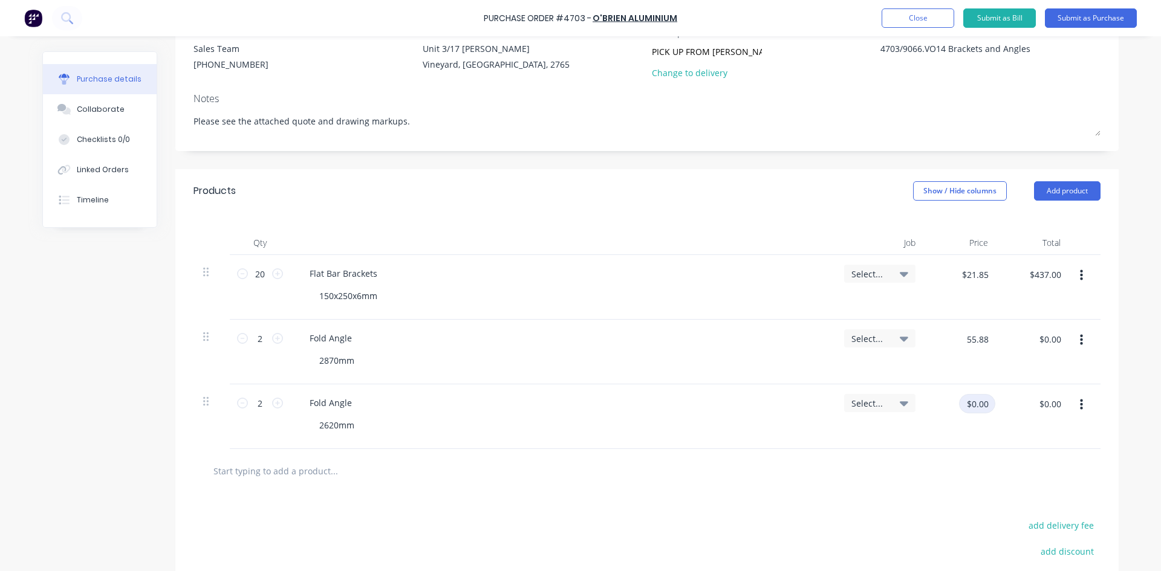
type input "$111.76"
click at [985, 404] on input "$0.00" at bounding box center [977, 403] width 36 height 19
type input "55.88"
type textarea "x"
type input "$55.88"
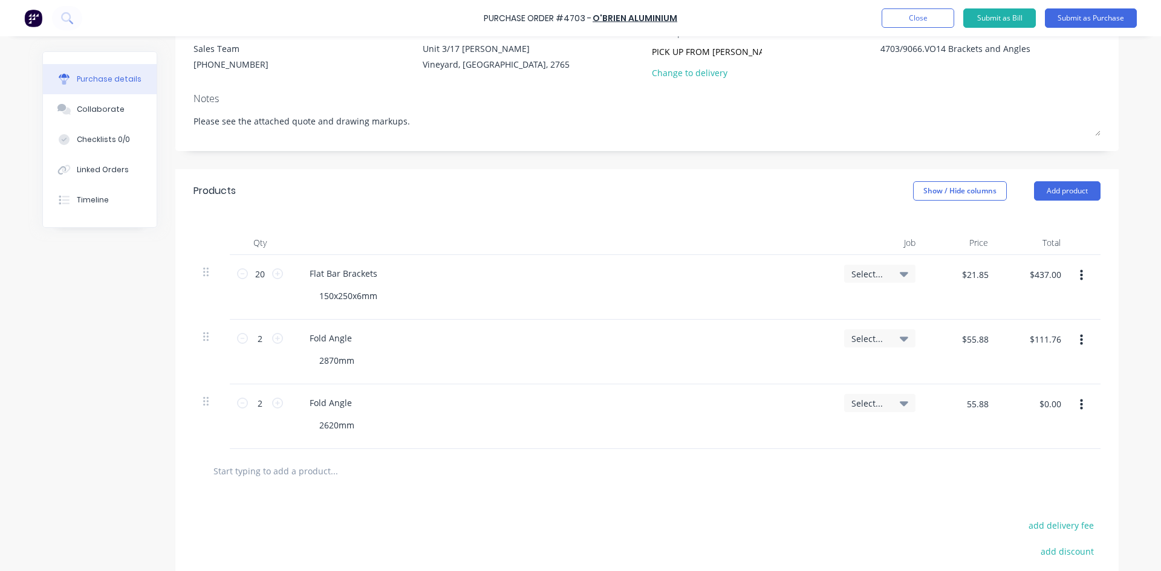
type input "$111.76"
click at [963, 469] on div at bounding box center [647, 471] width 888 height 24
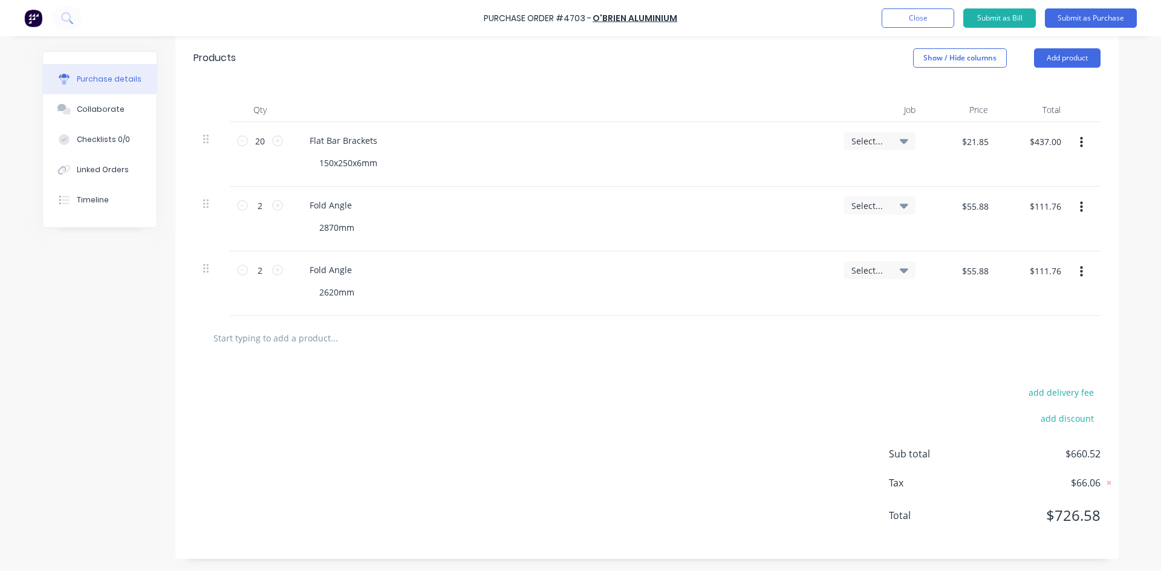
scroll to position [0, 0]
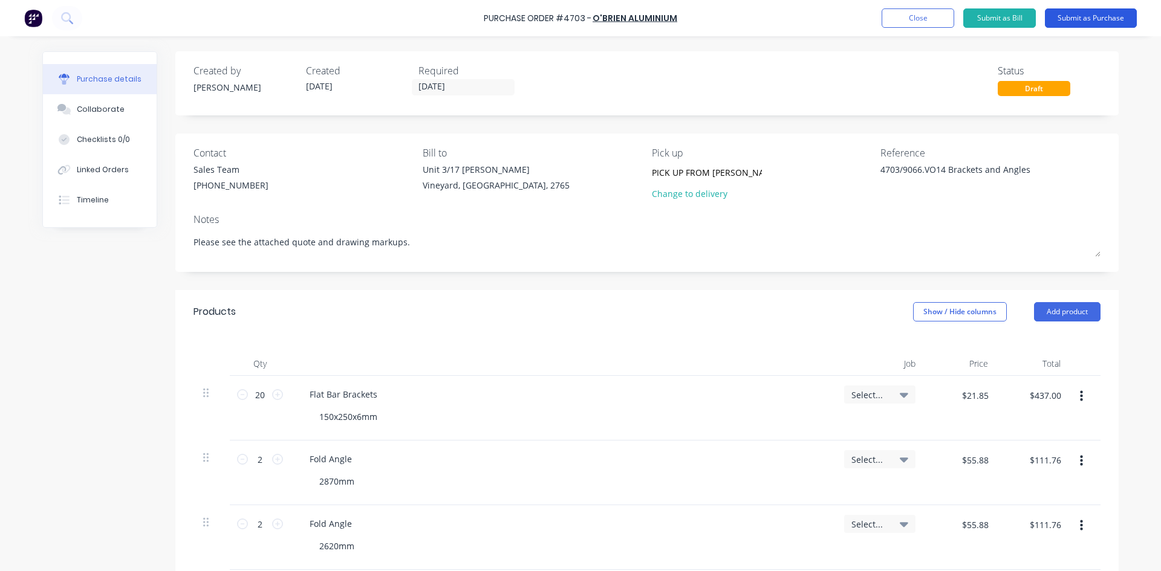
click at [1092, 19] on button "Submit as Purchase" at bounding box center [1091, 17] width 92 height 19
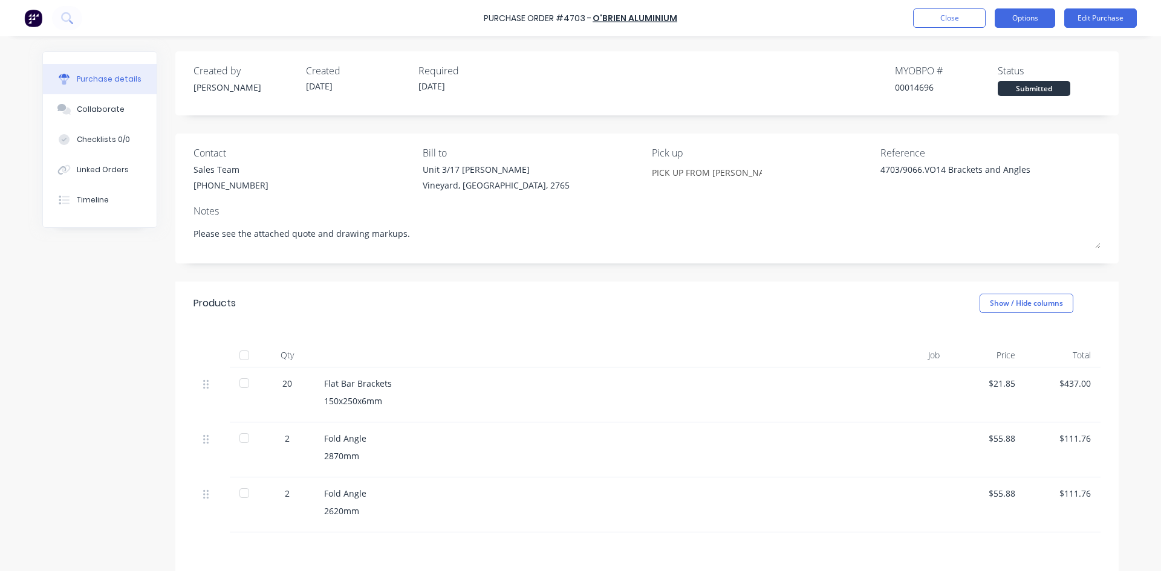
click at [1008, 11] on button "Options" at bounding box center [1025, 17] width 60 height 19
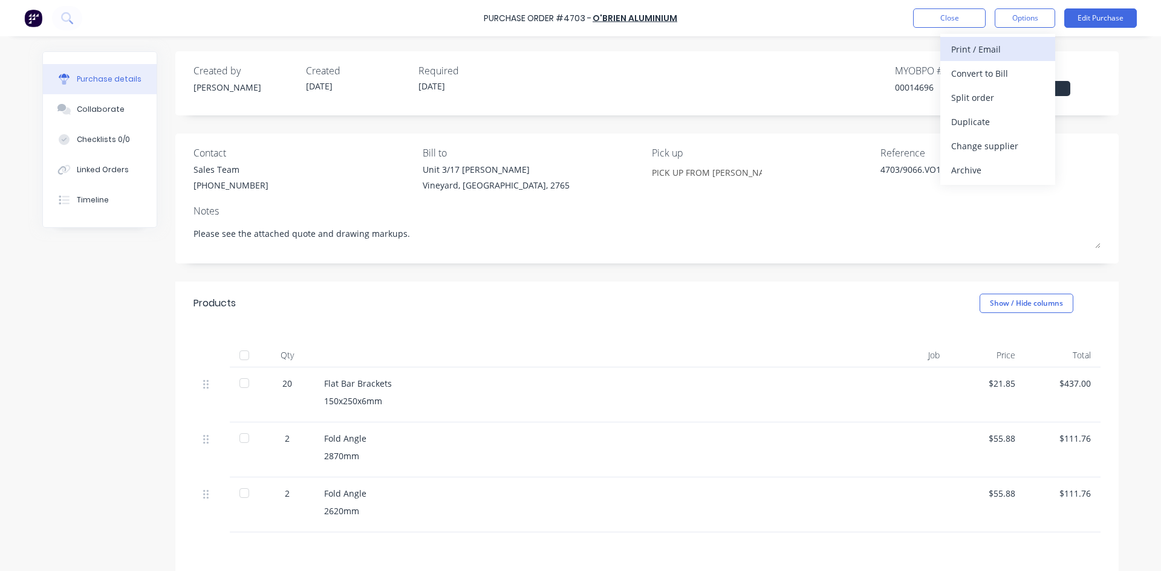
click at [967, 53] on div "Print / Email" at bounding box center [997, 50] width 93 height 18
click at [969, 72] on div "With pricing" at bounding box center [997, 74] width 93 height 18
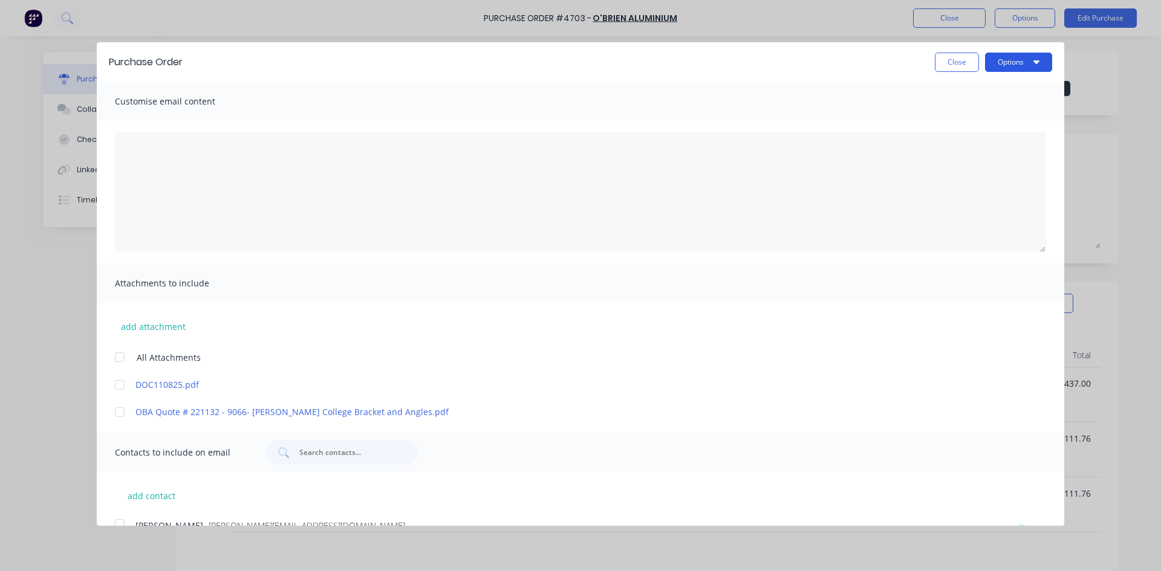
click at [1034, 65] on icon "button" at bounding box center [1037, 62] width 6 height 10
click at [983, 96] on div "Print" at bounding box center [994, 93] width 93 height 18
type textarea "x"
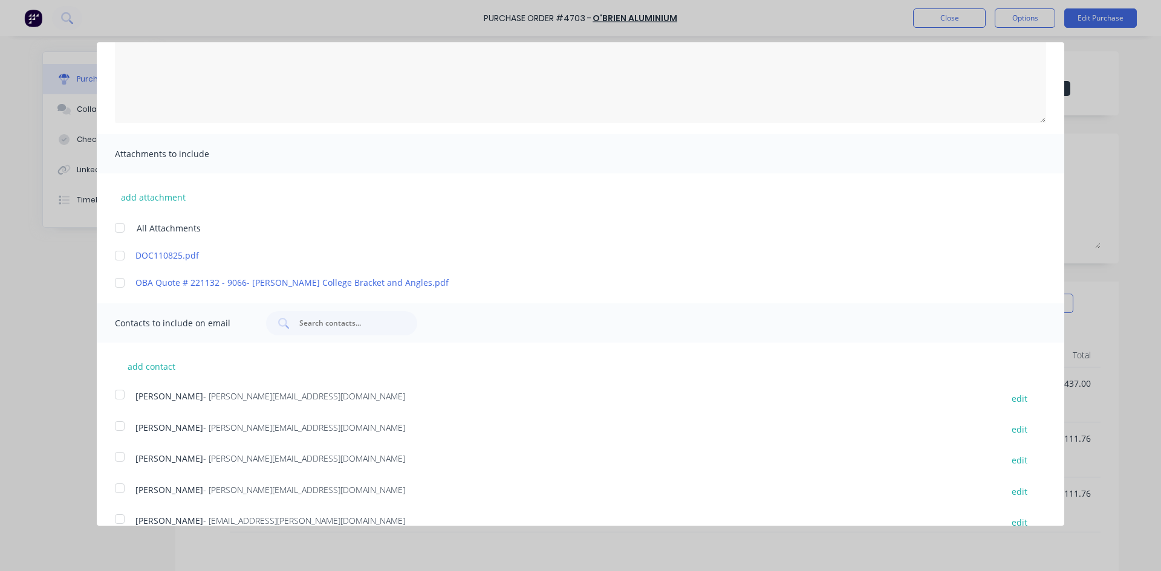
scroll to position [180, 0]
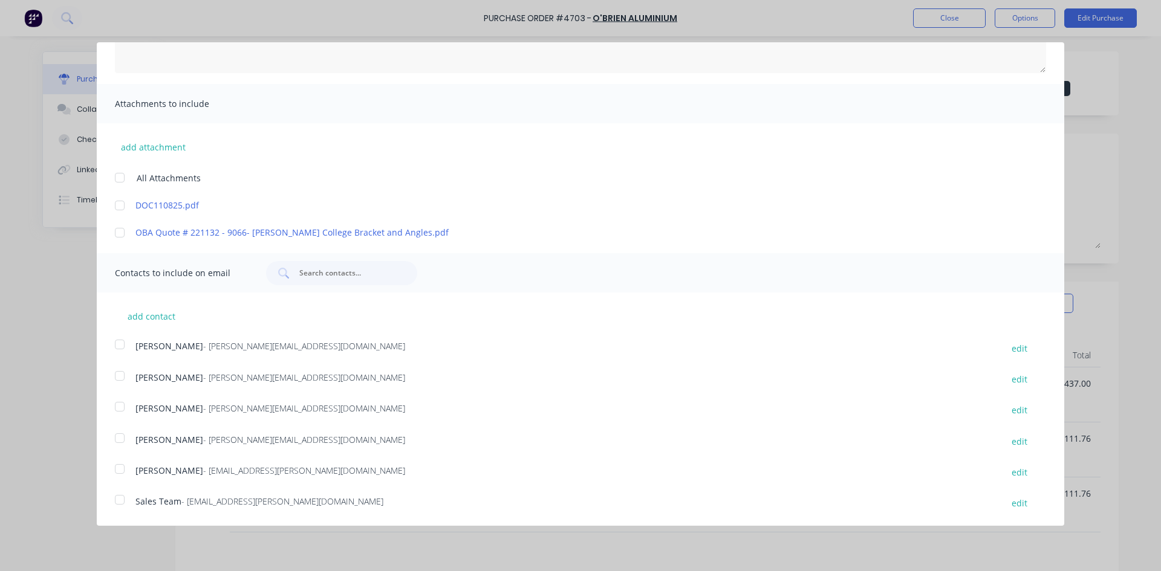
click at [125, 471] on div at bounding box center [120, 469] width 24 height 24
click at [120, 500] on div at bounding box center [120, 500] width 24 height 24
click at [146, 316] on button "add contact" at bounding box center [151, 316] width 73 height 18
select select "AU"
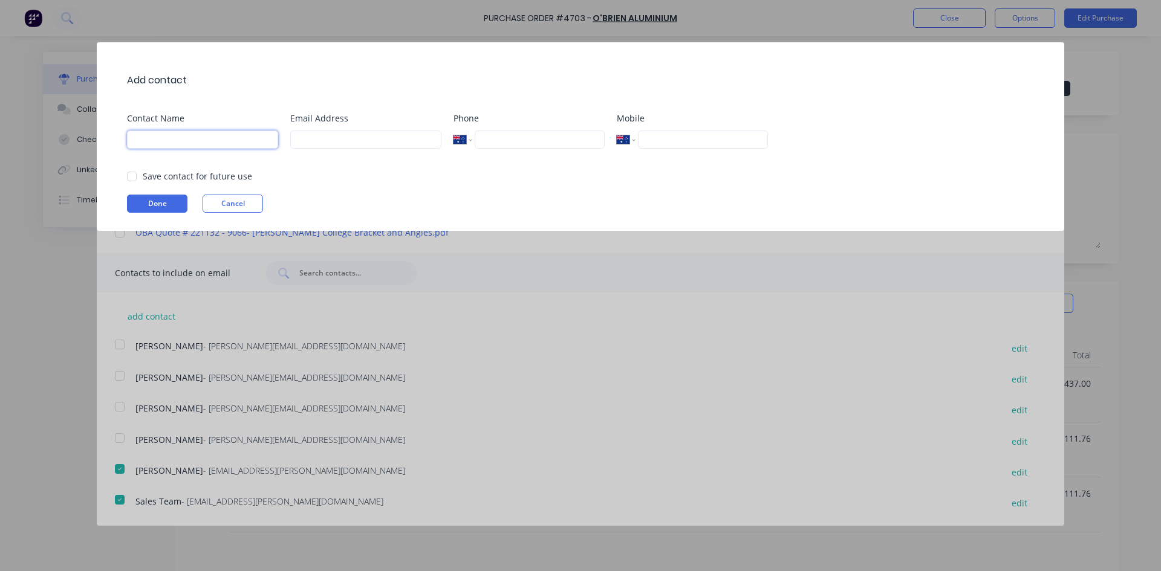
click at [183, 141] on input at bounding box center [202, 140] width 151 height 18
type input "[PERSON_NAME]"
click at [341, 142] on input at bounding box center [365, 140] width 151 height 18
type input "[EMAIL_ADDRESS][DOMAIN_NAME]"
click at [133, 178] on div at bounding box center [132, 176] width 24 height 24
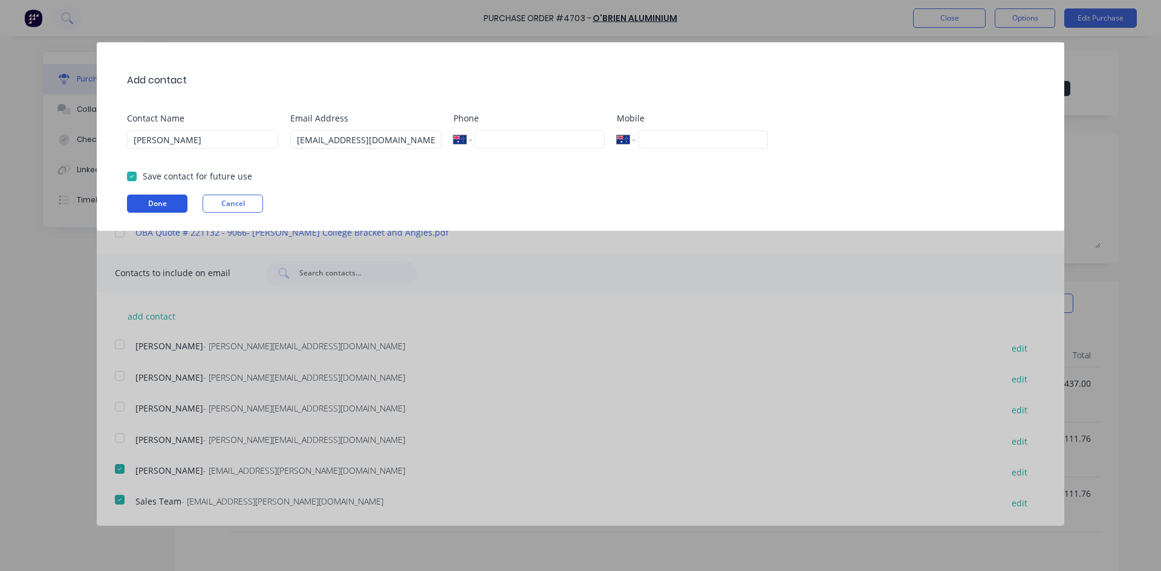
click at [174, 206] on button "Done" at bounding box center [157, 204] width 60 height 18
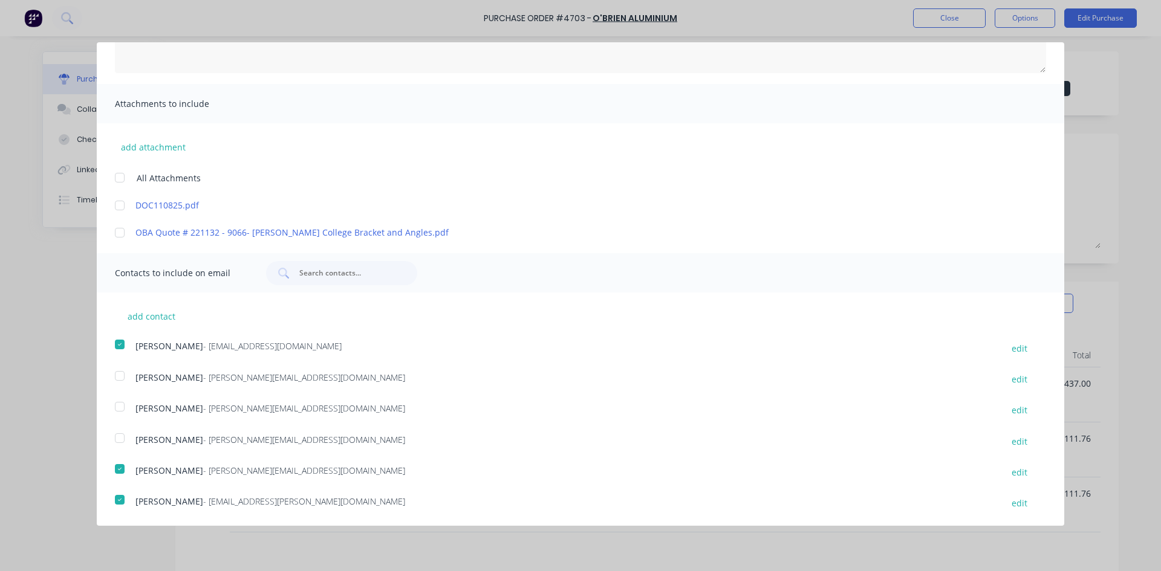
click at [123, 206] on div at bounding box center [120, 206] width 24 height 24
click at [122, 235] on div at bounding box center [120, 233] width 24 height 24
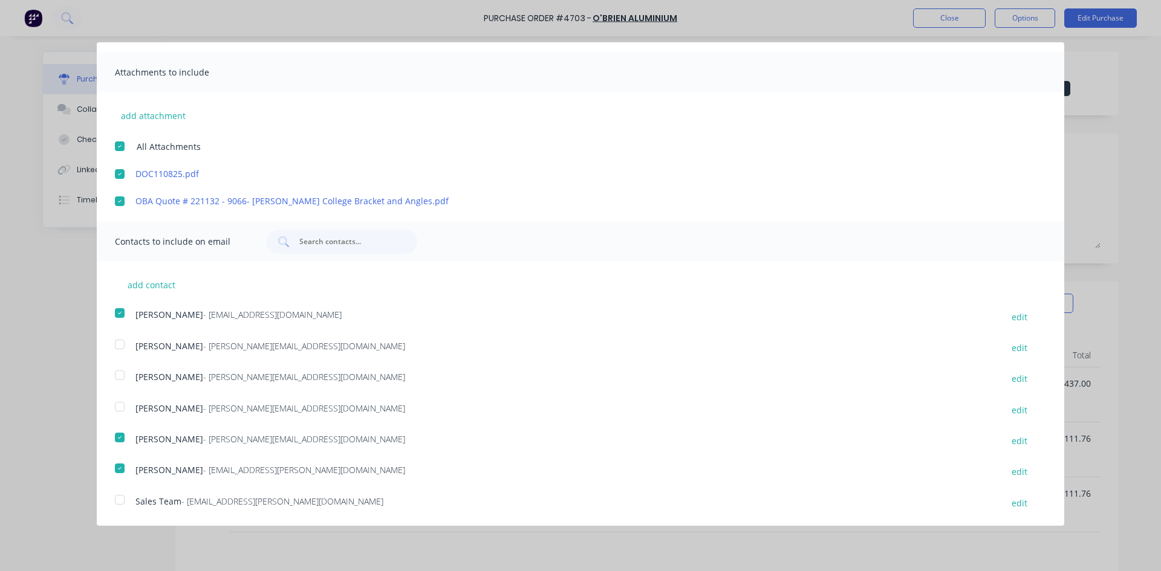
scroll to position [0, 0]
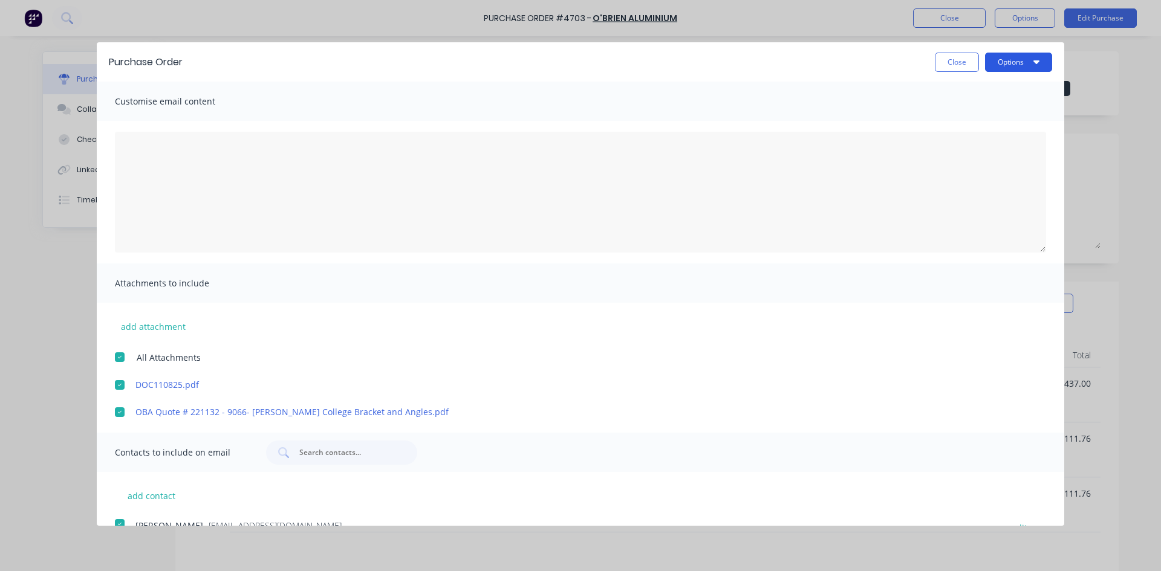
click at [1034, 65] on icon "button" at bounding box center [1037, 62] width 6 height 10
click at [996, 116] on div "Email" at bounding box center [994, 117] width 93 height 18
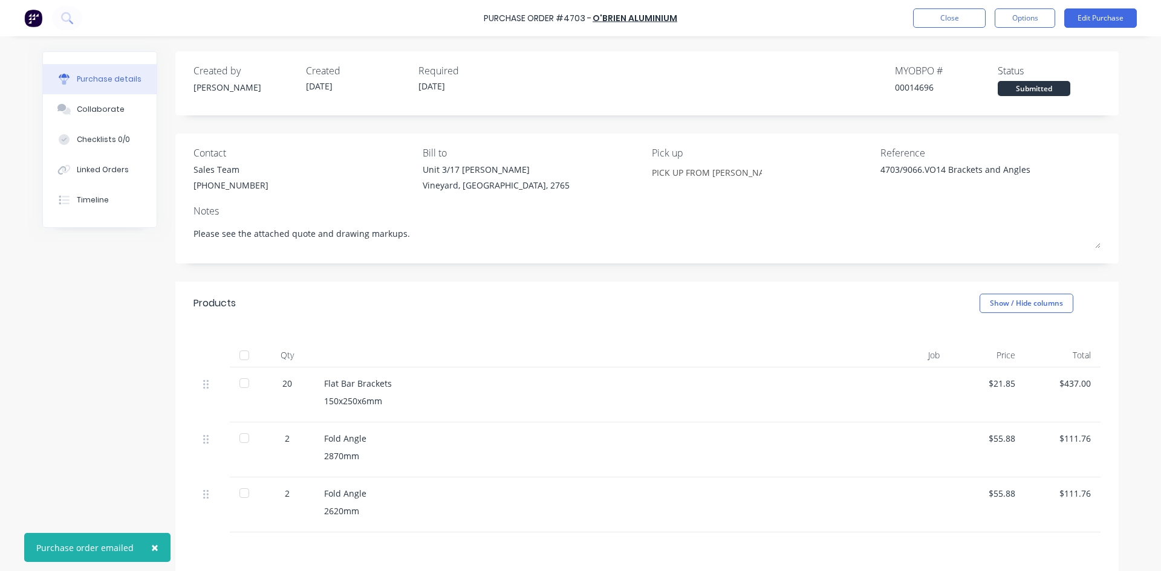
type textarea "x"
